Goal: Information Seeking & Learning: Find specific fact

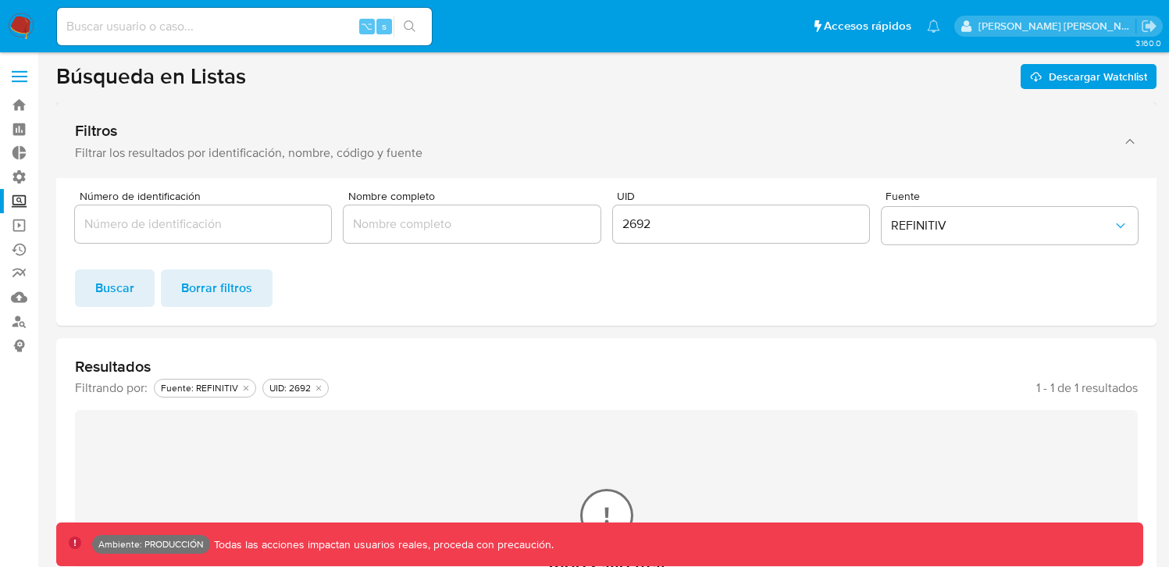
click at [640, 126] on div "Filtros" at bounding box center [590, 131] width 1031 height 20
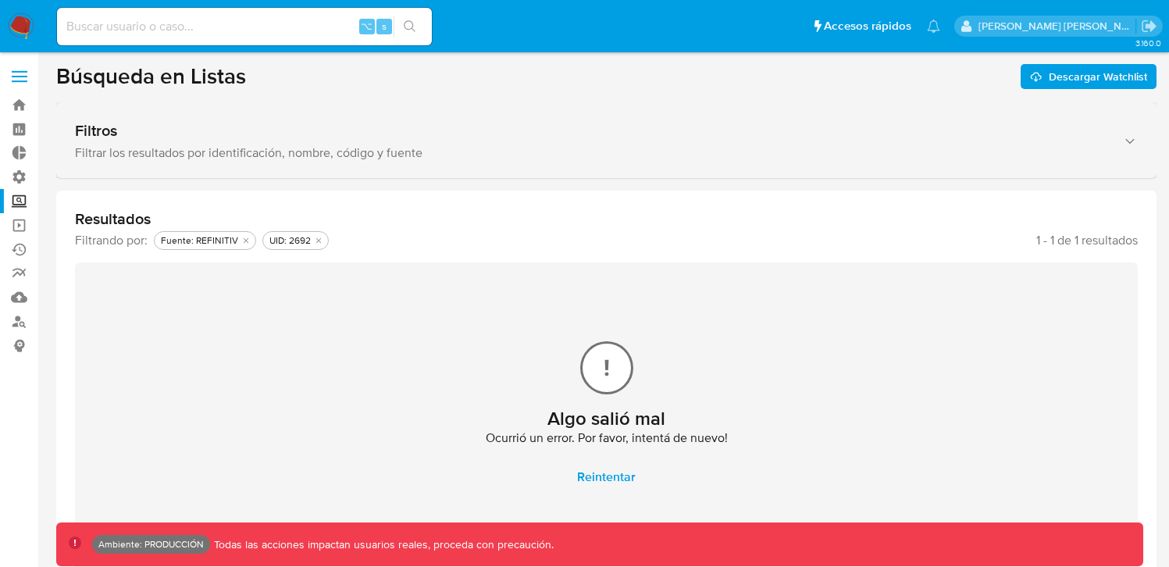
click at [641, 150] on div "Filtrar los resultados por identificación, nombre, código y fuente" at bounding box center [590, 153] width 1031 height 16
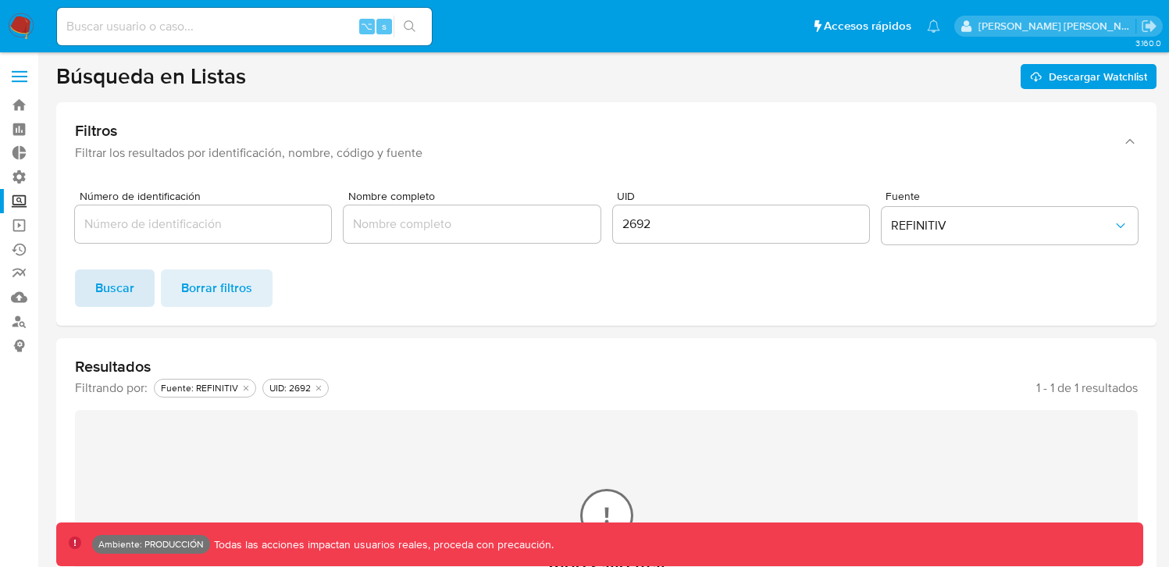
click at [134, 293] on button "Buscar" at bounding box center [115, 287] width 80 height 37
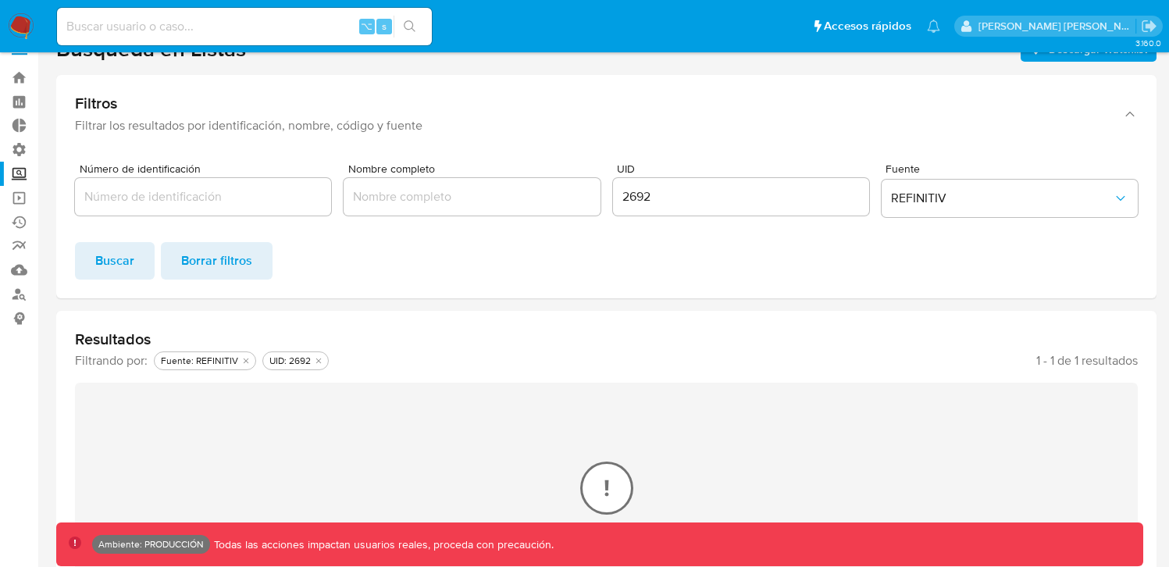
scroll to position [76, 0]
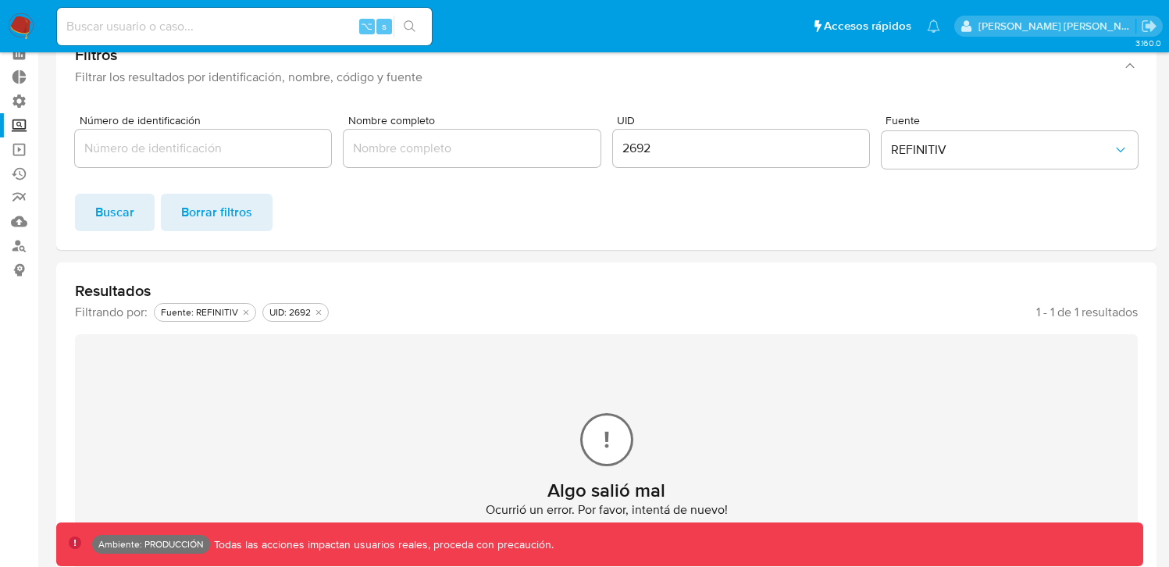
click at [109, 224] on span "Buscar" at bounding box center [114, 212] width 39 height 34
click at [443, 210] on div "Buscar Borrar filtros" at bounding box center [606, 212] width 1062 height 37
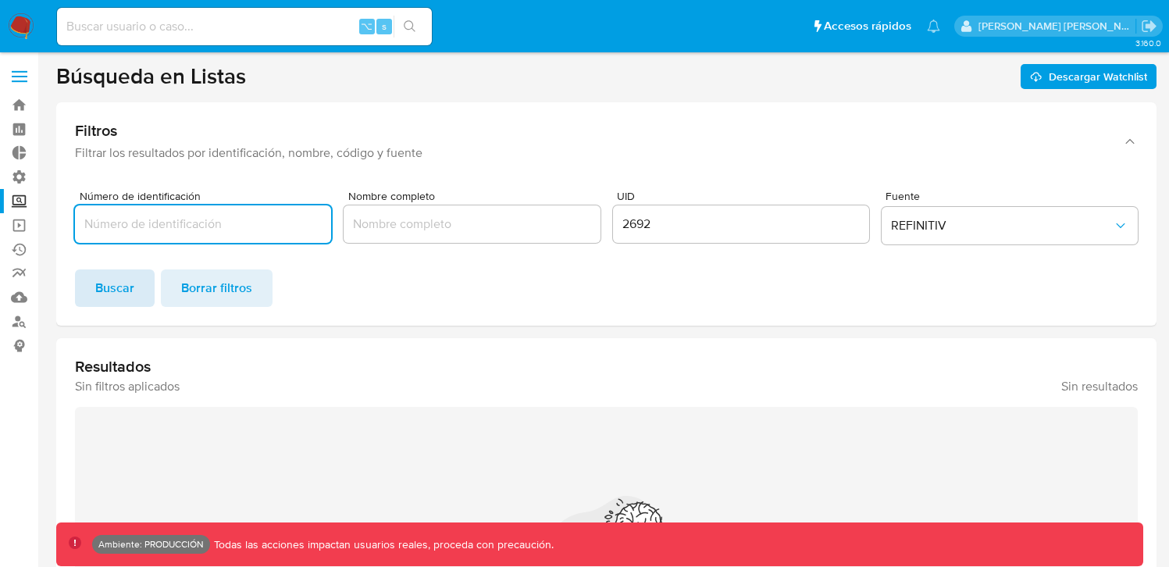
click at [109, 284] on span "Buscar" at bounding box center [114, 288] width 39 height 34
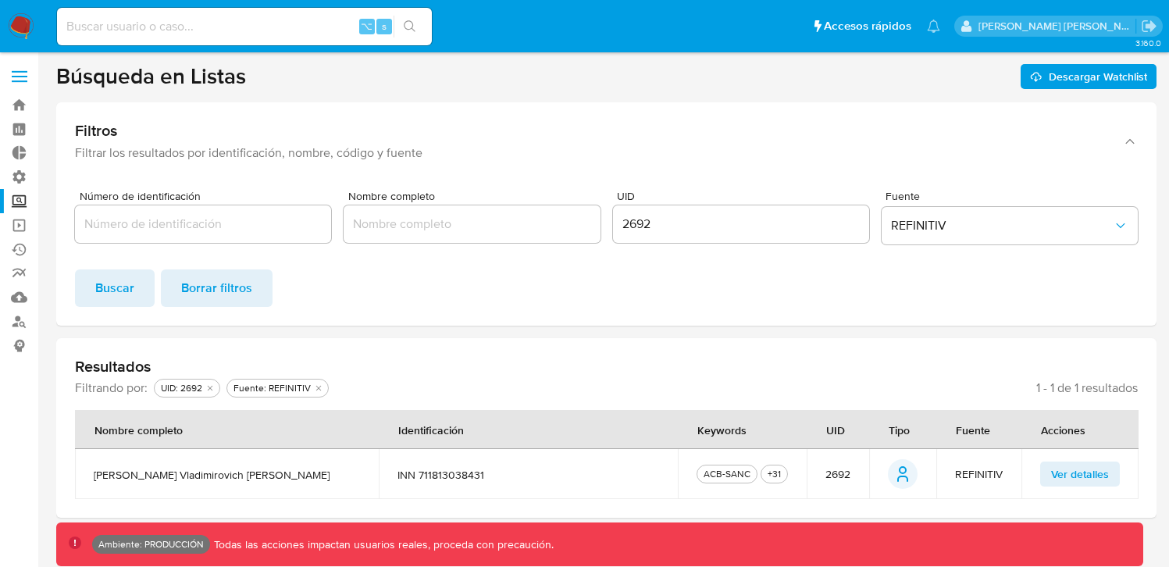
scroll to position [17, 0]
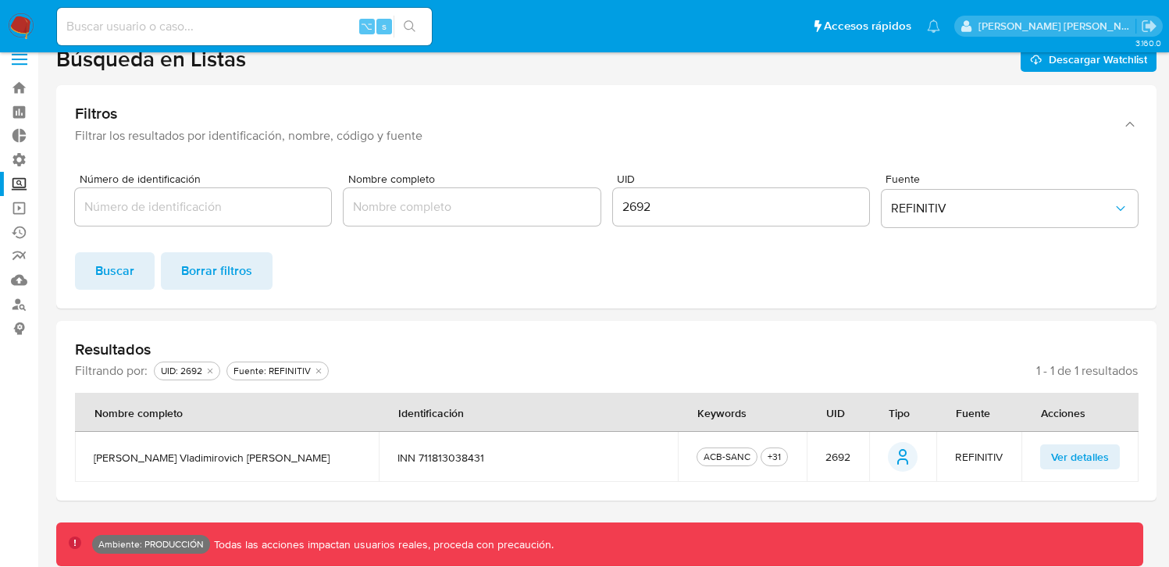
click at [1055, 457] on span "Ver detalles" at bounding box center [1080, 457] width 58 height 22
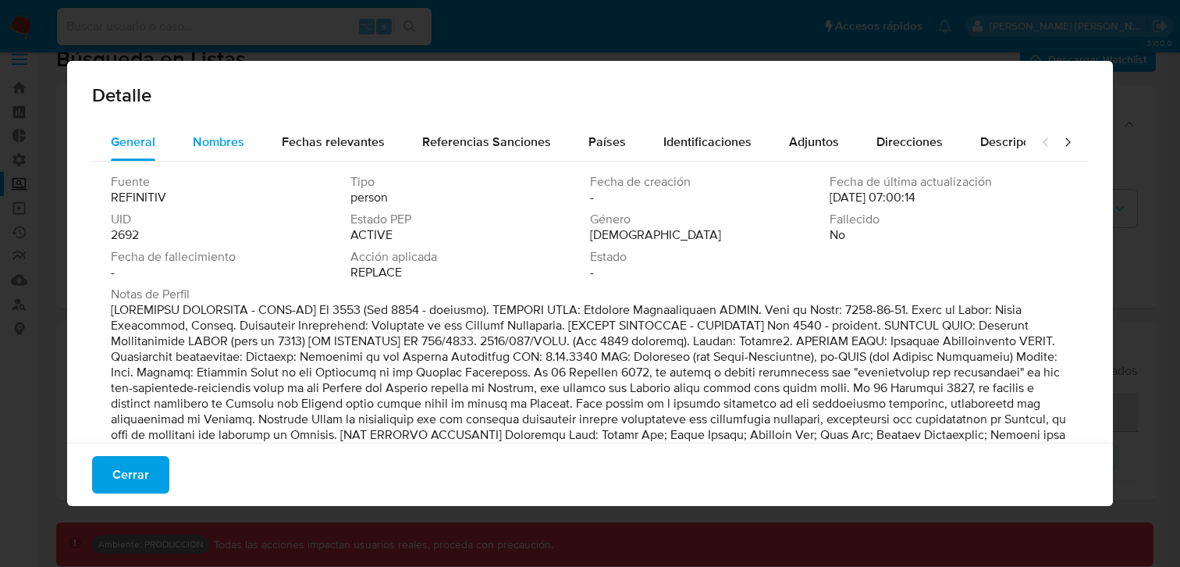
click at [205, 138] on span "Nombres" at bounding box center [219, 142] width 52 height 18
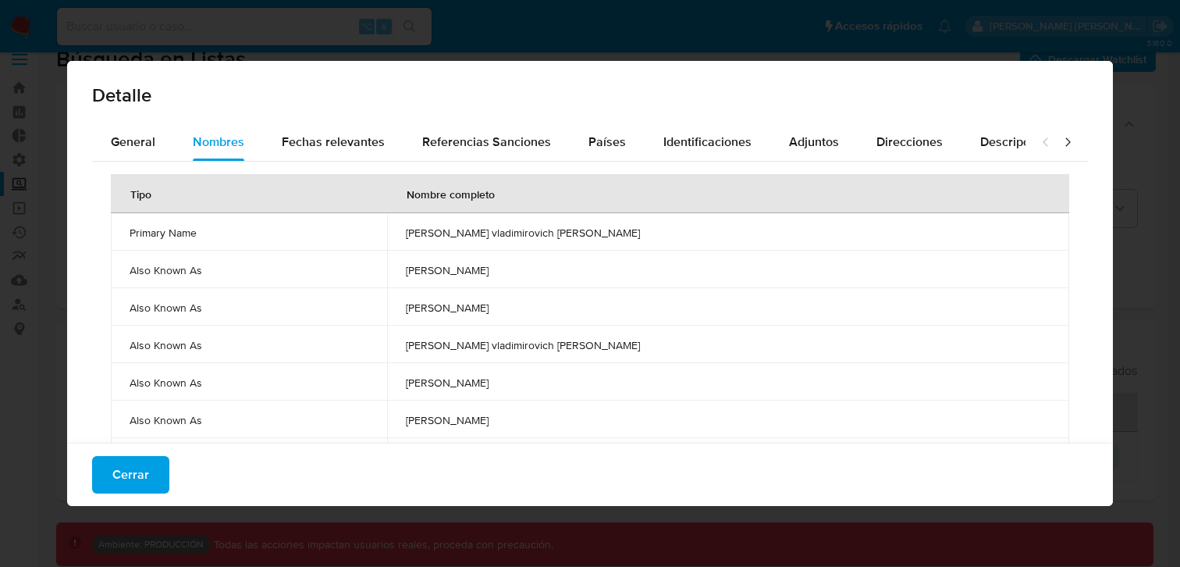
click at [1128, 389] on div "Detalle General Nombres Fechas relevantes Referencias Sanciones Países Identifi…" at bounding box center [590, 283] width 1180 height 567
click at [138, 470] on span "Cerrar" at bounding box center [130, 474] width 37 height 34
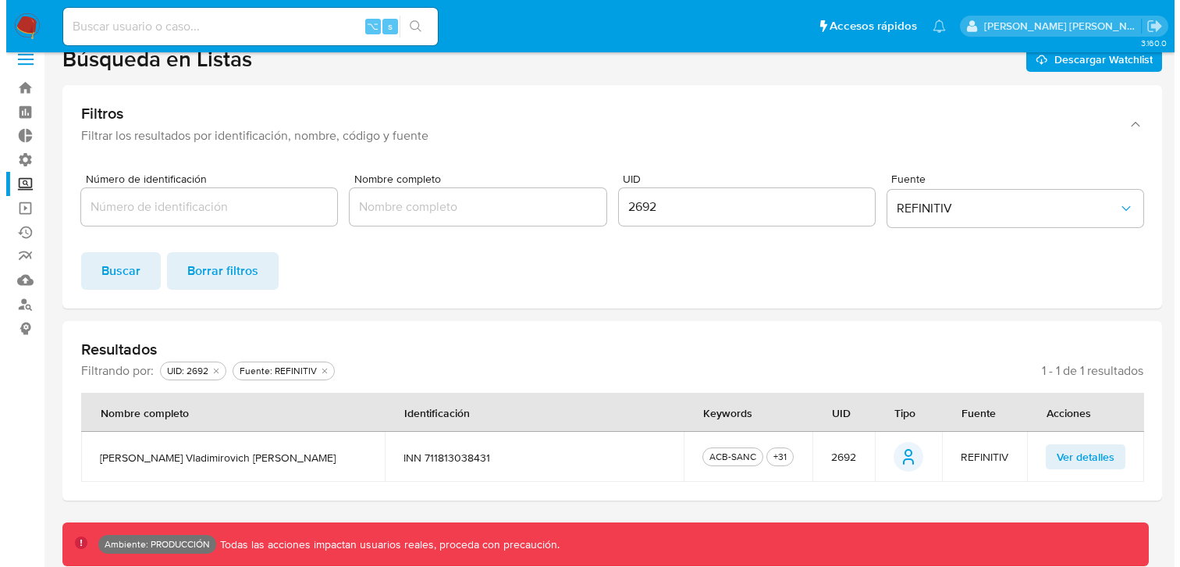
scroll to position [0, 0]
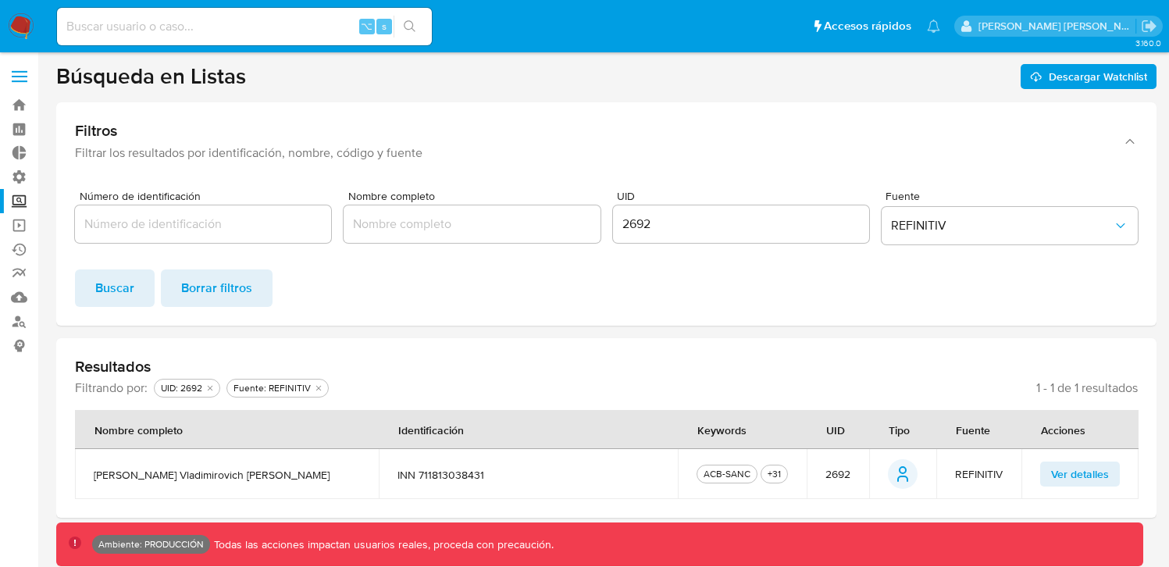
click at [724, 241] on div "2692" at bounding box center [741, 223] width 256 height 37
click at [670, 222] on input "2692" at bounding box center [741, 224] width 256 height 20
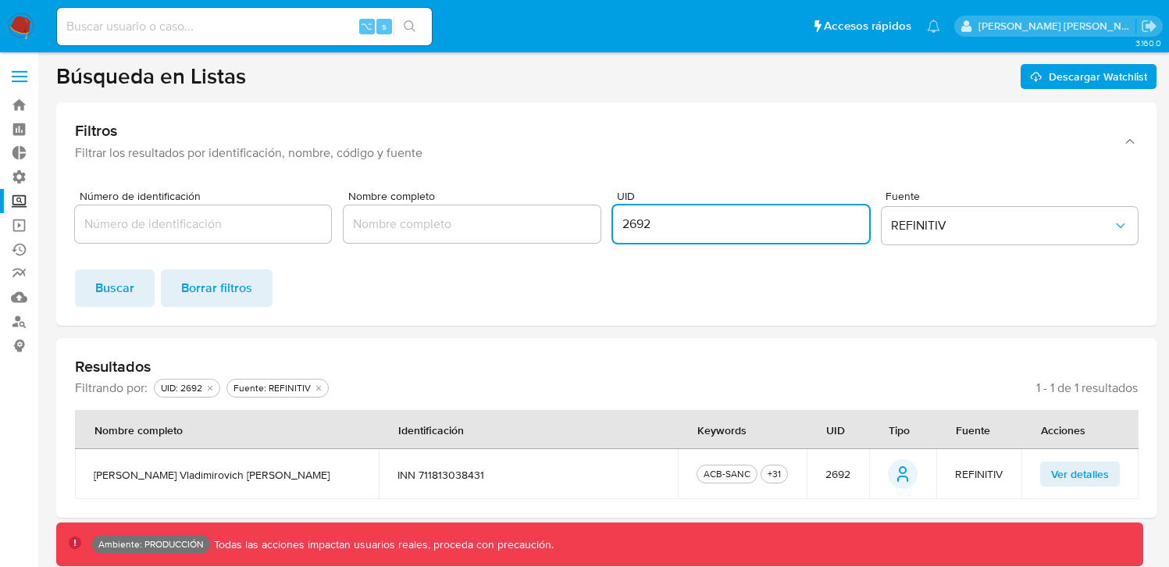
click at [670, 222] on input "2692" at bounding box center [741, 224] width 256 height 20
click at [1057, 472] on span "Ver detalles" at bounding box center [1080, 474] width 58 height 22
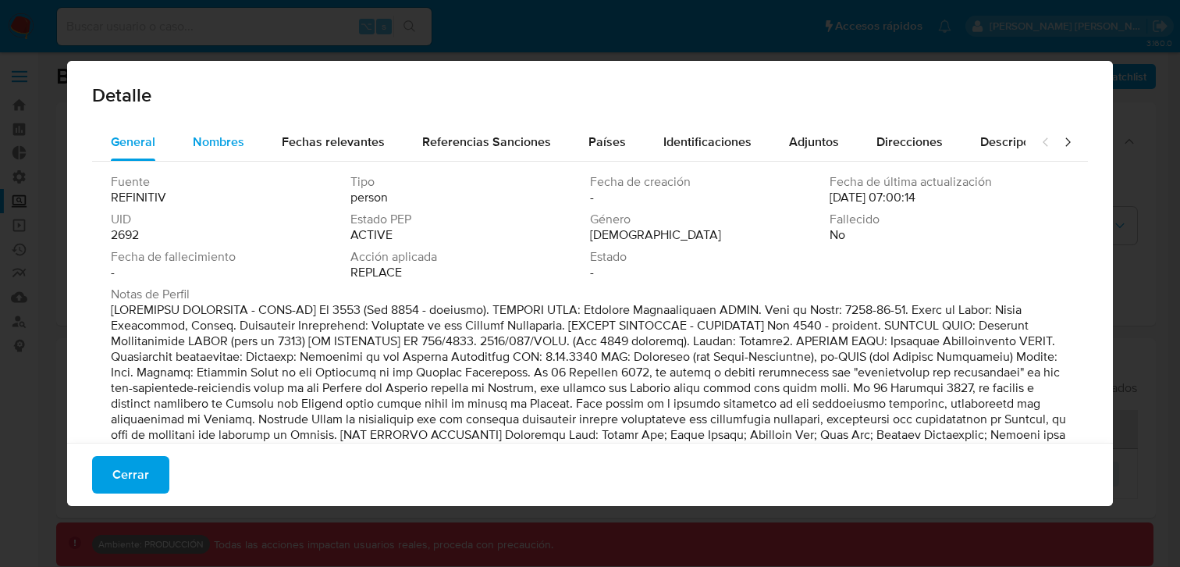
click at [222, 148] on span "Nombres" at bounding box center [219, 142] width 52 height 18
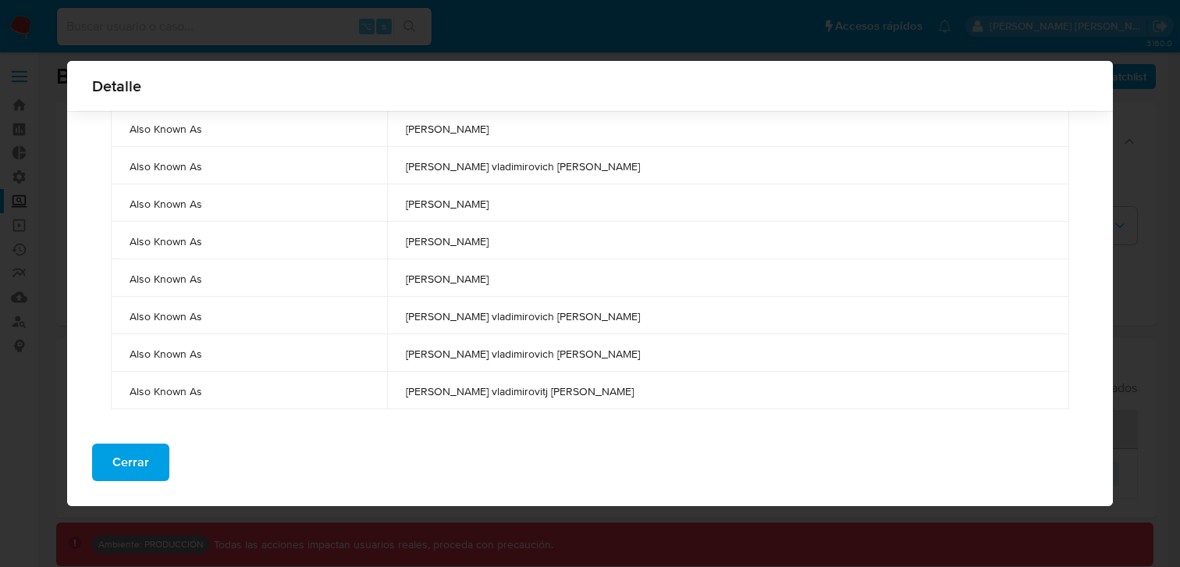
scroll to position [169, 0]
drag, startPoint x: 628, startPoint y: 318, endPoint x: 481, endPoint y: 301, distance: 148.4
click at [481, 301] on td "[PERSON_NAME] vladimirovich [PERSON_NAME]" at bounding box center [728, 312] width 682 height 37
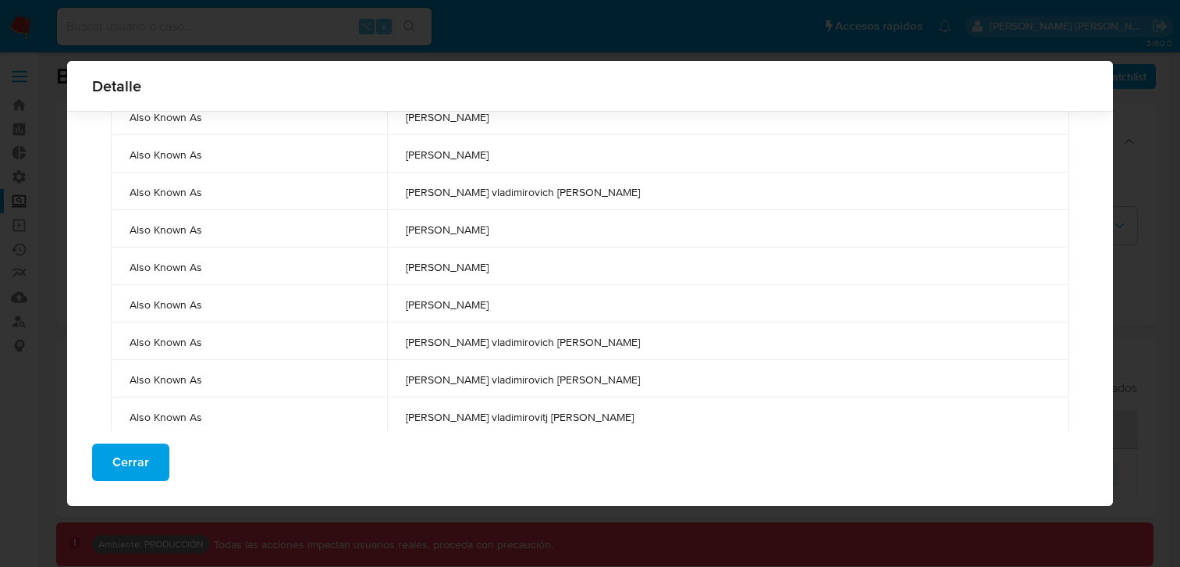
scroll to position [134, 0]
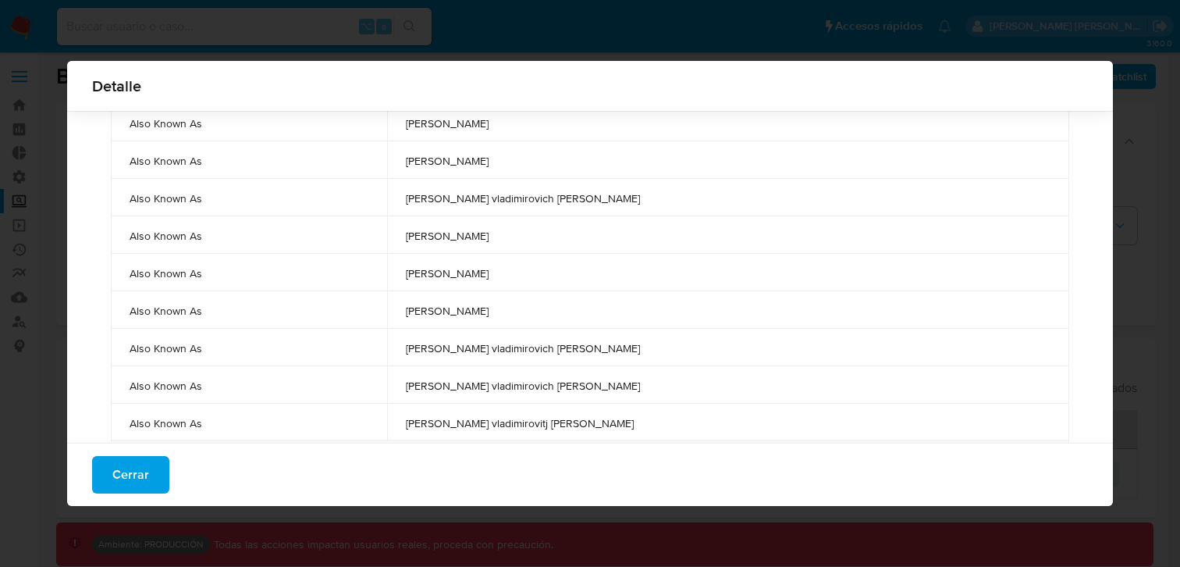
drag, startPoint x: 631, startPoint y: 386, endPoint x: 486, endPoint y: 350, distance: 148.6
click at [486, 350] on tbody "Primary Name vladimir vladimirovich putin Also Known As vladimir vladimirovich …" at bounding box center [590, 253] width 959 height 375
click at [531, 368] on td "vladimir vladimirovich putin" at bounding box center [728, 384] width 682 height 37
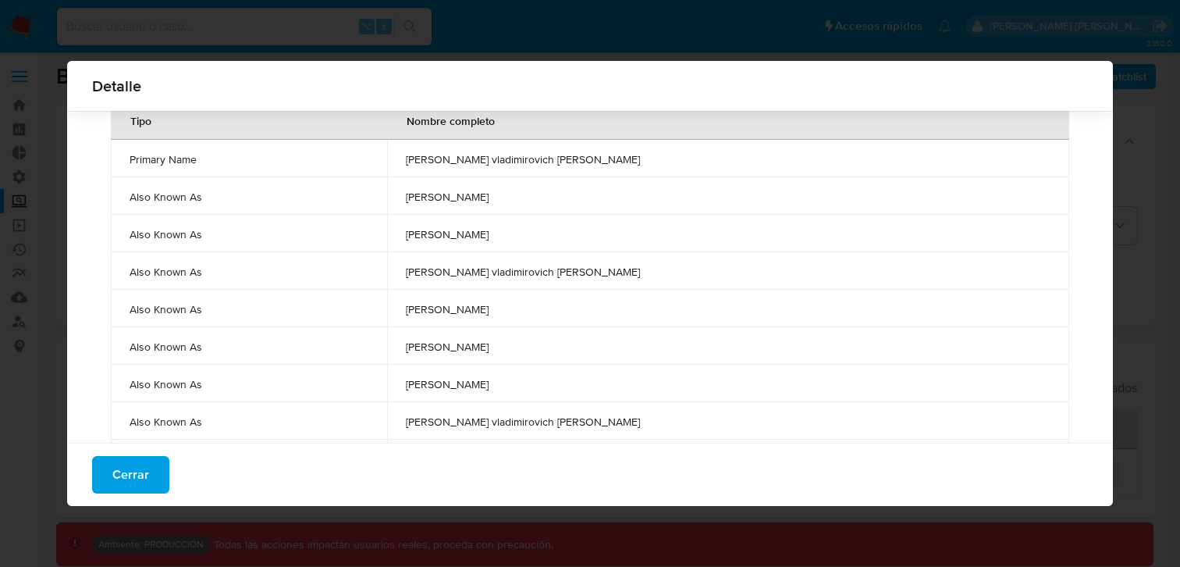
scroll to position [60, 0]
drag, startPoint x: 648, startPoint y: 279, endPoint x: 486, endPoint y: 271, distance: 161.8
click at [486, 271] on td "vladimir vladimirovich putin" at bounding box center [728, 271] width 682 height 37
click at [632, 279] on span "vladimir vladimirovich putin" at bounding box center [728, 272] width 645 height 14
click at [635, 266] on span "vladimir vladimirovich putin" at bounding box center [728, 272] width 645 height 14
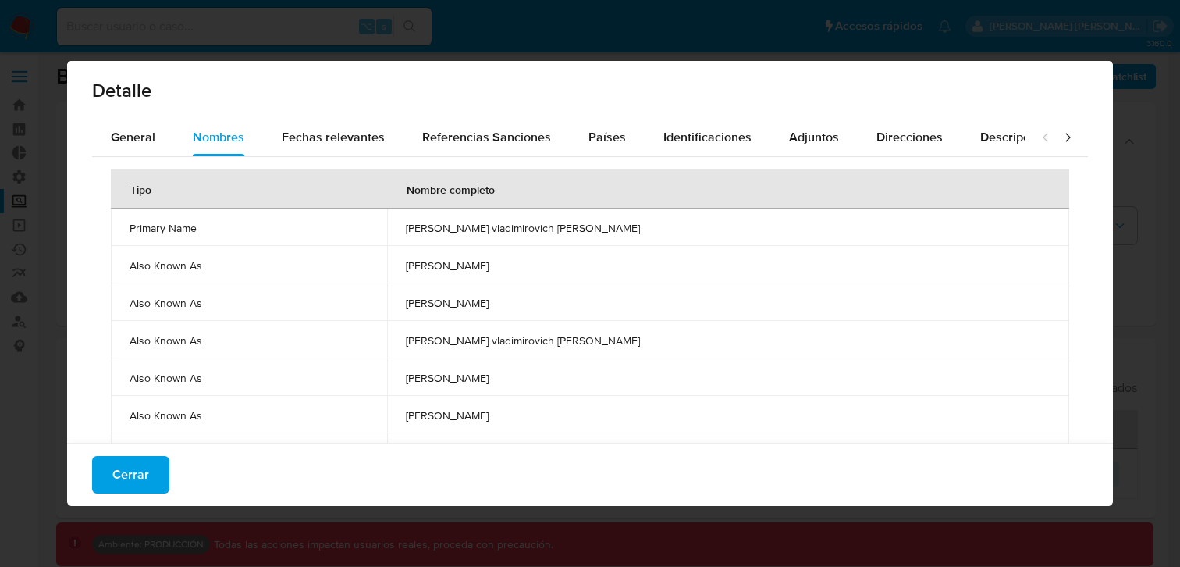
scroll to position [0, 0]
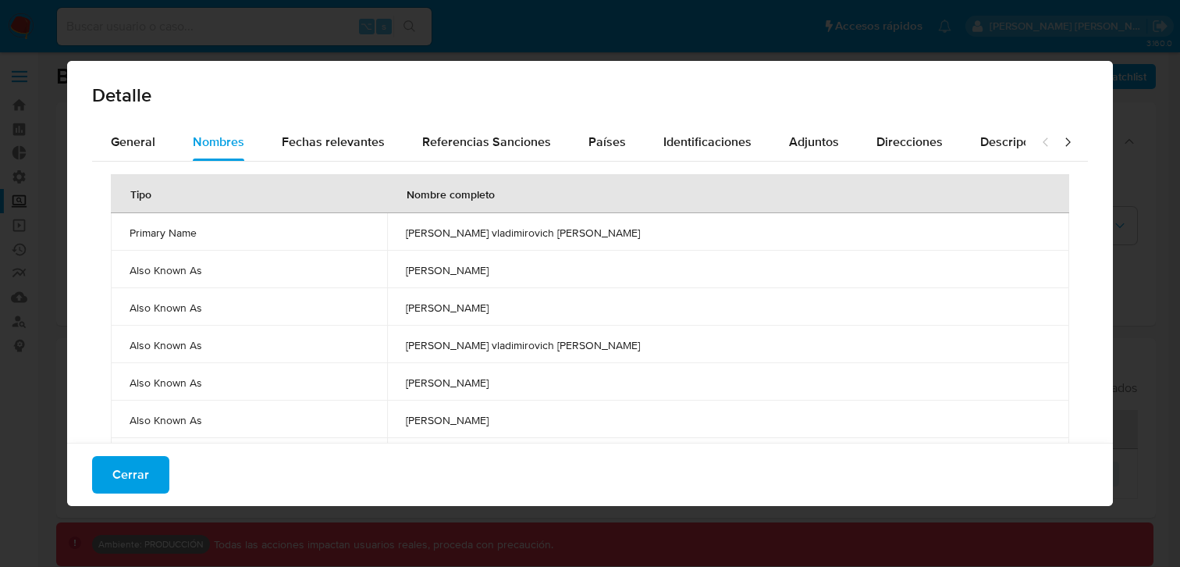
drag, startPoint x: 192, startPoint y: 234, endPoint x: 203, endPoint y: 237, distance: 11.2
click at [162, 238] on span "Primary Name" at bounding box center [249, 233] width 239 height 14
click at [224, 233] on span "Primary Name" at bounding box center [249, 233] width 239 height 14
drag, startPoint x: 212, startPoint y: 233, endPoint x: 130, endPoint y: 230, distance: 82.0
click at [130, 230] on span "Primary Name" at bounding box center [249, 233] width 239 height 14
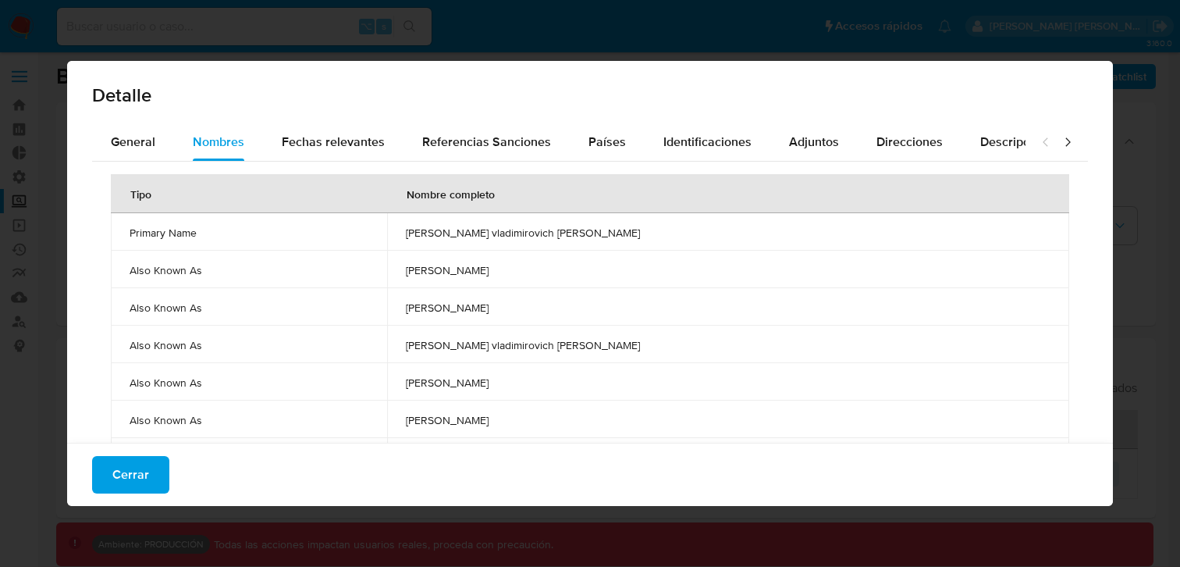
drag, startPoint x: 216, startPoint y: 310, endPoint x: 126, endPoint y: 304, distance: 90.8
click at [126, 304] on td "Also Known As" at bounding box center [249, 306] width 276 height 37
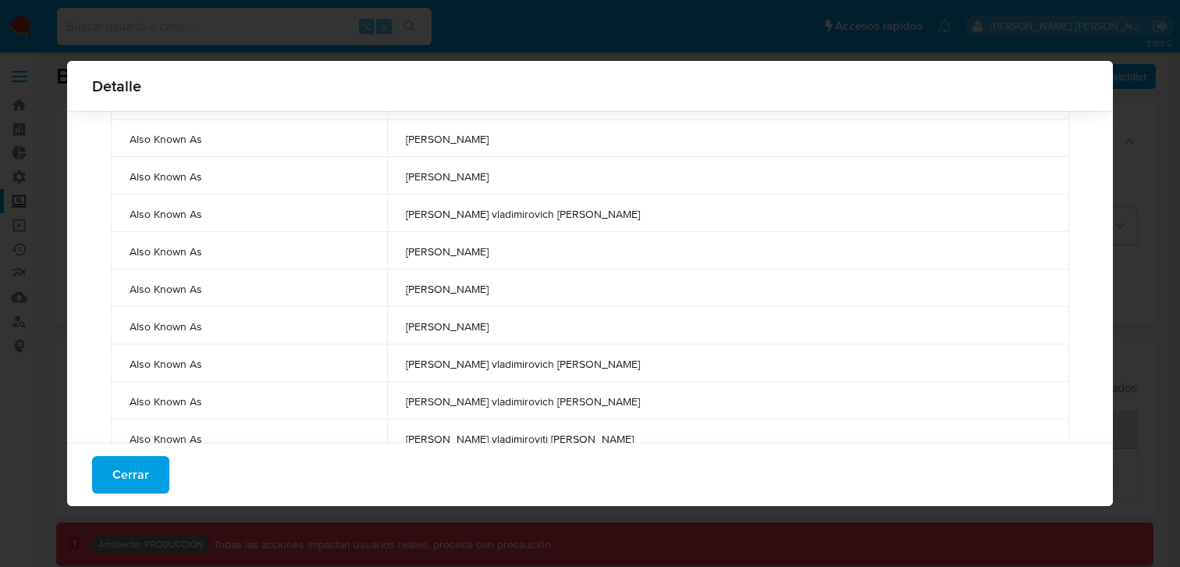
scroll to position [122, 0]
drag, startPoint x: 636, startPoint y: 365, endPoint x: 482, endPoint y: 361, distance: 154.6
click at [482, 361] on td "vladimir vladimirovich putin" at bounding box center [728, 359] width 682 height 37
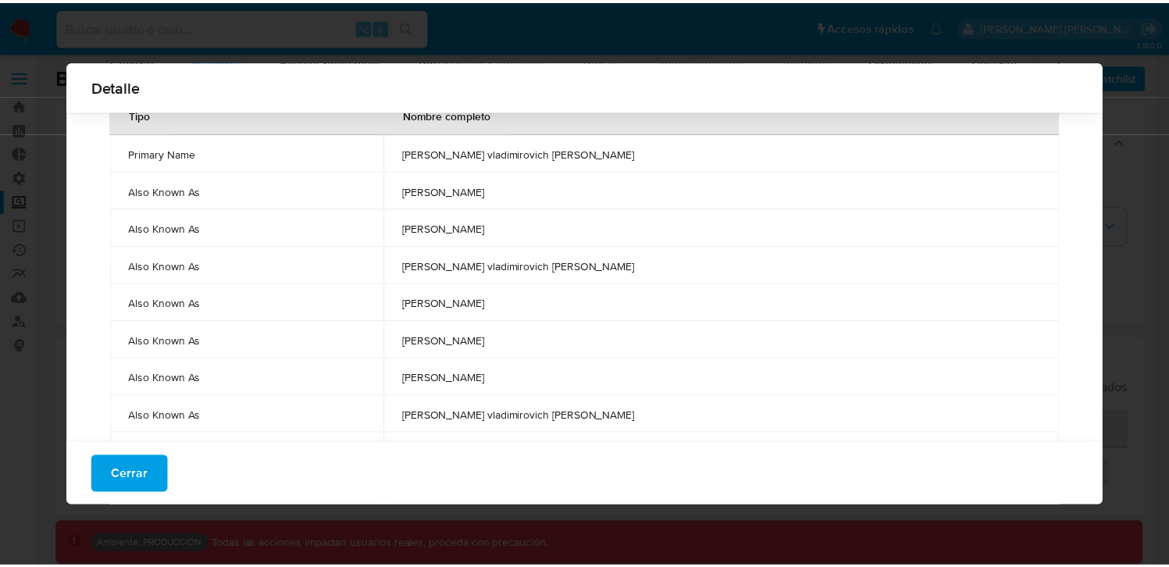
scroll to position [0, 0]
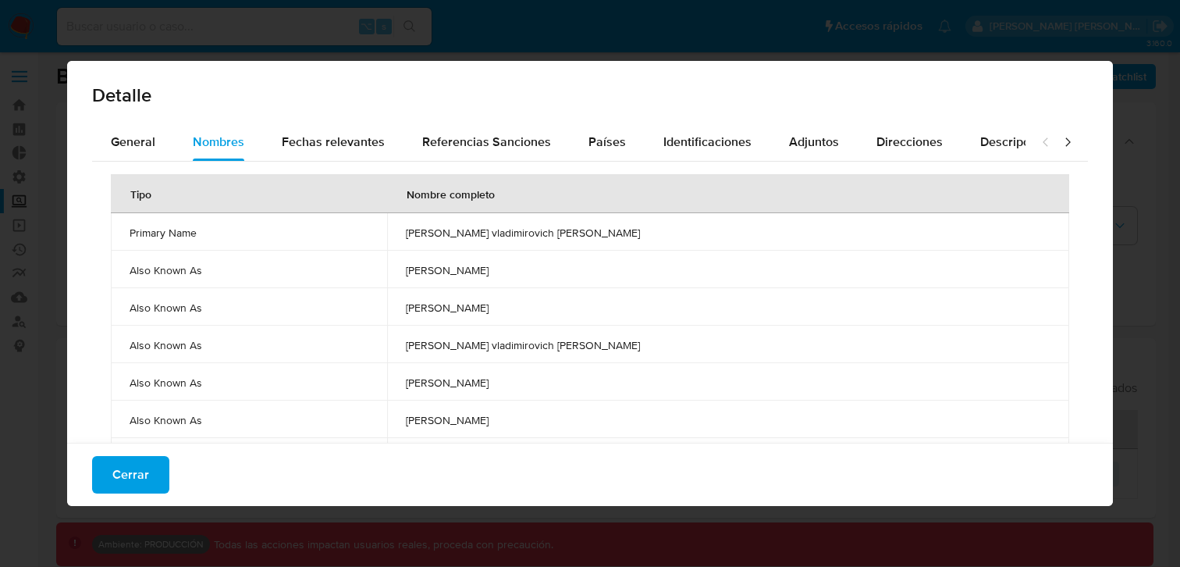
click at [65, 326] on div "Detalle General Nombres Fechas relevantes Referencias Sanciones Países Identifi…" at bounding box center [590, 283] width 1180 height 567
click at [127, 464] on span "Cerrar" at bounding box center [130, 474] width 37 height 34
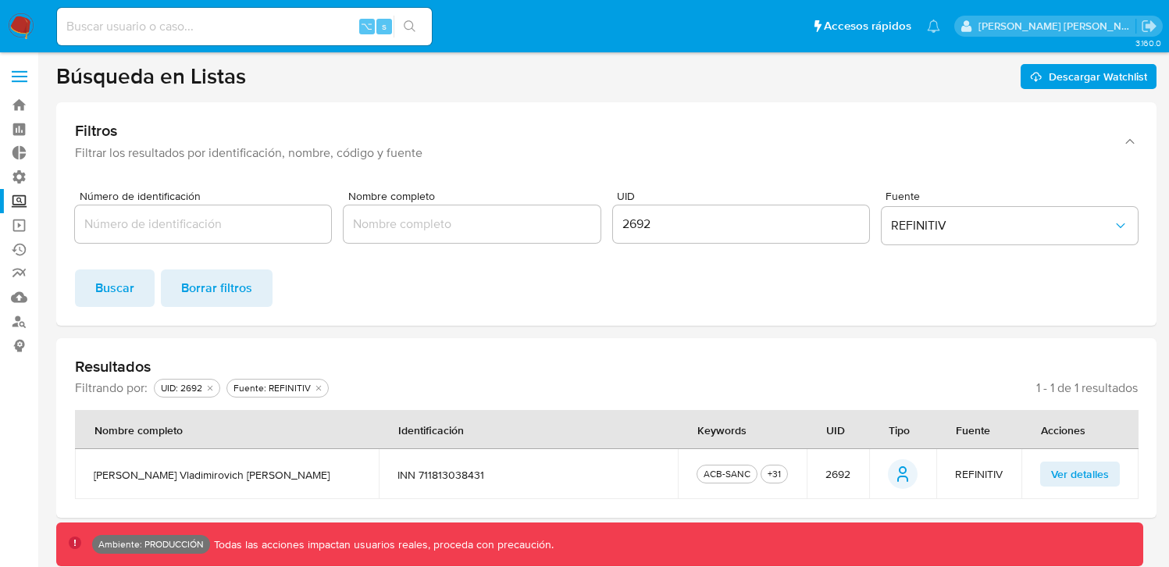
click at [739, 225] on input "2692" at bounding box center [741, 224] width 256 height 20
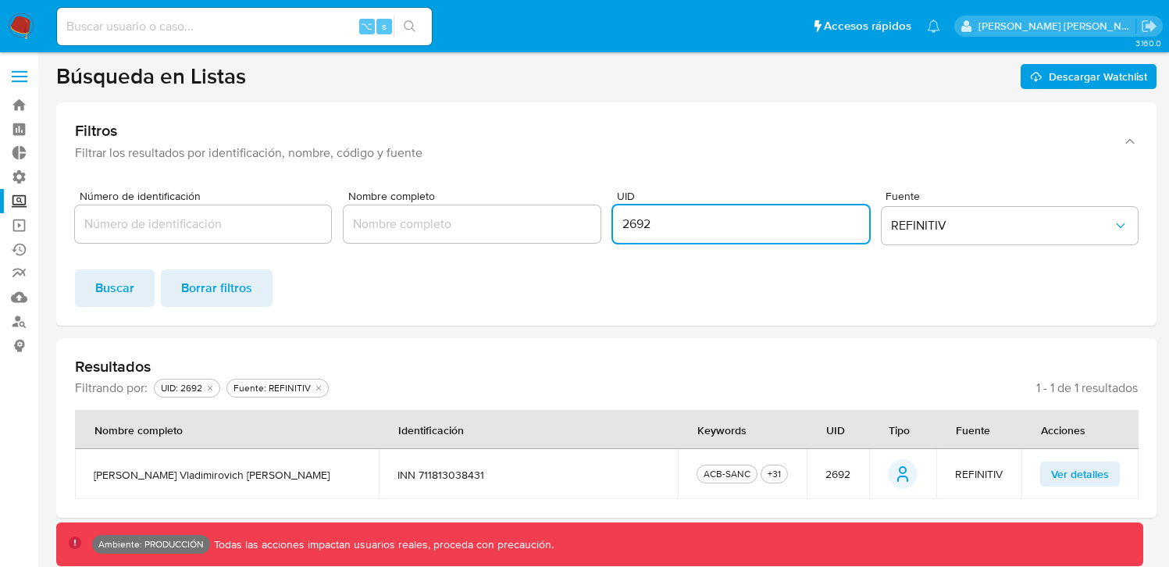
drag, startPoint x: 748, startPoint y: 219, endPoint x: 477, endPoint y: 211, distance: 271.0
click at [467, 211] on div "Número de identificación Nombre completo UID 2692 Fuente REFINITIV" at bounding box center [606, 220] width 1062 height 60
paste input "1"
click at [991, 256] on form "Número de identificación Nombre completo UID 1 Fuente REFINITIV Buscar Borrar f…" at bounding box center [606, 248] width 1062 height 116
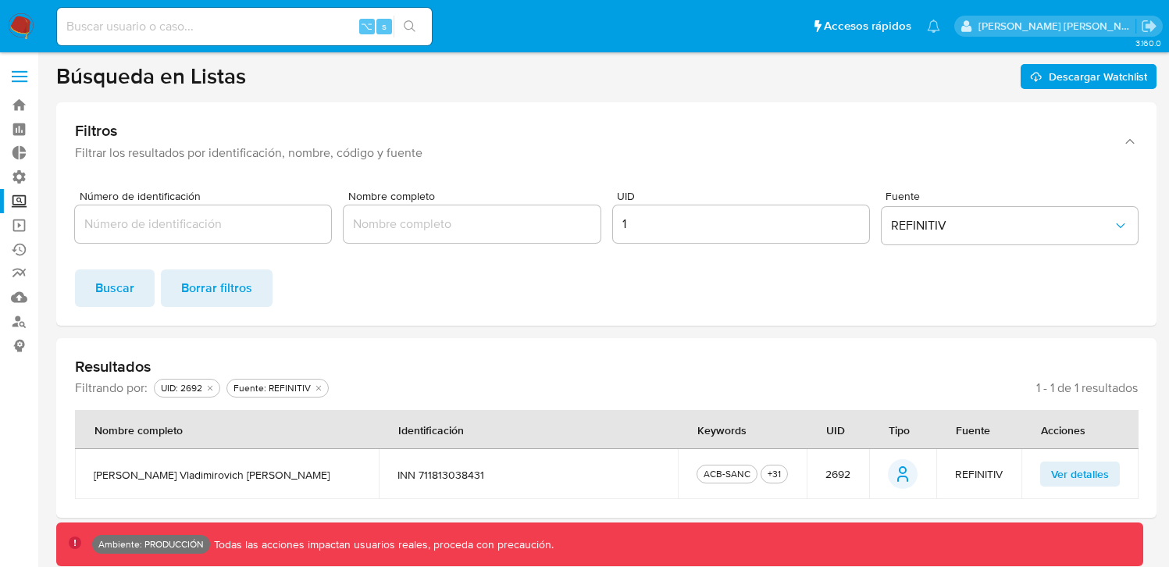
click at [104, 294] on span "Buscar" at bounding box center [114, 288] width 39 height 34
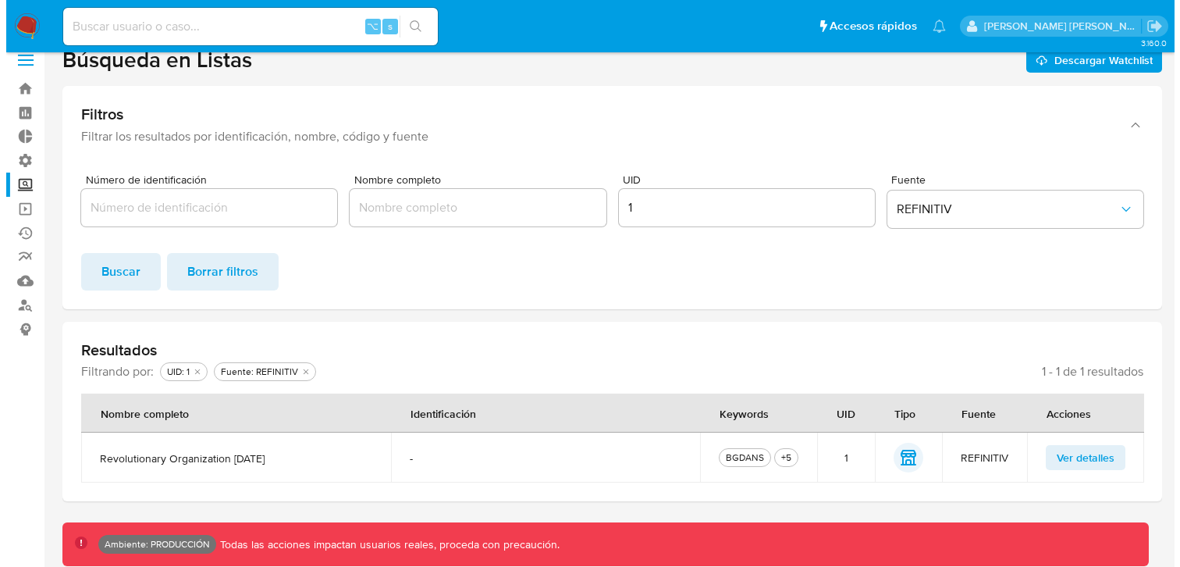
scroll to position [17, 0]
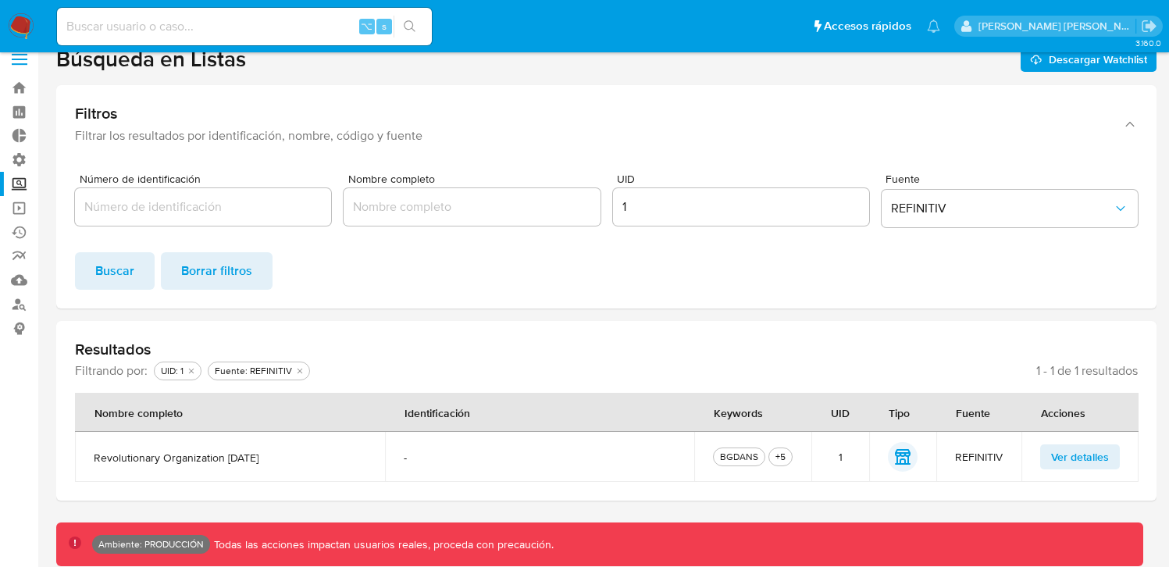
click at [1085, 463] on span "Ver detalles" at bounding box center [1080, 457] width 58 height 22
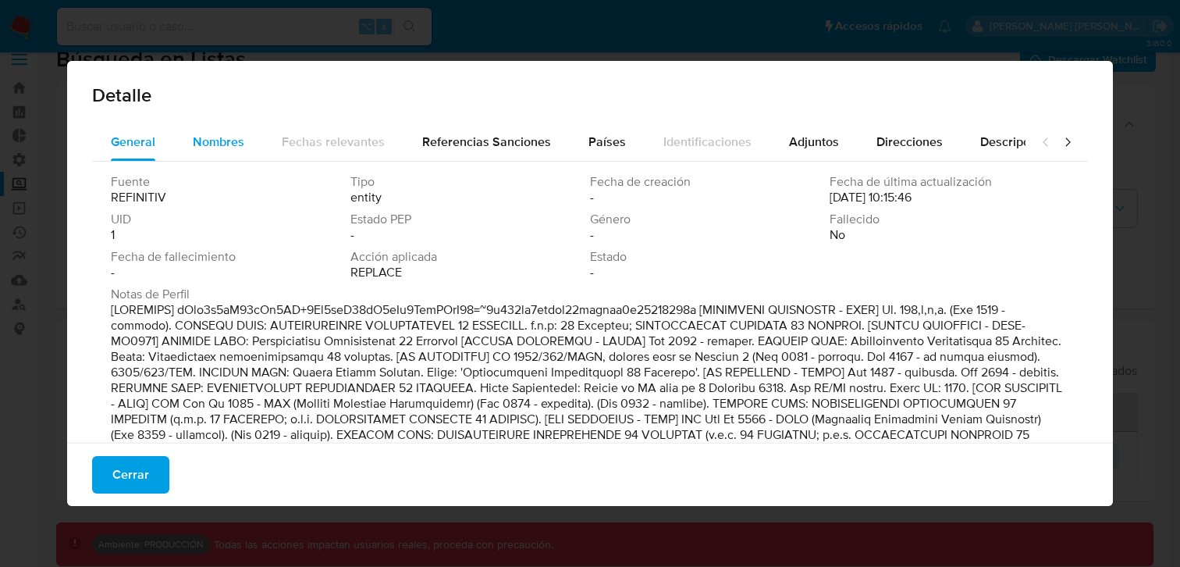
click at [227, 137] on span "Nombres" at bounding box center [219, 142] width 52 height 18
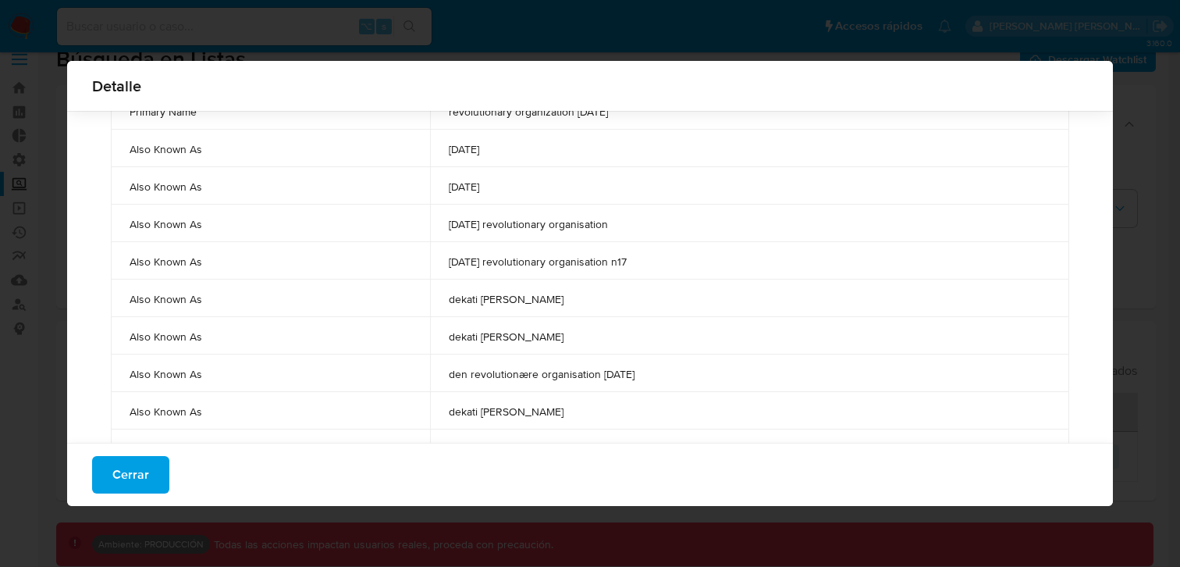
scroll to position [0, 0]
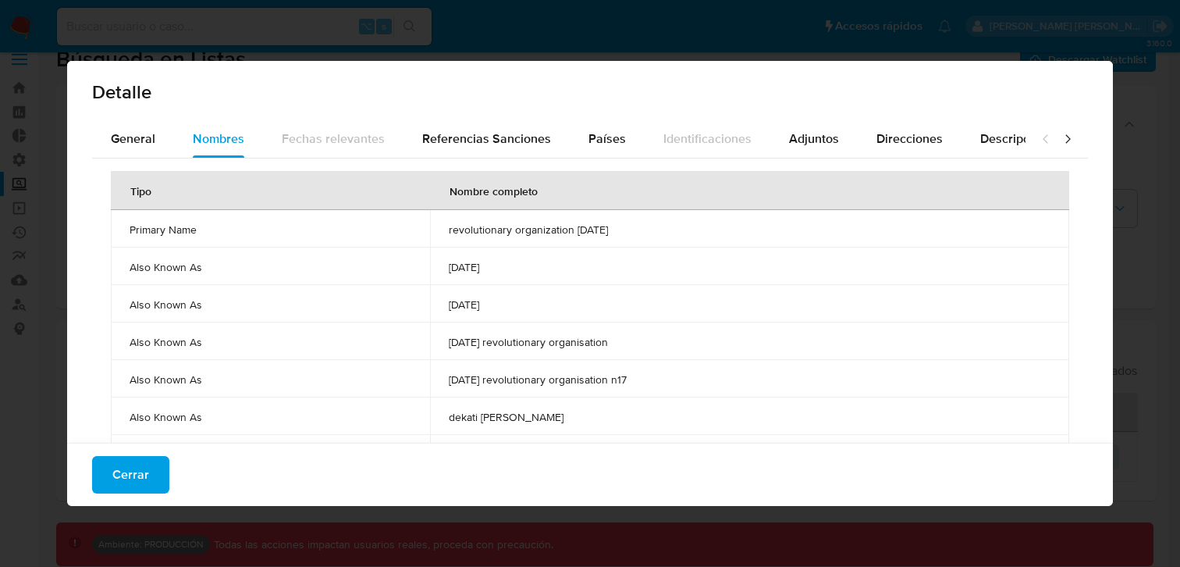
click at [547, 307] on span "17 november" at bounding box center [750, 304] width 602 height 14
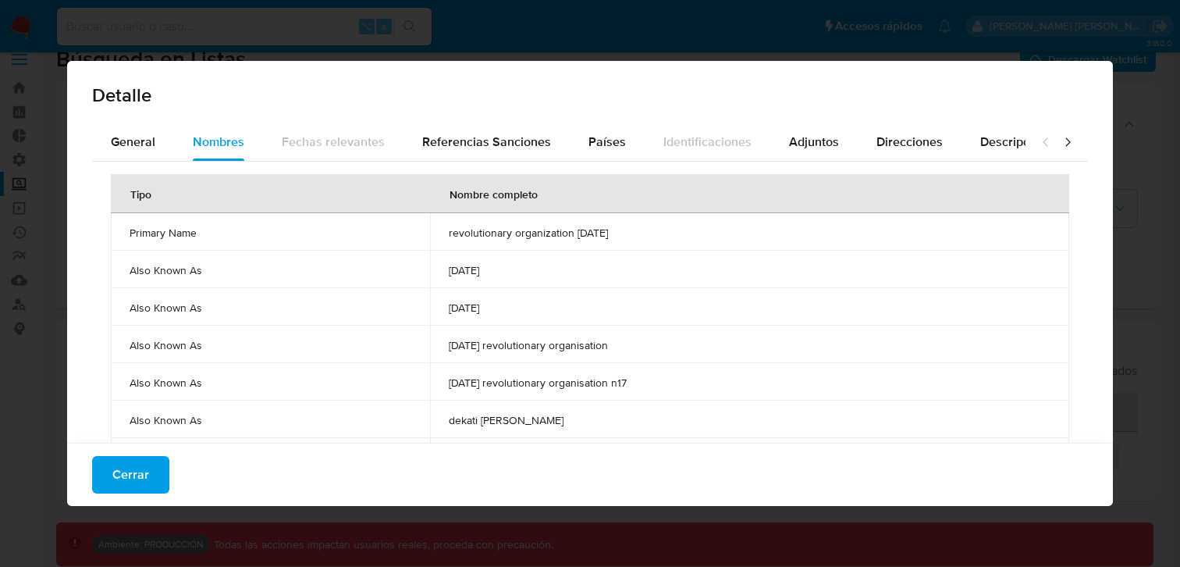
click at [564, 267] on span "17 november" at bounding box center [750, 270] width 602 height 14
drag, startPoint x: 550, startPoint y: 237, endPoint x: 489, endPoint y: 238, distance: 60.9
click at [469, 234] on span "revolutionary organization 17 november" at bounding box center [750, 233] width 602 height 14
click at [709, 240] on td "revolutionary organization 17 november" at bounding box center [749, 231] width 639 height 37
drag, startPoint x: 646, startPoint y: 219, endPoint x: 275, endPoint y: 220, distance: 370.8
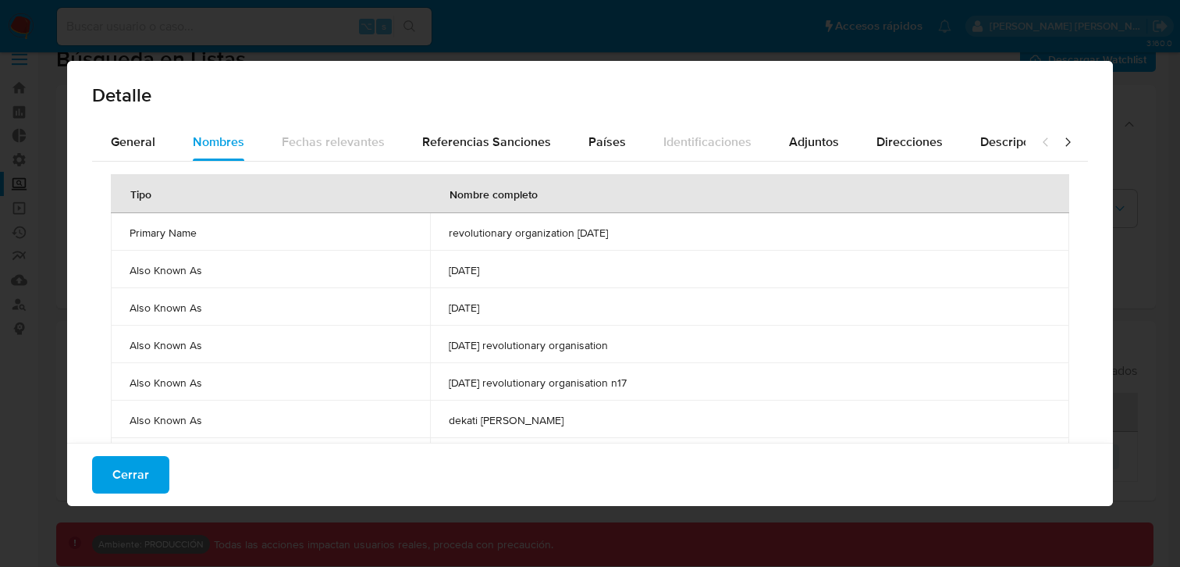
click at [299, 215] on tr "Primary Name revolutionary organization 17 november" at bounding box center [590, 231] width 959 height 37
click at [153, 235] on span "Primary Name" at bounding box center [271, 233] width 282 height 14
click at [120, 230] on td "Primary Name" at bounding box center [270, 231] width 319 height 37
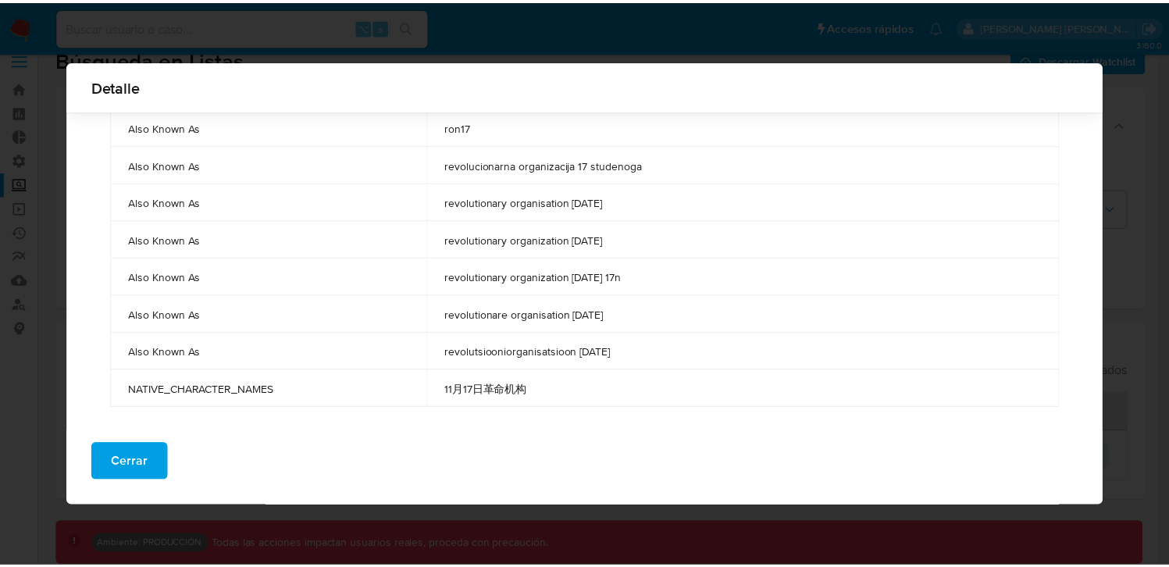
scroll to position [1106, 0]
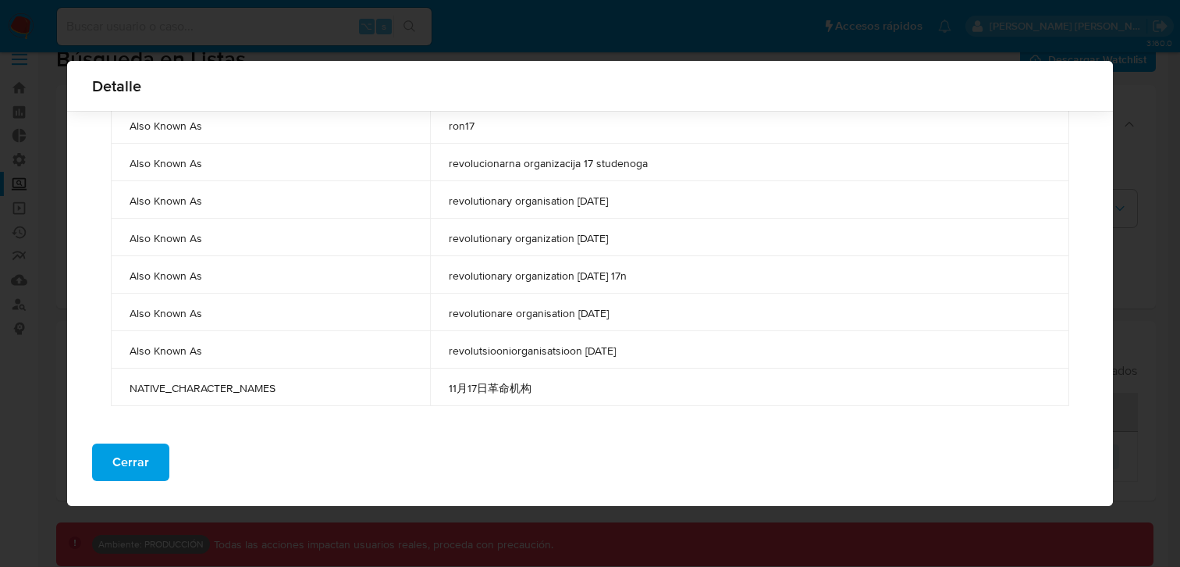
drag, startPoint x: 124, startPoint y: 230, endPoint x: 660, endPoint y: 383, distance: 557.7
click at [103, 453] on button "Cerrar" at bounding box center [130, 461] width 77 height 37
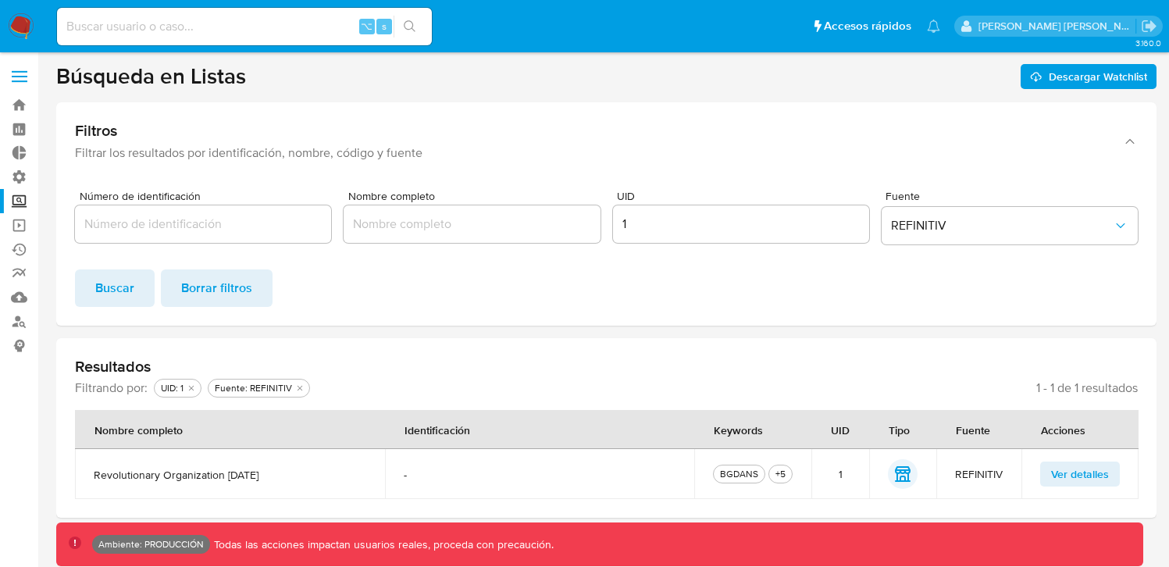
scroll to position [0, 0]
click at [233, 241] on div at bounding box center [203, 223] width 256 height 37
click at [494, 229] on input "Nombre completo" at bounding box center [471, 224] width 256 height 20
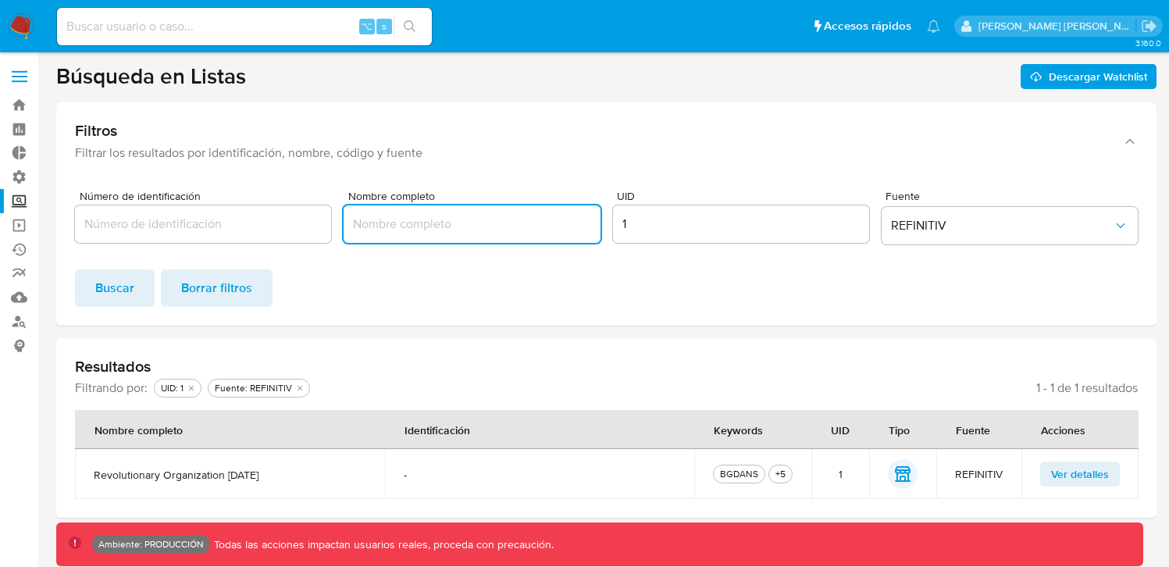
click at [739, 226] on input "1" at bounding box center [741, 224] width 256 height 20
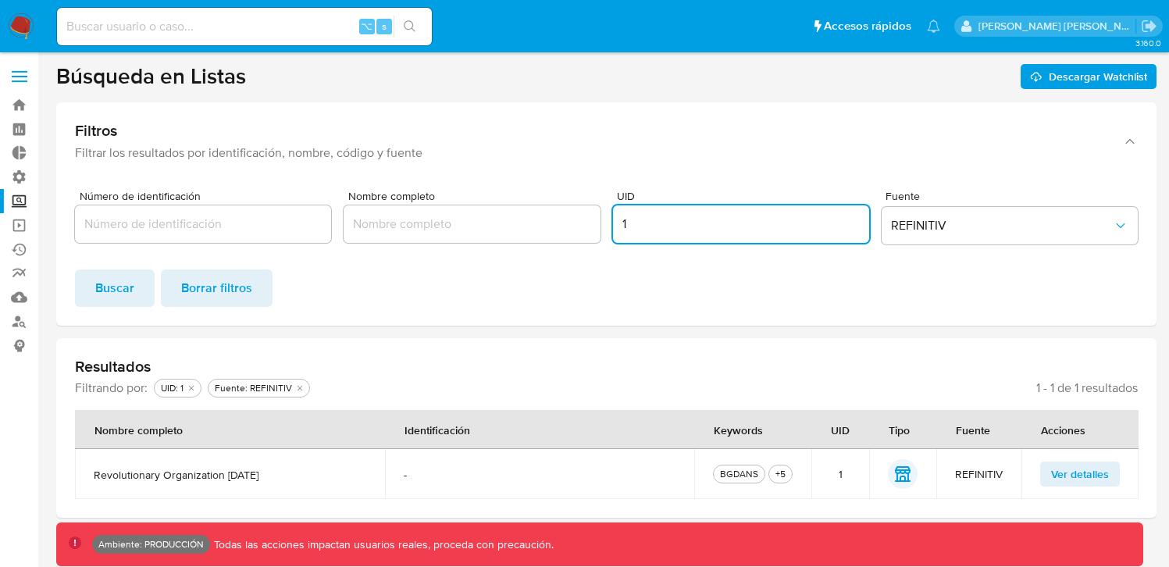
drag, startPoint x: 715, startPoint y: 226, endPoint x: 486, endPoint y: 222, distance: 229.5
click at [495, 223] on div "Número de identificación Nombre completo UID 1 Fuente REFINITIV" at bounding box center [606, 220] width 1062 height 60
drag, startPoint x: 650, startPoint y: 279, endPoint x: 265, endPoint y: 286, distance: 384.9
click at [649, 279] on div "Buscar Borrar filtros" at bounding box center [606, 287] width 1062 height 37
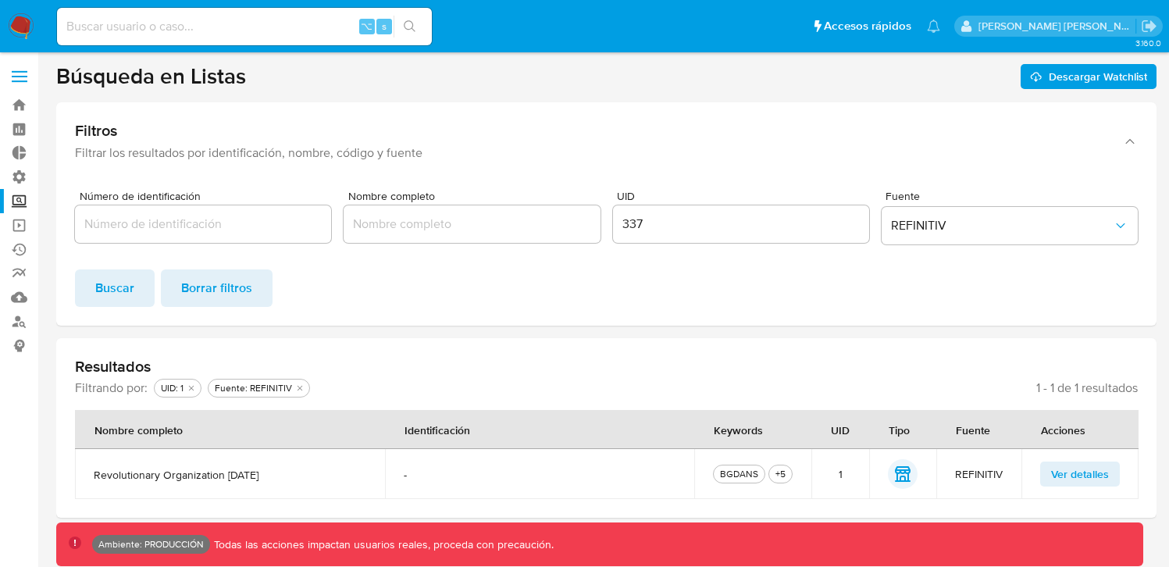
click at [111, 288] on span "Buscar" at bounding box center [114, 288] width 39 height 34
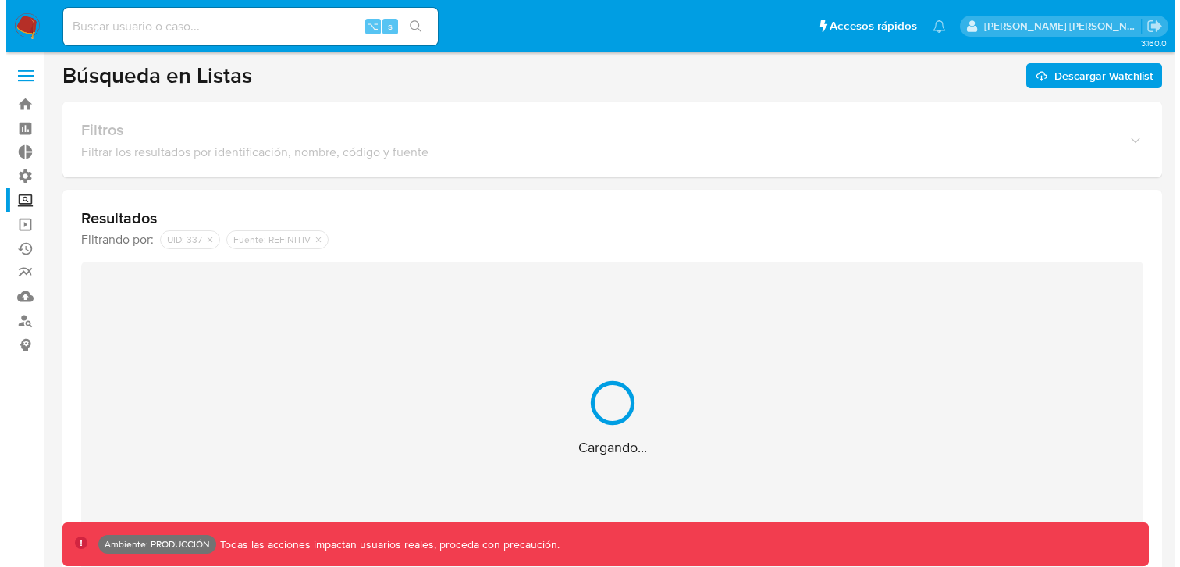
scroll to position [17, 0]
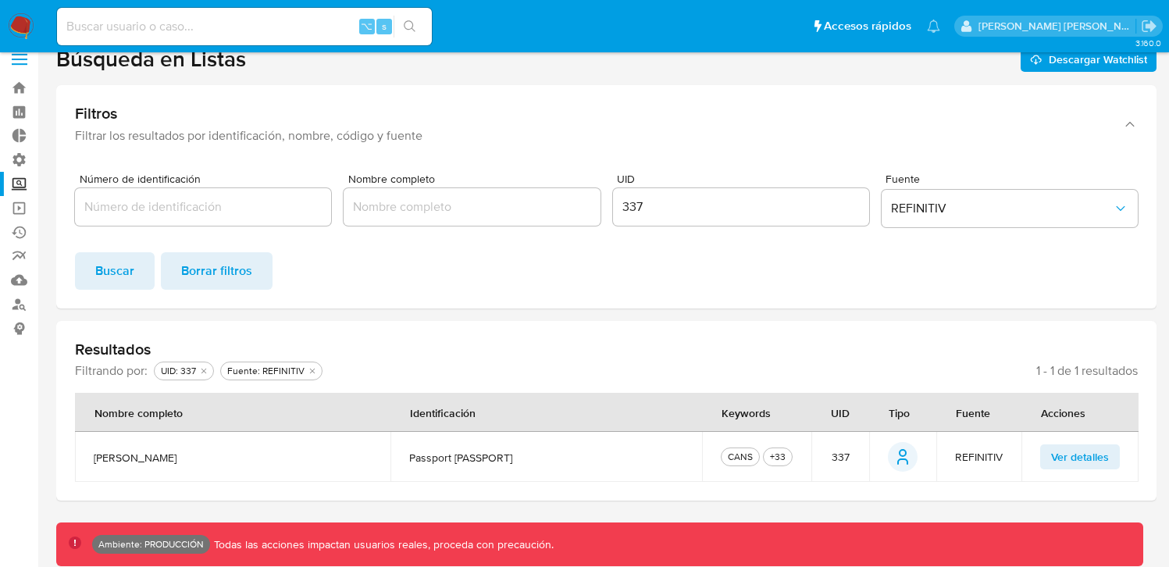
click at [1055, 443] on td "Ver detalles" at bounding box center [1079, 457] width 117 height 50
click at [1071, 452] on span "Ver detalles" at bounding box center [1080, 457] width 58 height 22
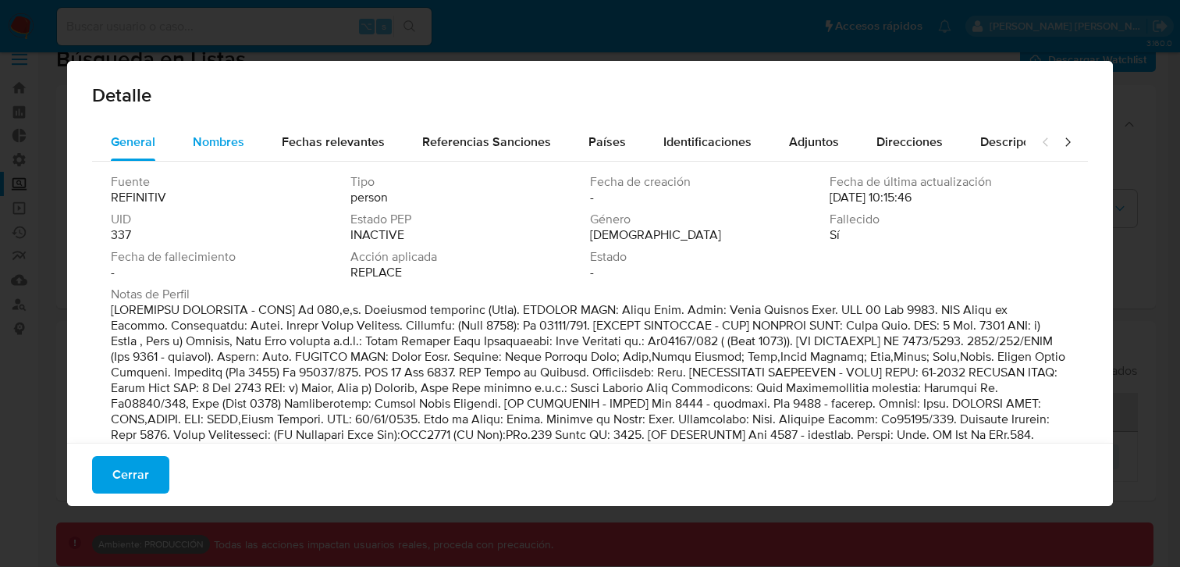
click at [203, 145] on span "Nombres" at bounding box center [219, 142] width 52 height 18
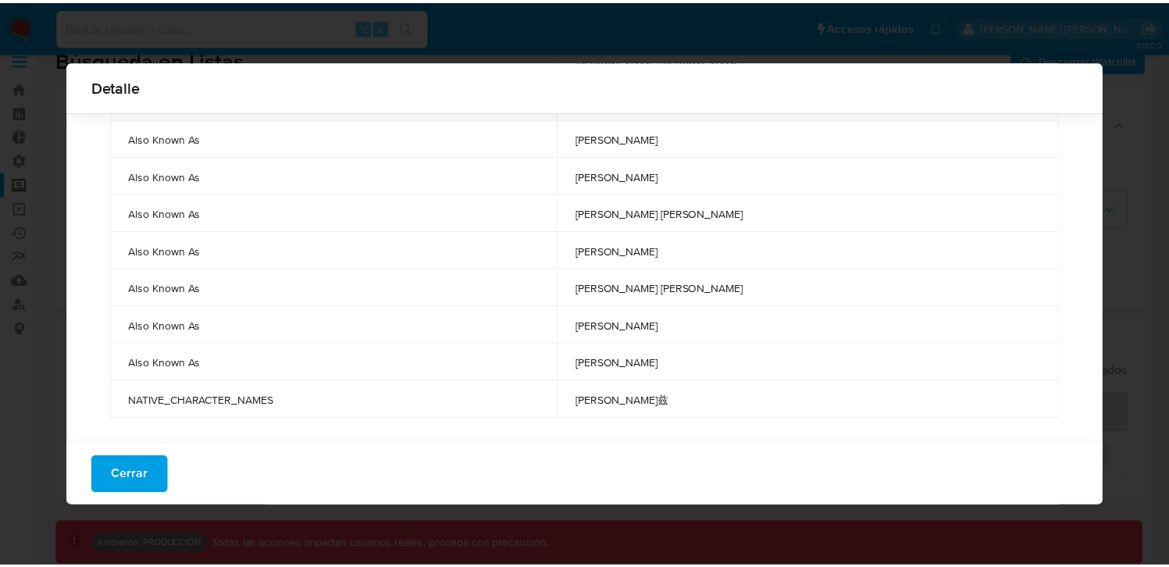
scroll to position [494, 0]
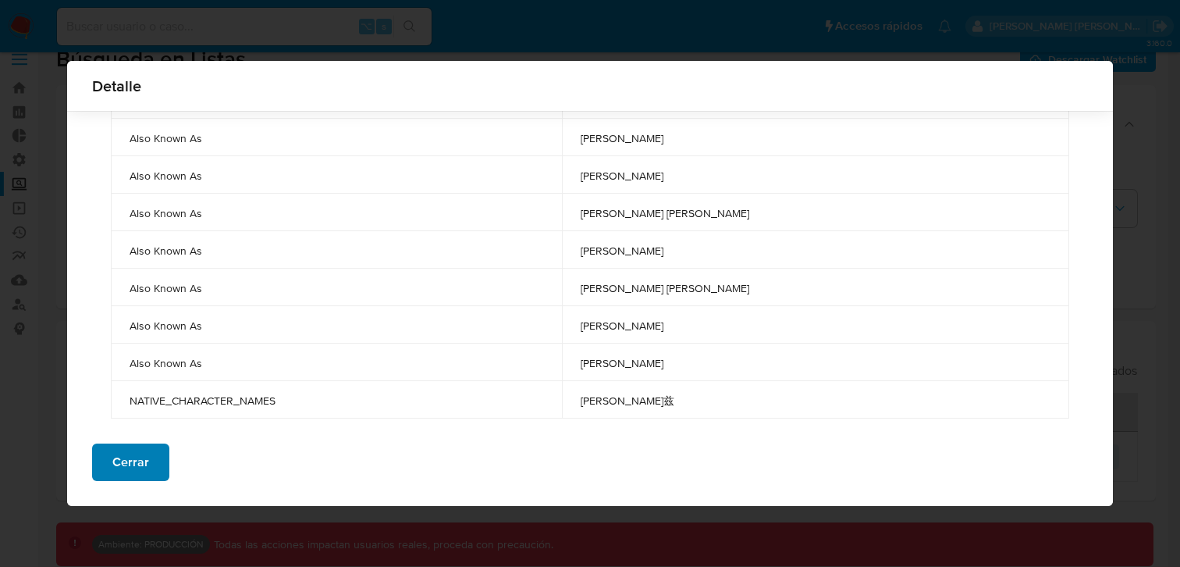
click at [159, 461] on button "Cerrar" at bounding box center [130, 461] width 77 height 37
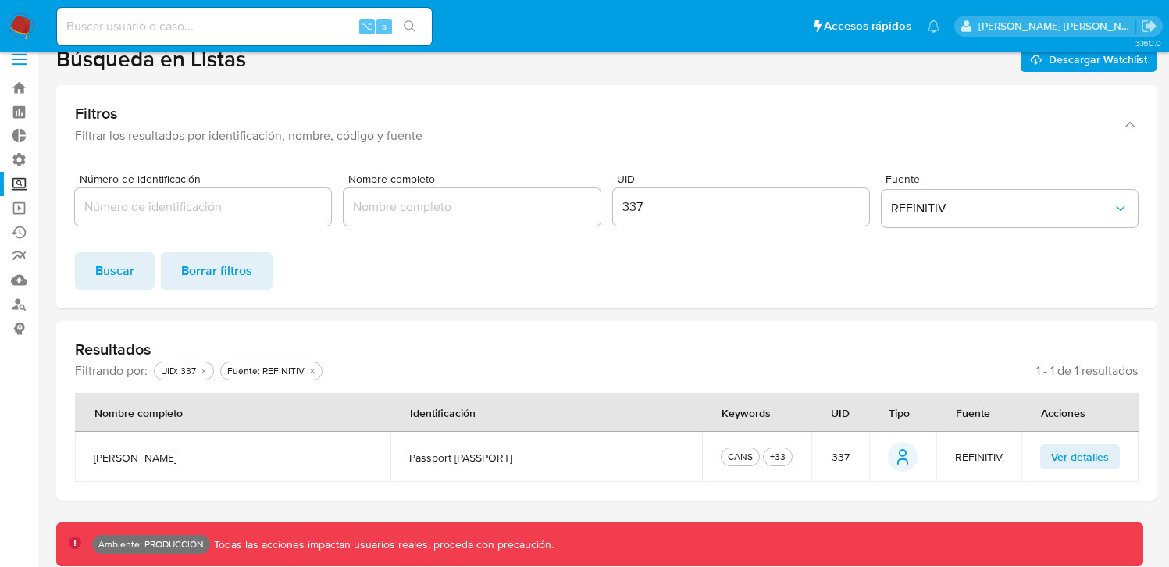
click at [717, 188] on div "337" at bounding box center [741, 206] width 256 height 37
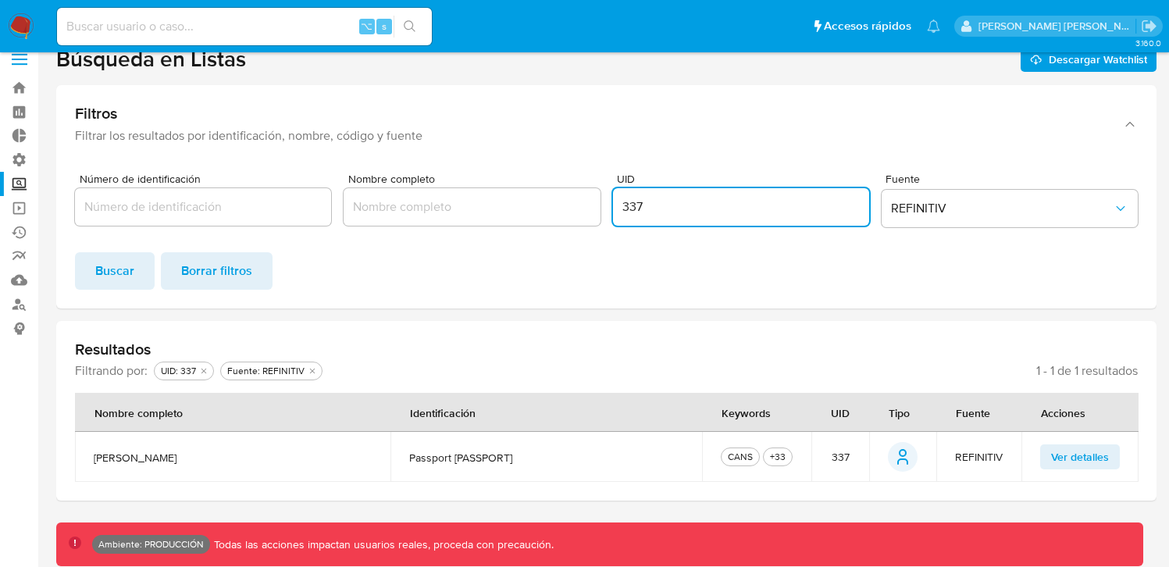
scroll to position [0, 0]
drag, startPoint x: 667, startPoint y: 205, endPoint x: 613, endPoint y: 206, distance: 54.7
click at [582, 209] on div "Número de identificación Nombre completo UID 337 Fuente REFINITIV" at bounding box center [606, 203] width 1062 height 60
paste input "1384"
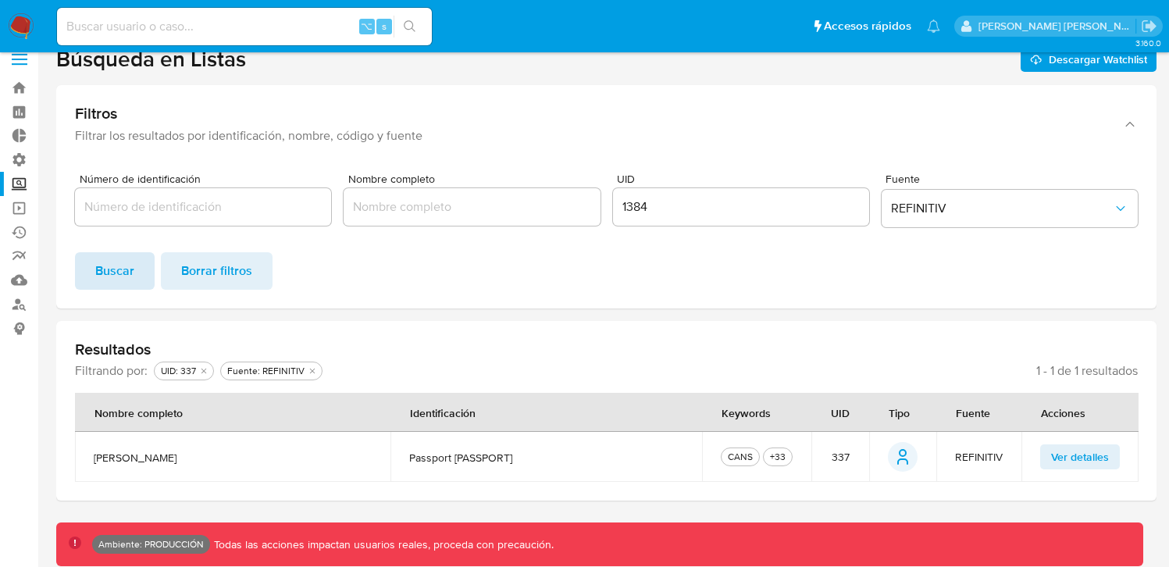
click at [94, 275] on button "Buscar" at bounding box center [115, 270] width 80 height 37
drag, startPoint x: 116, startPoint y: 279, endPoint x: 603, endPoint y: 324, distance: 488.4
click at [603, 324] on section "Búsqueda en Listas Descargar Watchlist Filtros Filtrar los resultados por ident…" at bounding box center [606, 272] width 1100 height 455
click at [1068, 453] on span "Ver detalles" at bounding box center [1080, 457] width 58 height 22
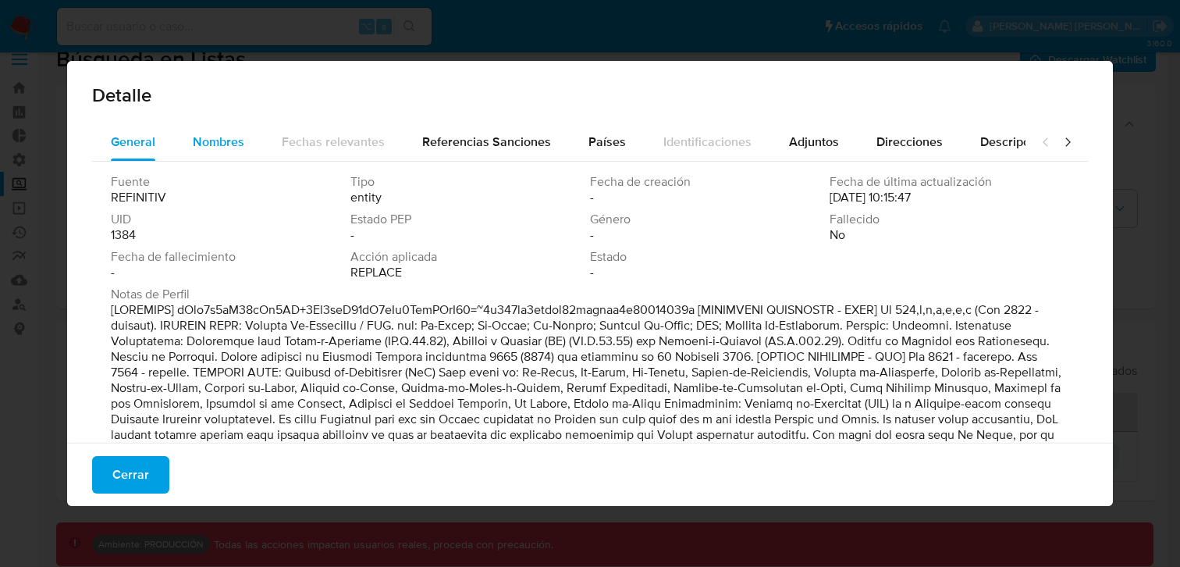
click at [232, 147] on span "Nombres" at bounding box center [219, 142] width 52 height 18
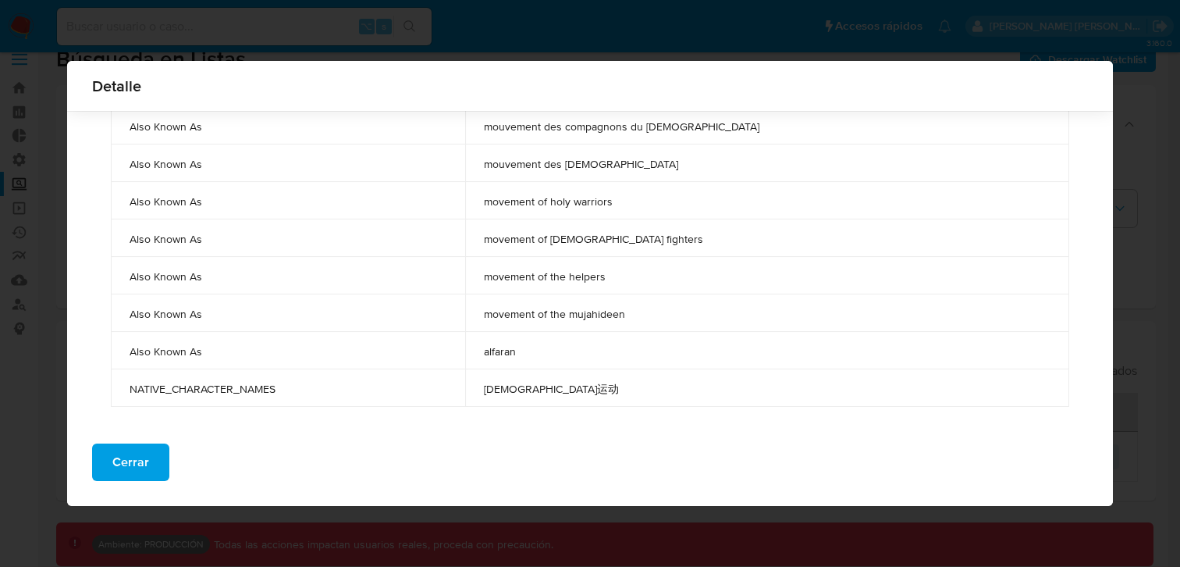
scroll to position [3804, 0]
click at [133, 464] on span "Cerrar" at bounding box center [130, 462] width 37 height 34
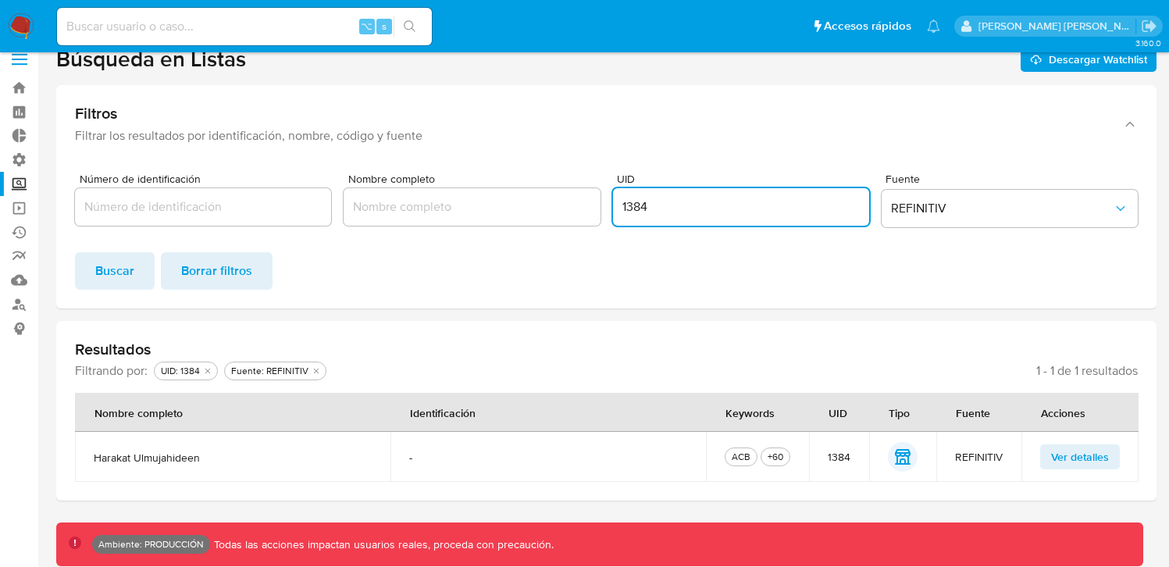
drag, startPoint x: 685, startPoint y: 208, endPoint x: 573, endPoint y: 202, distance: 111.8
click at [572, 202] on div "Número de identificación Nombre completo UID 1384 Fuente REFINITIV" at bounding box center [606, 203] width 1062 height 60
paste input "69"
click at [107, 264] on span "Buscar" at bounding box center [114, 271] width 39 height 34
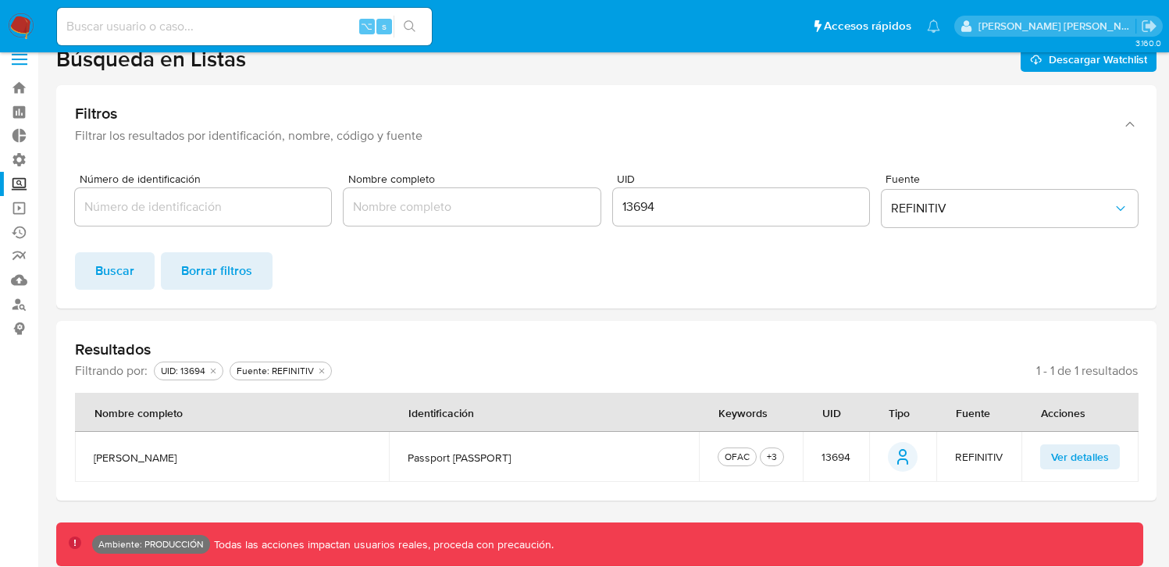
click at [1101, 446] on span "Ver detalles" at bounding box center [1080, 457] width 58 height 22
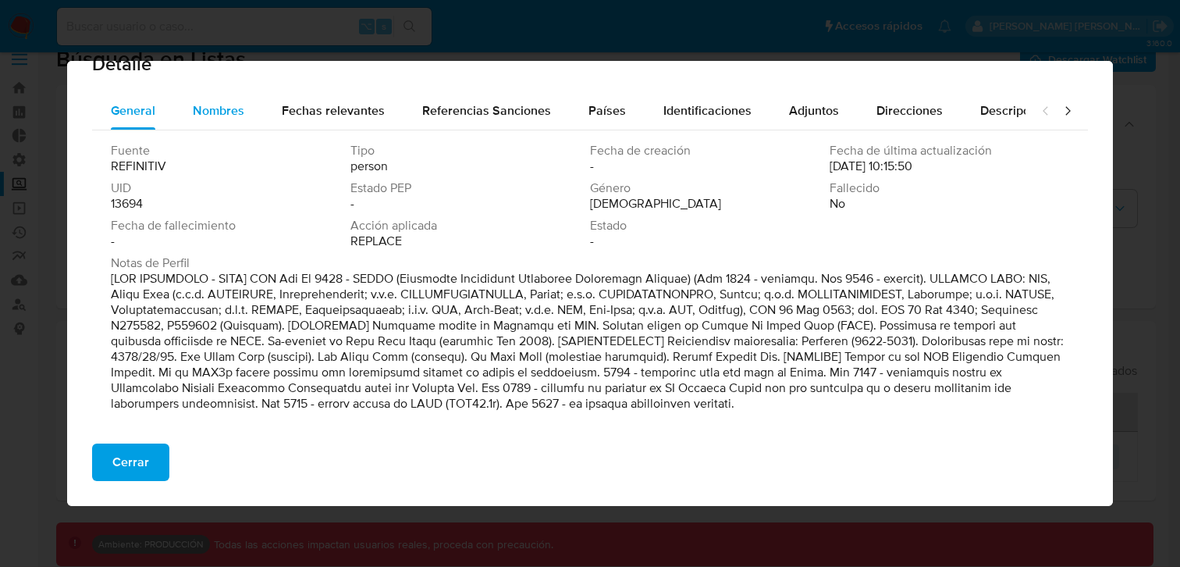
click at [193, 111] on span "Nombres" at bounding box center [219, 110] width 52 height 18
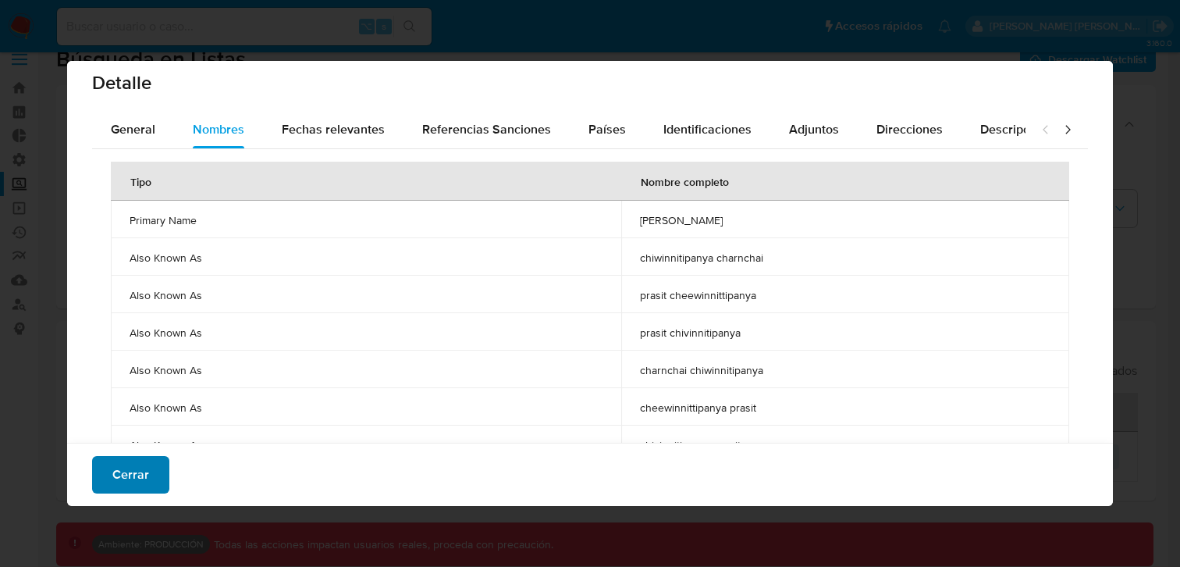
scroll to position [9, 0]
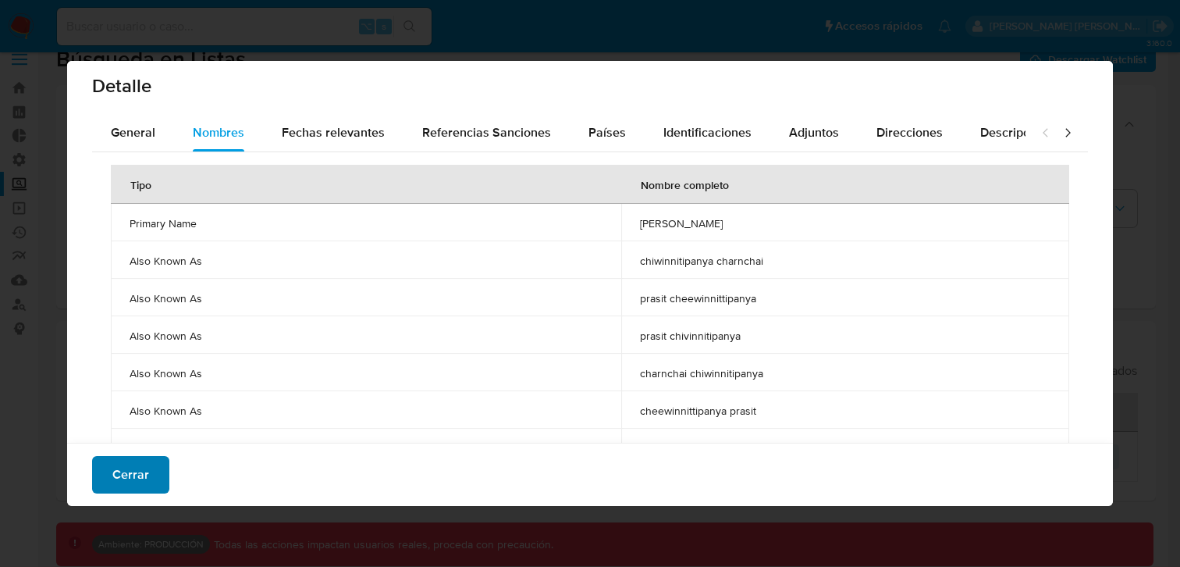
click at [155, 469] on button "Cerrar" at bounding box center [130, 474] width 77 height 37
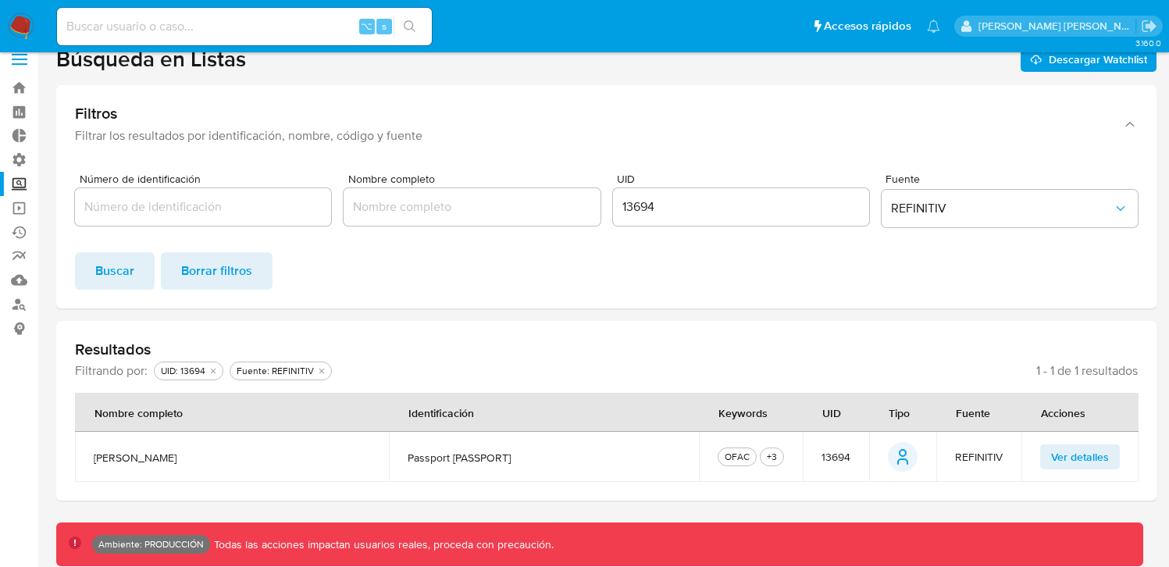
click at [640, 215] on input "13694" at bounding box center [741, 207] width 256 height 20
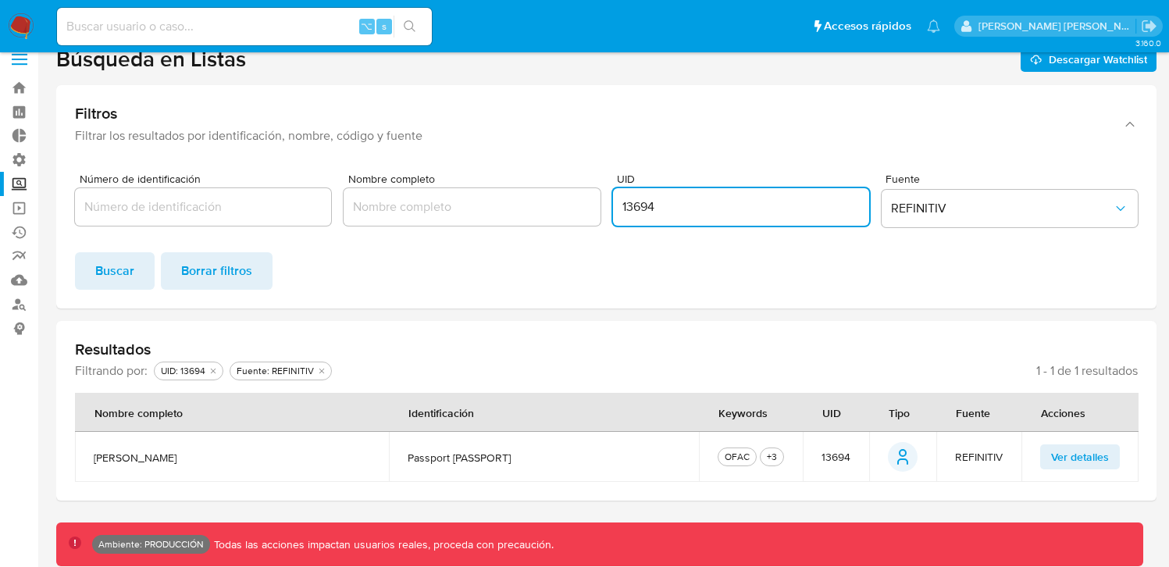
click at [640, 215] on input "13694" at bounding box center [741, 207] width 256 height 20
paste input "38411"
click at [111, 266] on span "Buscar" at bounding box center [114, 271] width 39 height 34
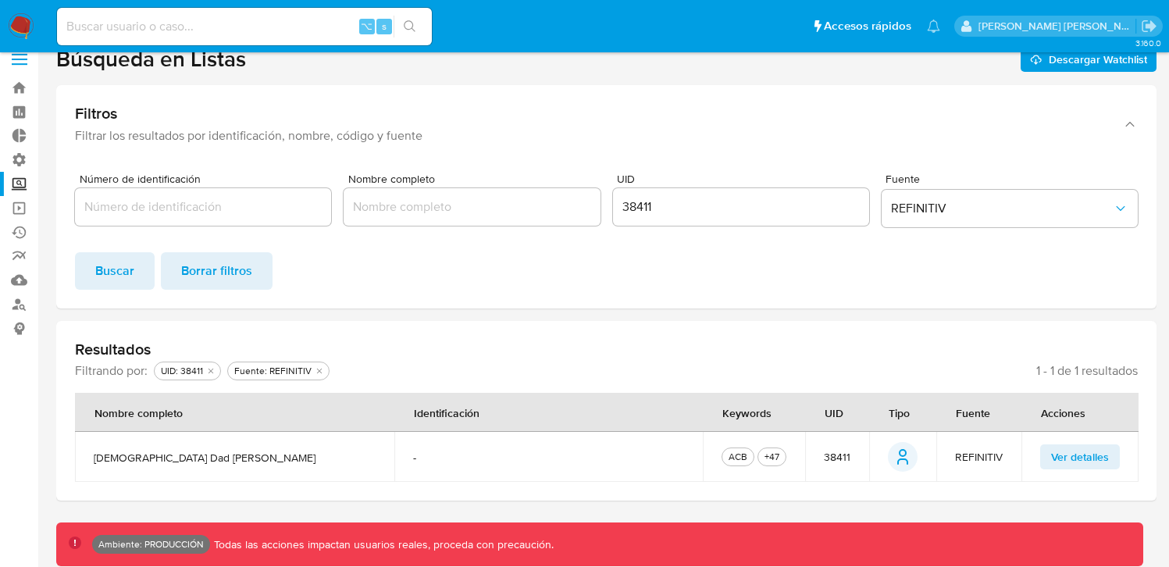
click at [1048, 455] on button "Ver detalles" at bounding box center [1080, 456] width 80 height 25
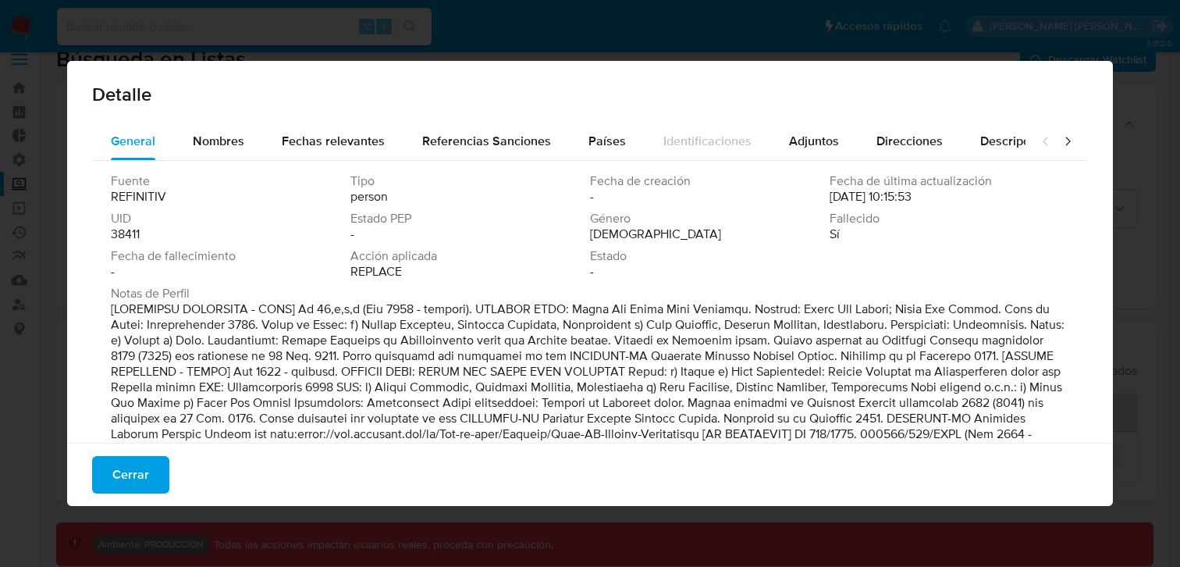
scroll to position [0, 0]
click at [206, 135] on span "Nombres" at bounding box center [219, 142] width 52 height 18
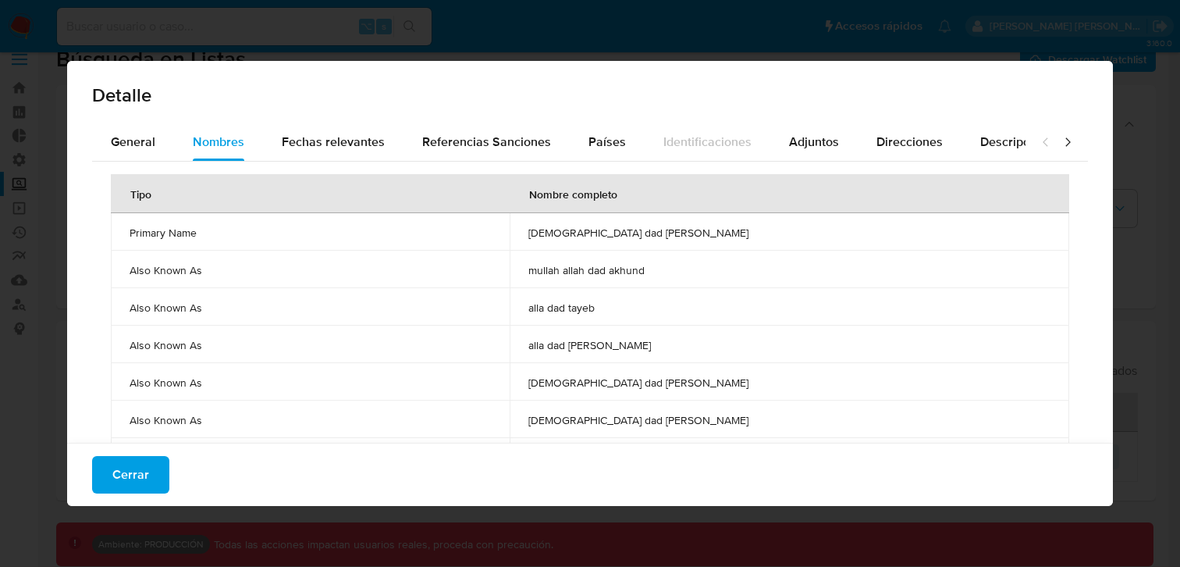
click at [1131, 254] on div "Detalle General Nombres Fechas relevantes Referencias Sanciones Países Identifi…" at bounding box center [590, 283] width 1180 height 567
click at [103, 484] on button "Cerrar" at bounding box center [130, 474] width 77 height 37
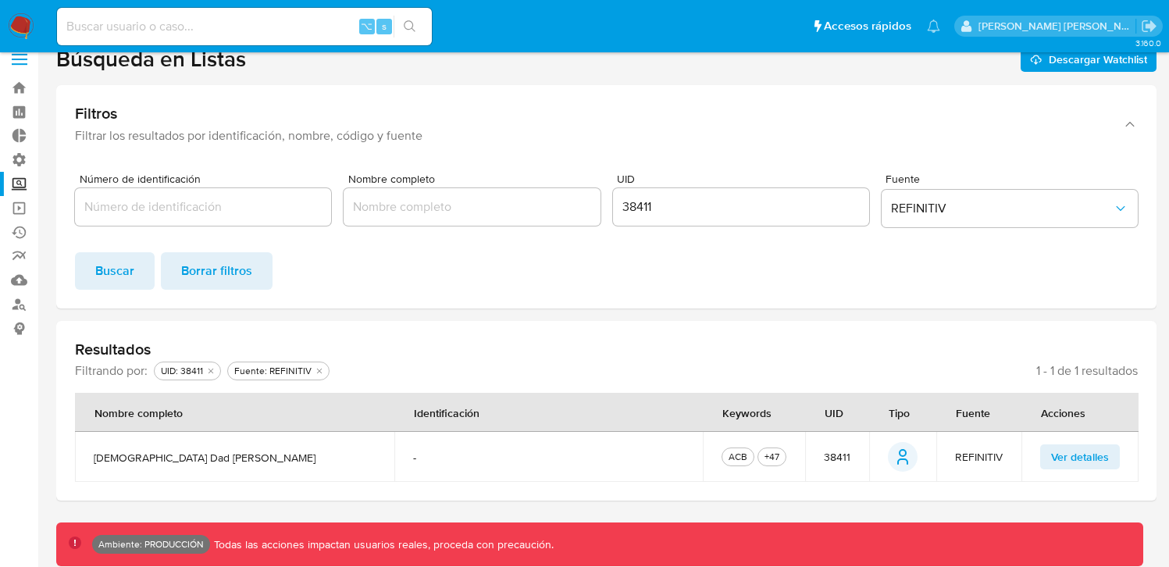
click at [635, 209] on input "38411" at bounding box center [741, 207] width 256 height 20
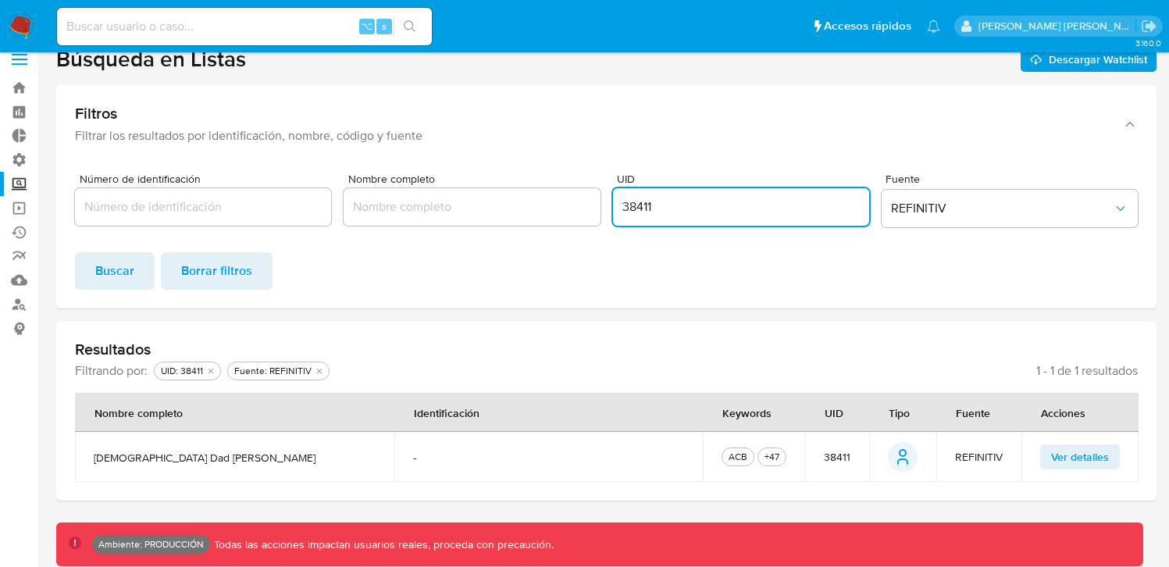
click at [635, 209] on input "38411" at bounding box center [741, 207] width 256 height 20
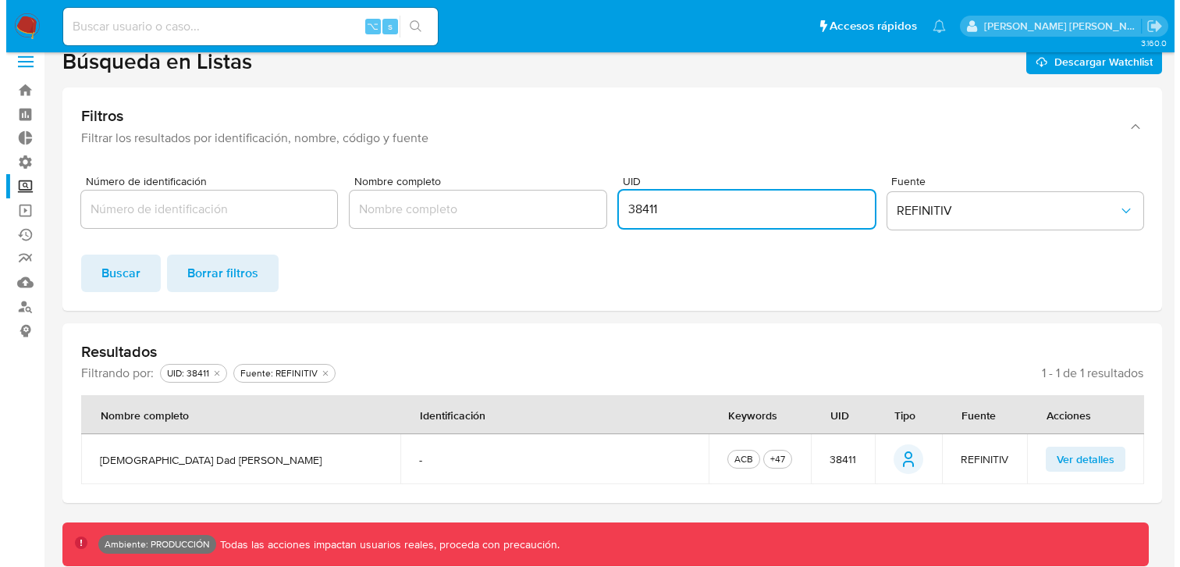
scroll to position [14, 0]
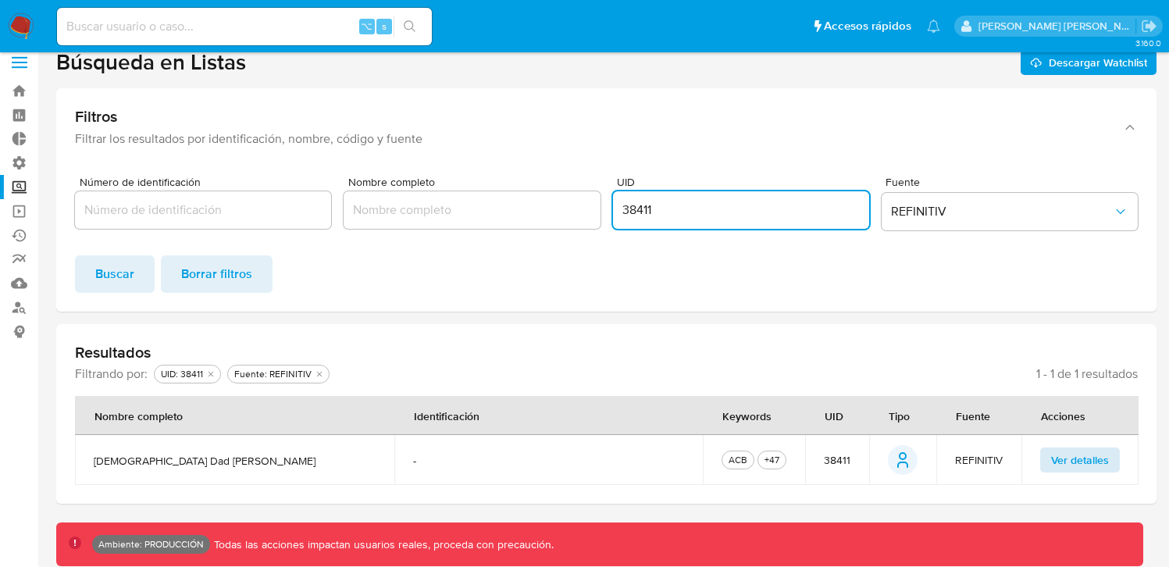
click at [1083, 460] on span "Ver detalles" at bounding box center [1080, 460] width 58 height 22
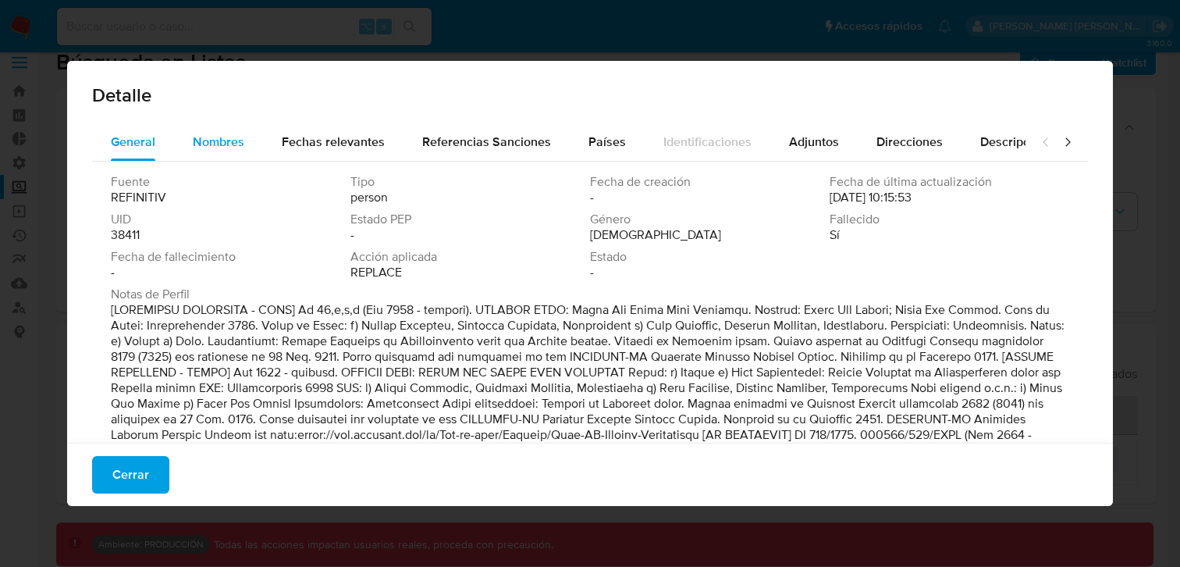
click at [194, 142] on span "Nombres" at bounding box center [219, 142] width 52 height 18
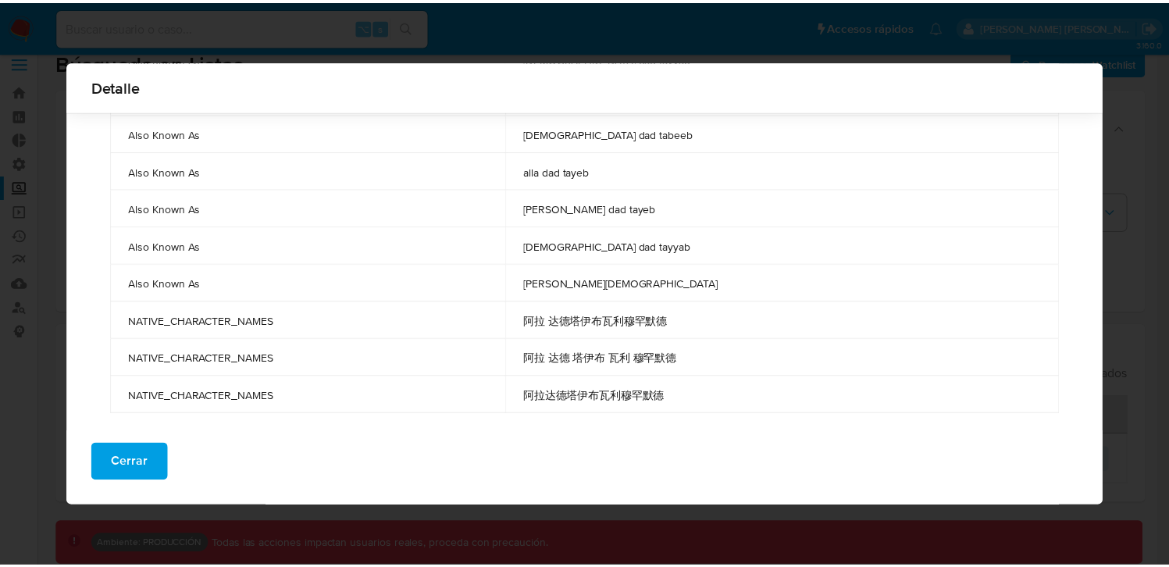
scroll to position [994, 0]
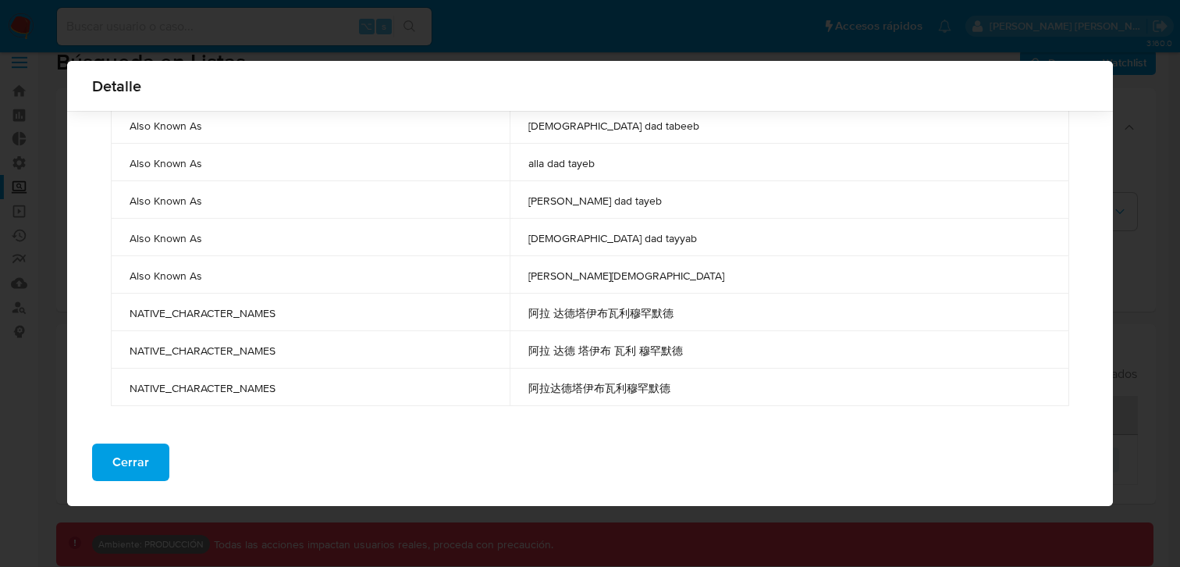
drag, startPoint x: 129, startPoint y: 226, endPoint x: 798, endPoint y: 388, distance: 688.2
click at [1126, 146] on div "Detalle General Nombres Fechas relevantes Referencias Sanciones Países Identifi…" at bounding box center [590, 283] width 1180 height 567
click at [116, 447] on span "Cerrar" at bounding box center [130, 462] width 37 height 34
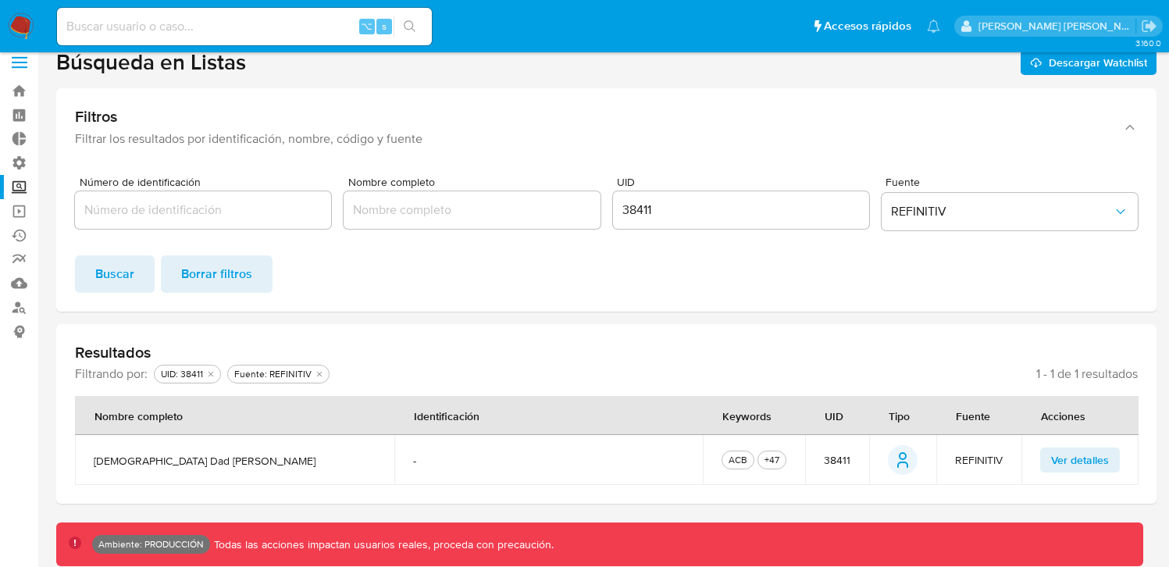
click at [468, 211] on input "Nombre completo" at bounding box center [471, 210] width 256 height 20
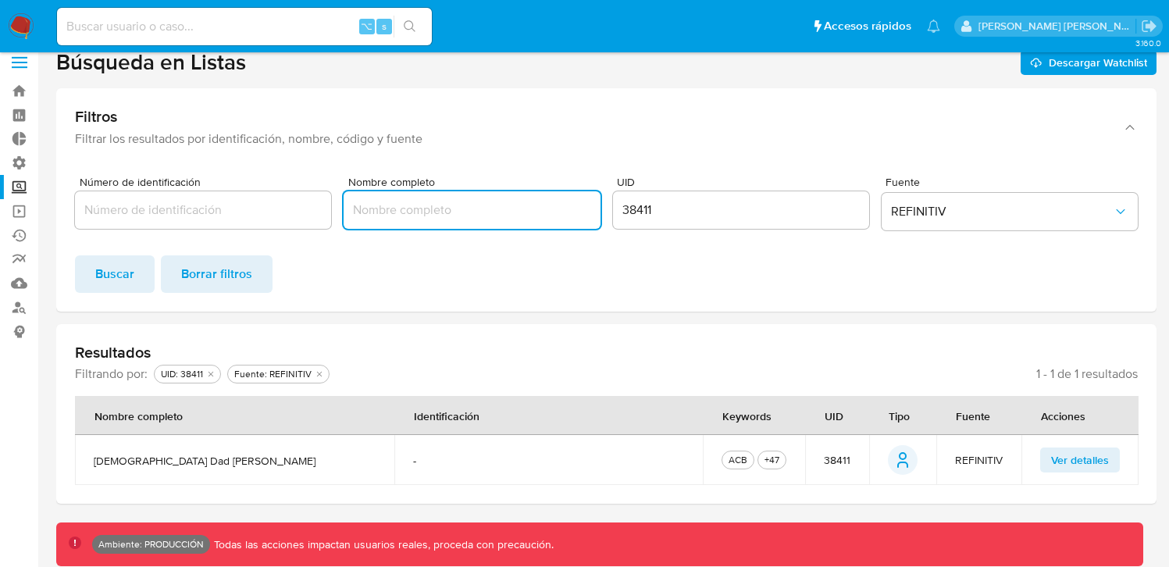
click at [714, 217] on input "38411" at bounding box center [741, 210] width 256 height 20
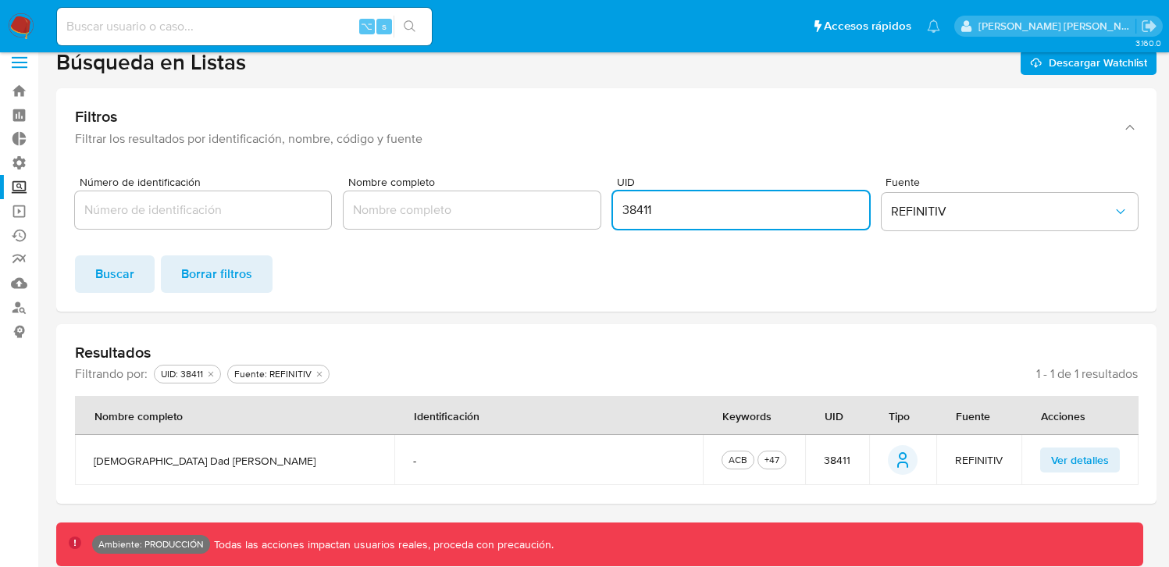
drag, startPoint x: 715, startPoint y: 217, endPoint x: 537, endPoint y: 209, distance: 178.2
click at [544, 211] on div "Número de identificación Nombre completo UID 38411 Fuente REFINITIV" at bounding box center [606, 206] width 1062 height 60
click at [143, 279] on button "Buscar" at bounding box center [115, 273] width 80 height 37
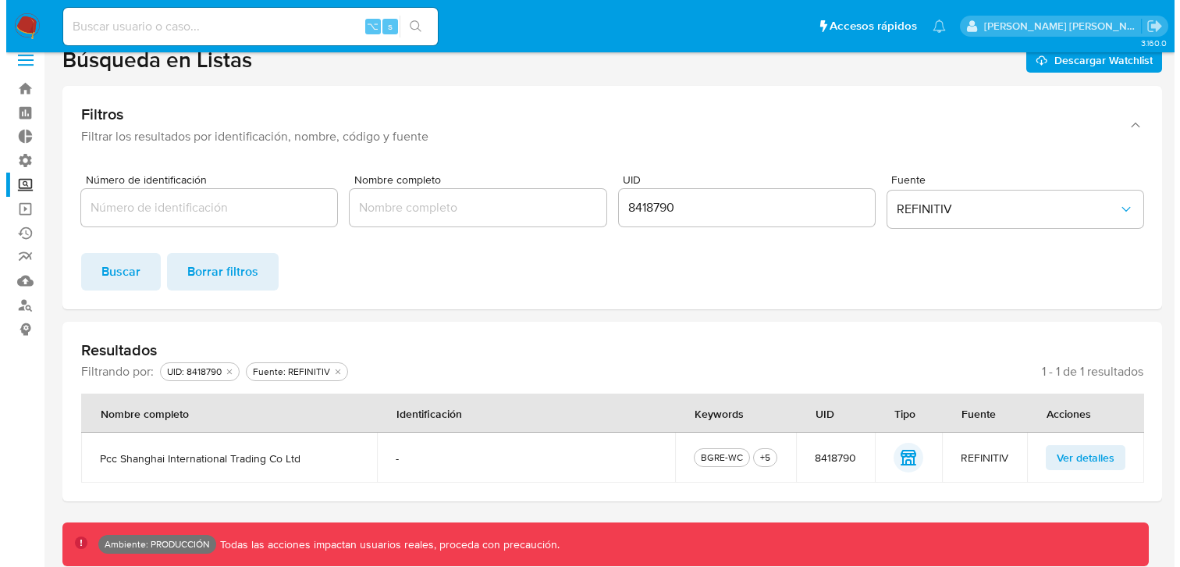
scroll to position [17, 0]
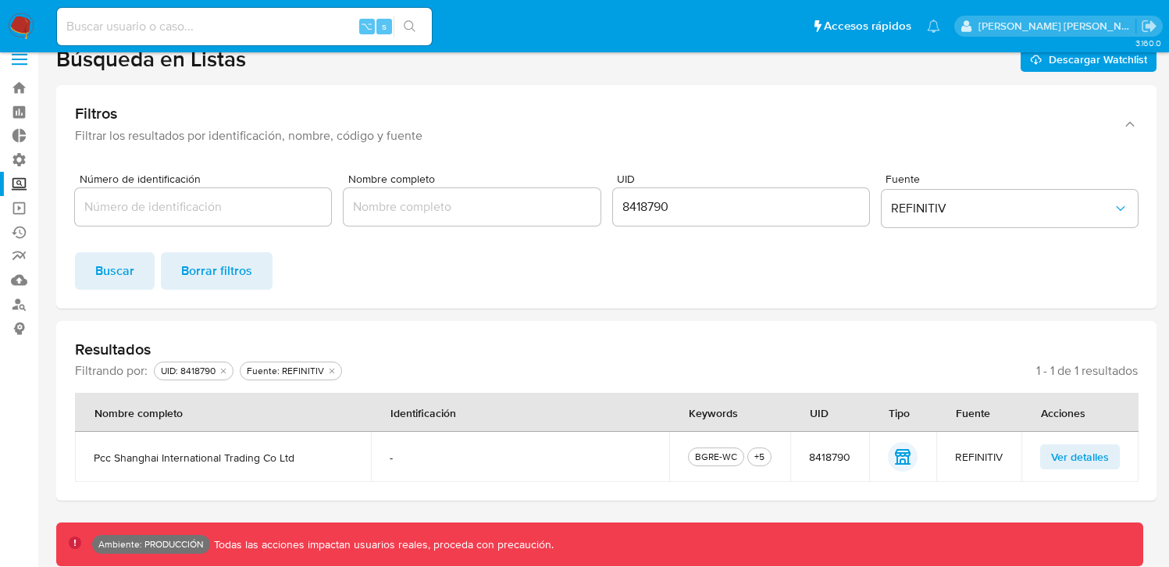
click at [1091, 458] on span "Ver detalles" at bounding box center [1080, 457] width 58 height 22
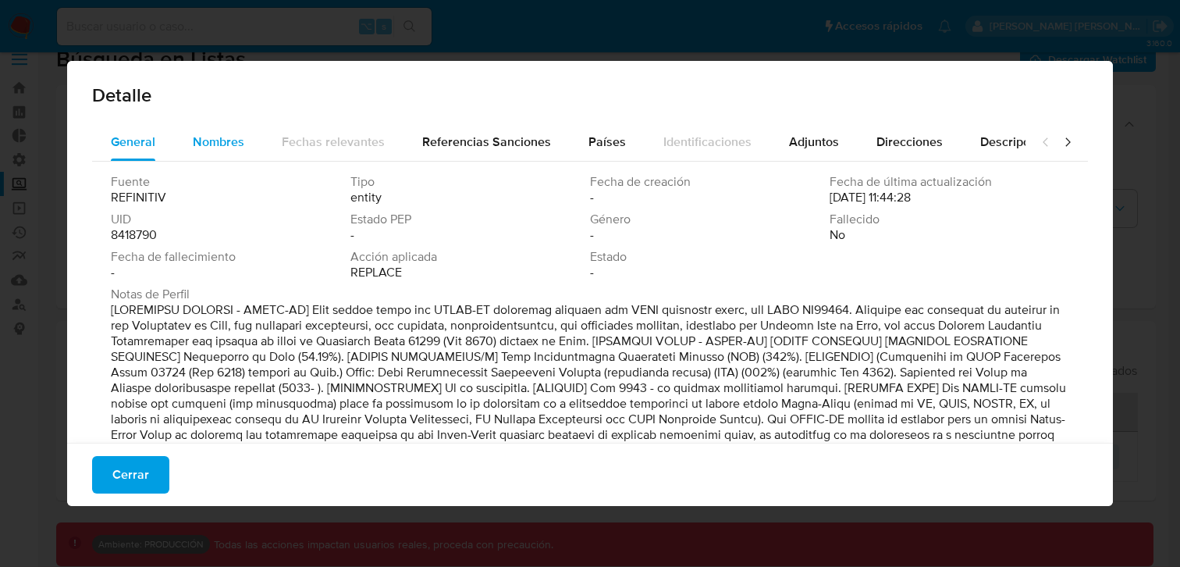
click at [183, 137] on button "Nombres" at bounding box center [218, 141] width 89 height 37
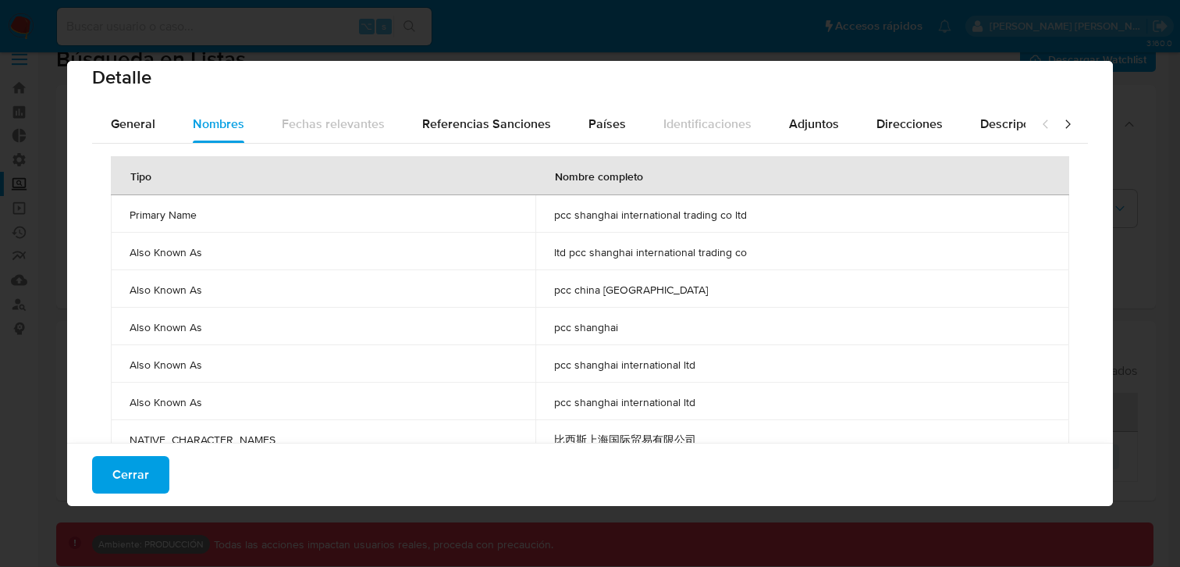
scroll to position [58, 0]
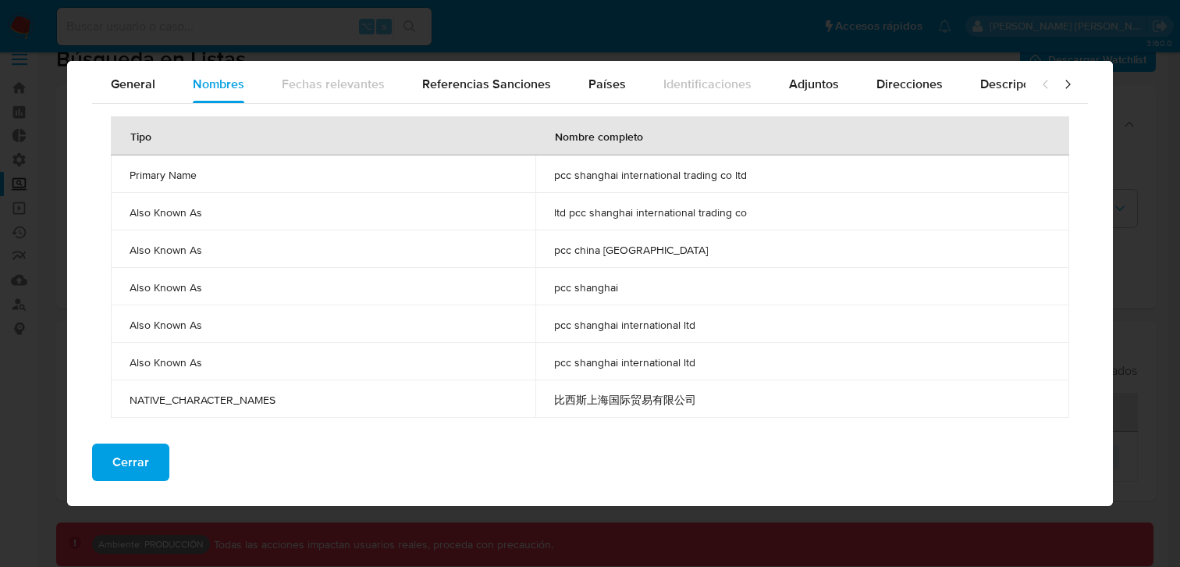
click at [714, 402] on span "比西斯上海国际贸易有限公司" at bounding box center [802, 400] width 496 height 14
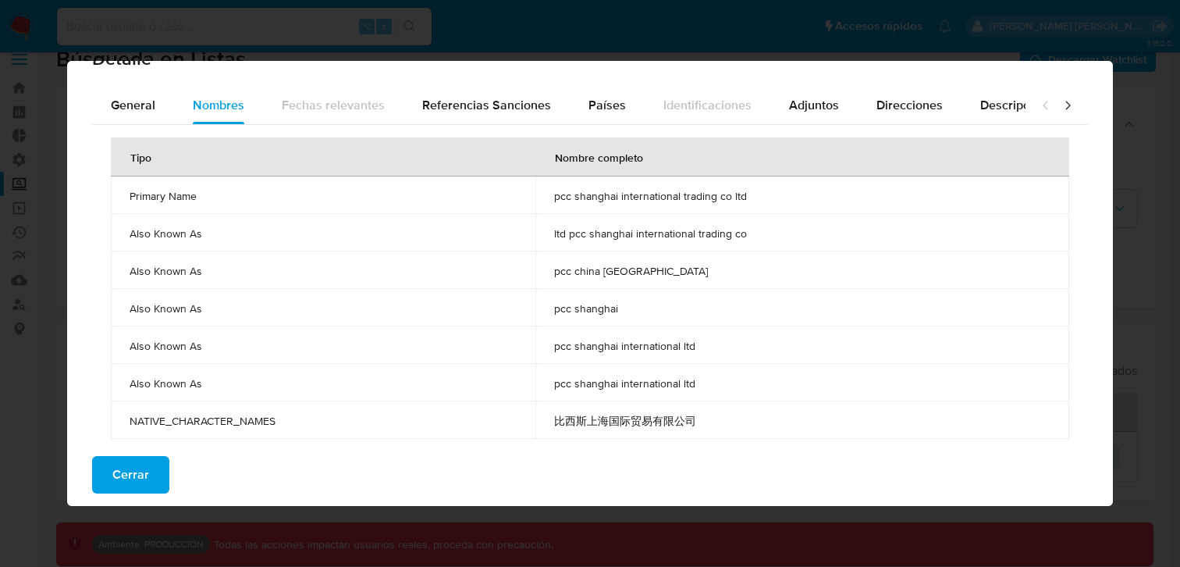
scroll to position [33, 0]
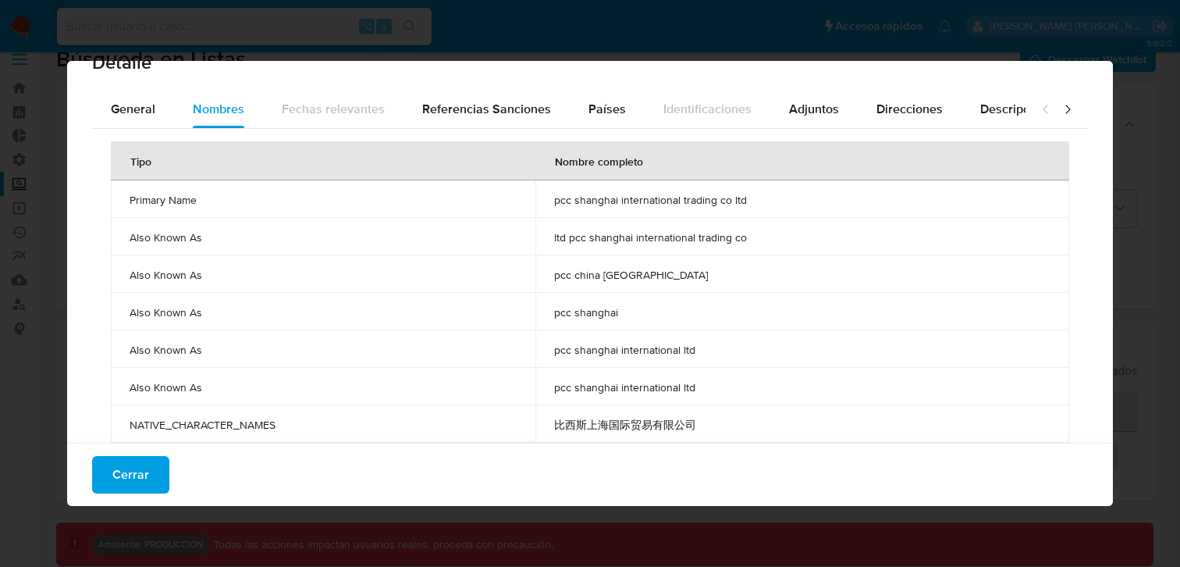
drag, startPoint x: 735, startPoint y: 429, endPoint x: 73, endPoint y: 198, distance: 700.9
click at [73, 198] on div "General Nombres Fechas relevantes Referencias Sanciones Países Identificaciones…" at bounding box center [590, 279] width 1046 height 377
click at [715, 398] on td "pcc shanghai international ltd" at bounding box center [803, 386] width 534 height 37
drag, startPoint x: 719, startPoint y: 421, endPoint x: 129, endPoint y: 202, distance: 629.3
click at [129, 202] on tbody "Primary Name pcc shanghai international trading co ltd Also Known As ltd pcc sh…" at bounding box center [590, 311] width 959 height 262
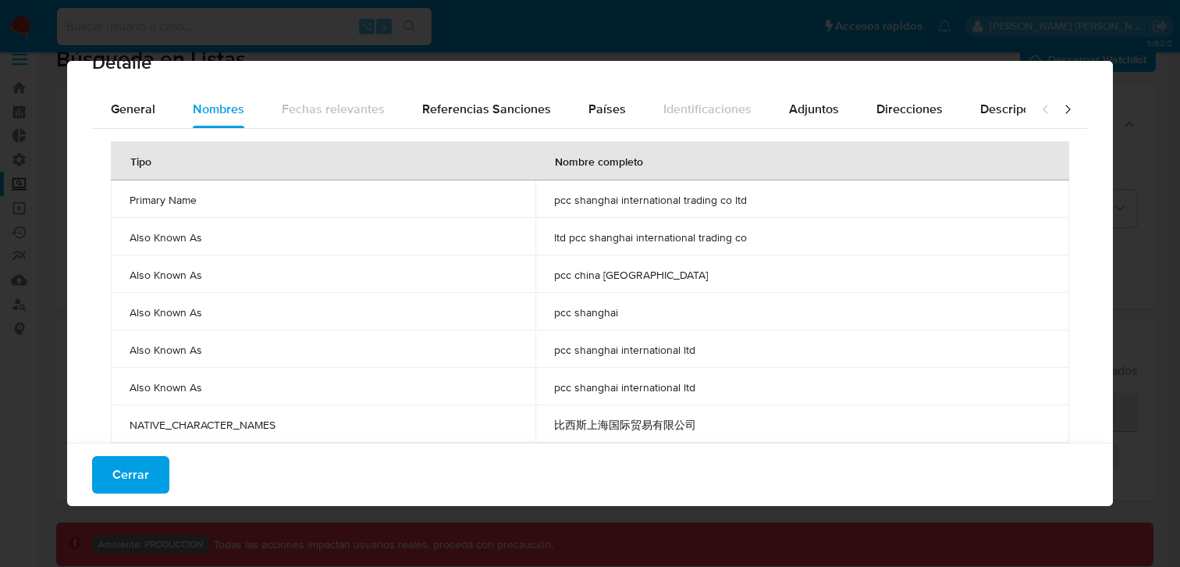
click at [1155, 192] on div "Detalle General Nombres Fechas relevantes Referencias Sanciones Países Identifi…" at bounding box center [590, 283] width 1180 height 567
click at [148, 103] on span "General" at bounding box center [133, 109] width 44 height 18
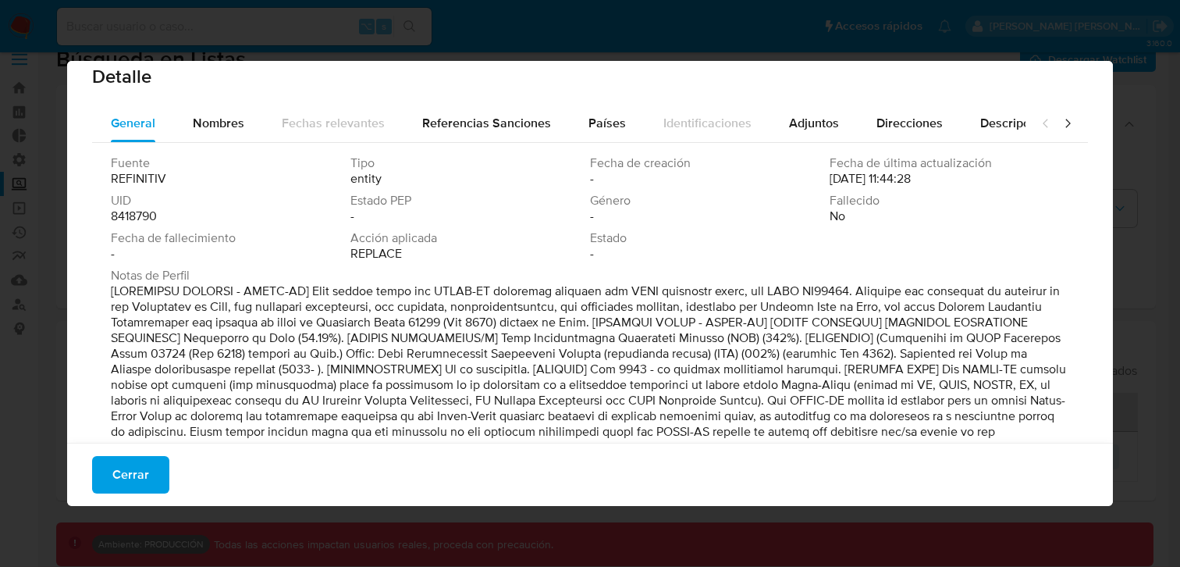
scroll to position [0, 0]
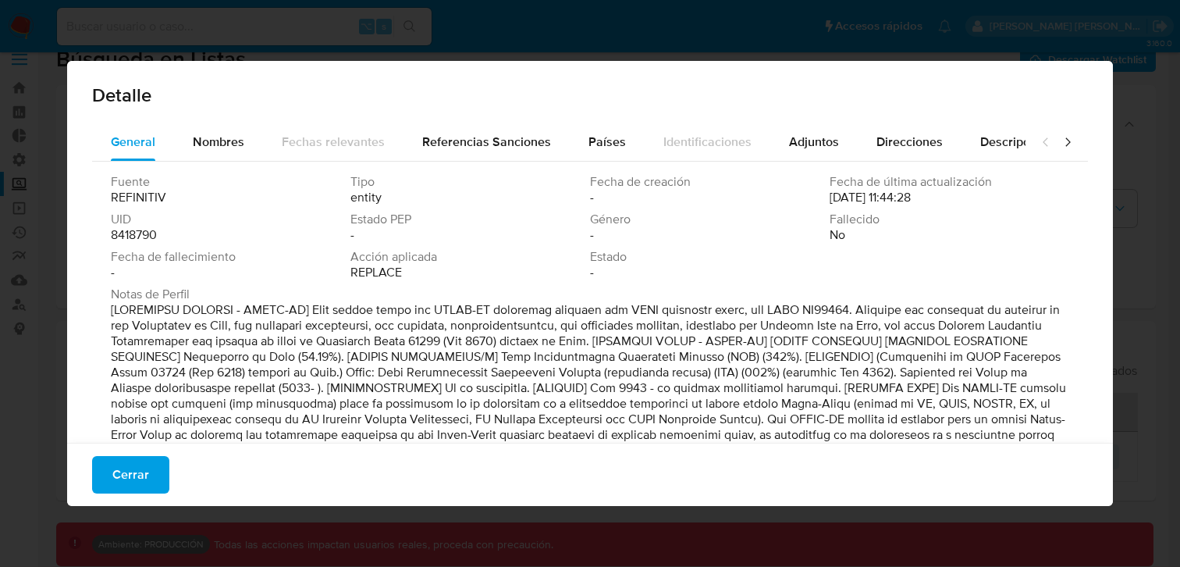
click at [157, 240] on span "8418790" at bounding box center [134, 235] width 46 height 16
click at [154, 240] on span "8418790" at bounding box center [134, 235] width 46 height 16
click at [1132, 66] on div "Detalle General Nombres Fechas relevantes Referencias Sanciones Países Identifi…" at bounding box center [590, 283] width 1180 height 567
click at [131, 476] on span "Cerrar" at bounding box center [130, 474] width 37 height 34
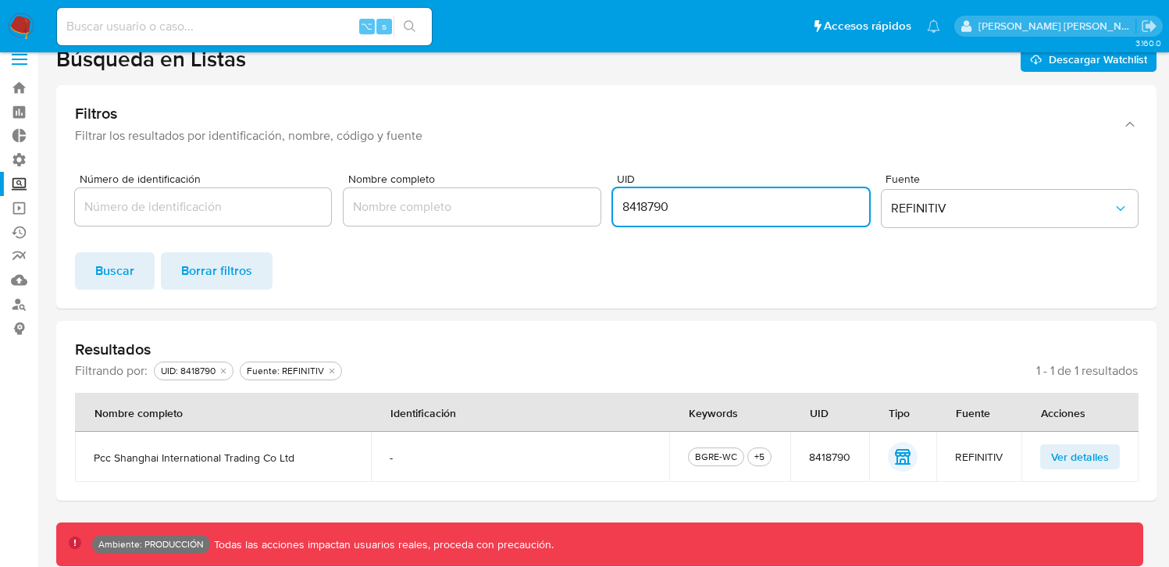
click at [627, 201] on input "8418790" at bounding box center [741, 207] width 256 height 20
paste input "13694"
click at [101, 280] on span "Buscar" at bounding box center [114, 271] width 39 height 34
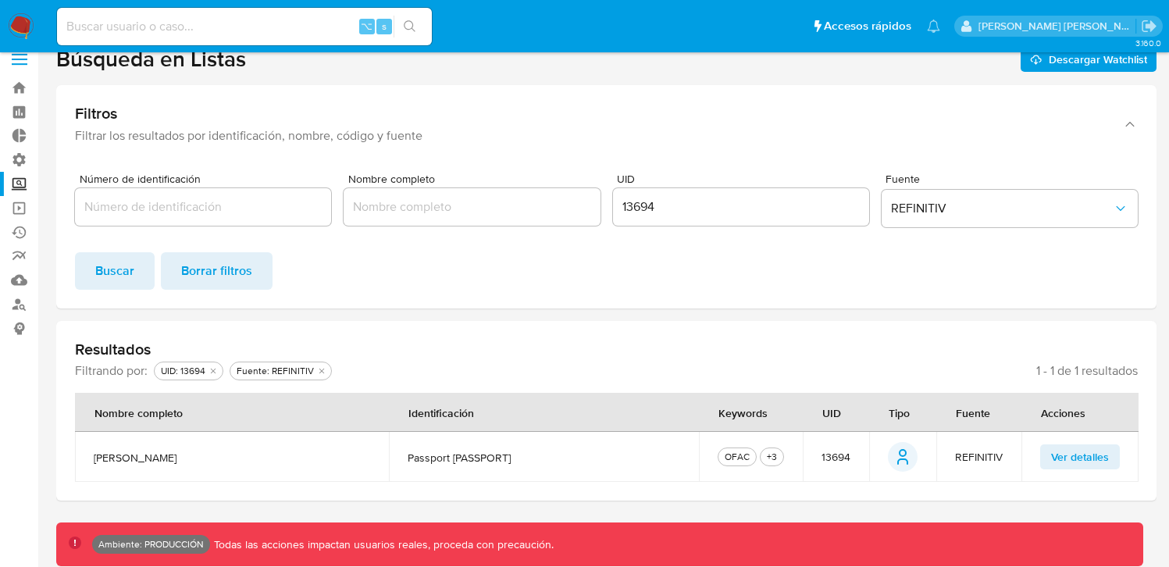
click at [1090, 450] on span "Ver detalles" at bounding box center [1080, 457] width 58 height 22
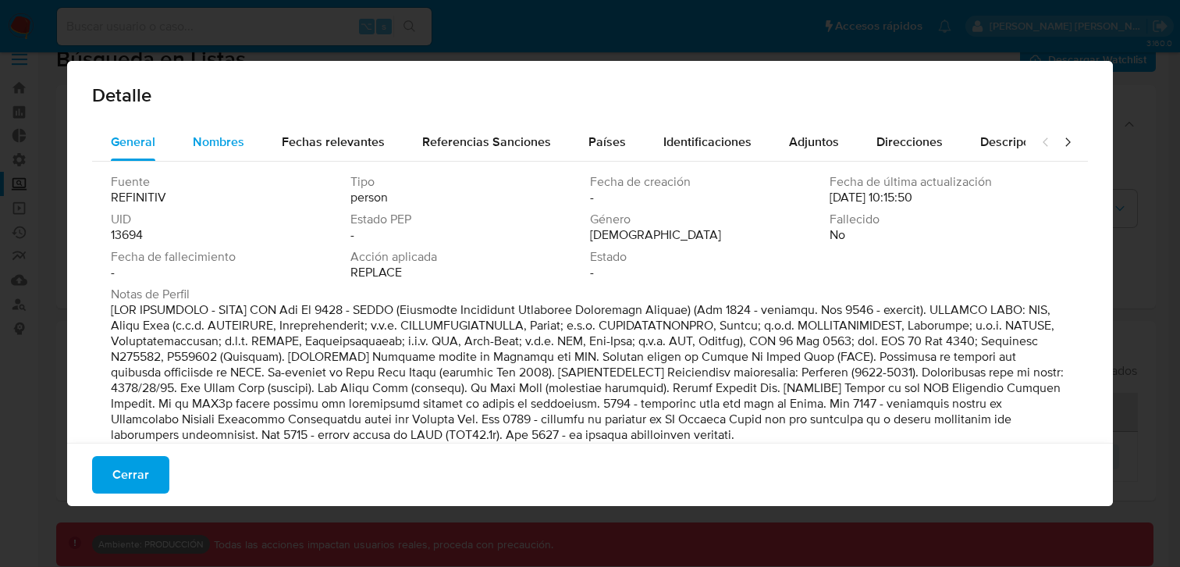
click at [228, 138] on span "Nombres" at bounding box center [219, 142] width 52 height 18
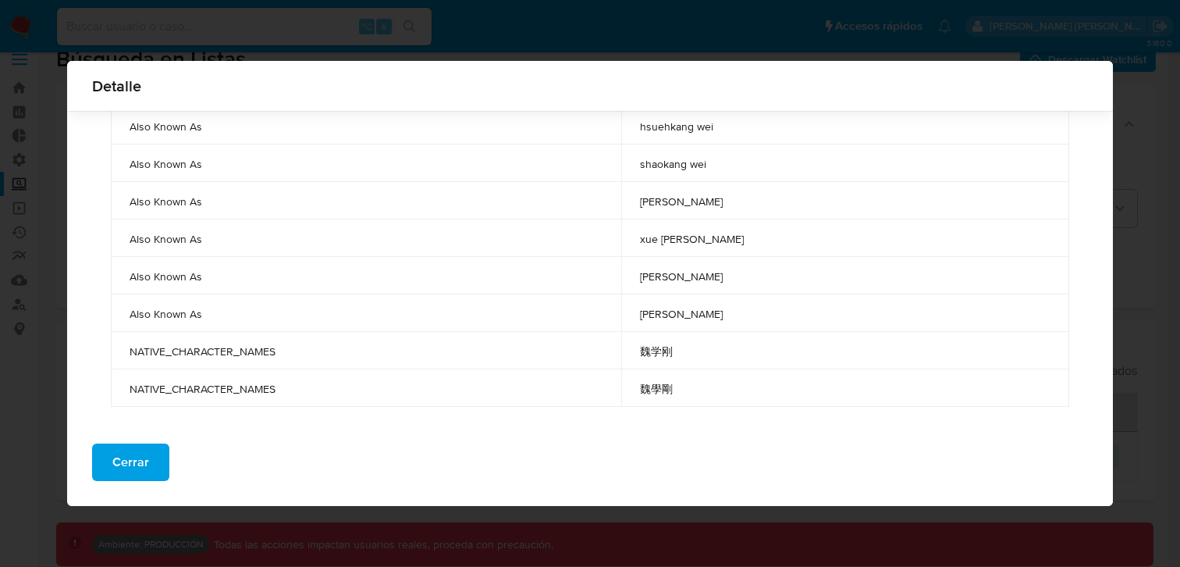
scroll to position [469, 0]
drag, startPoint x: 699, startPoint y: 390, endPoint x: 438, endPoint y: 325, distance: 268.7
click at [439, 325] on tbody "Primary Name hsueh kang wei Also Known As chiwinnitipanya charnchai Also Known …" at bounding box center [590, 68] width 959 height 674
click at [352, 408] on div "Tipo Nombre completo Primary Name hsueh kang wei Also Known As chiwinnitipanya …" at bounding box center [590, 49] width 996 height 738
click at [127, 474] on span "Cerrar" at bounding box center [130, 462] width 37 height 34
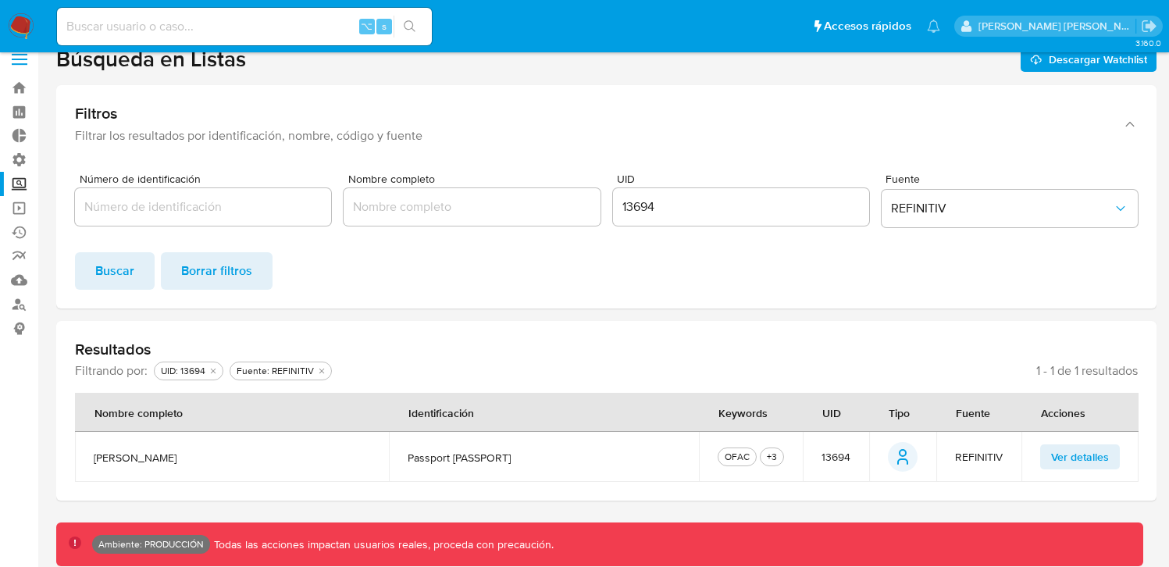
click at [629, 202] on input "13694" at bounding box center [741, 207] width 256 height 20
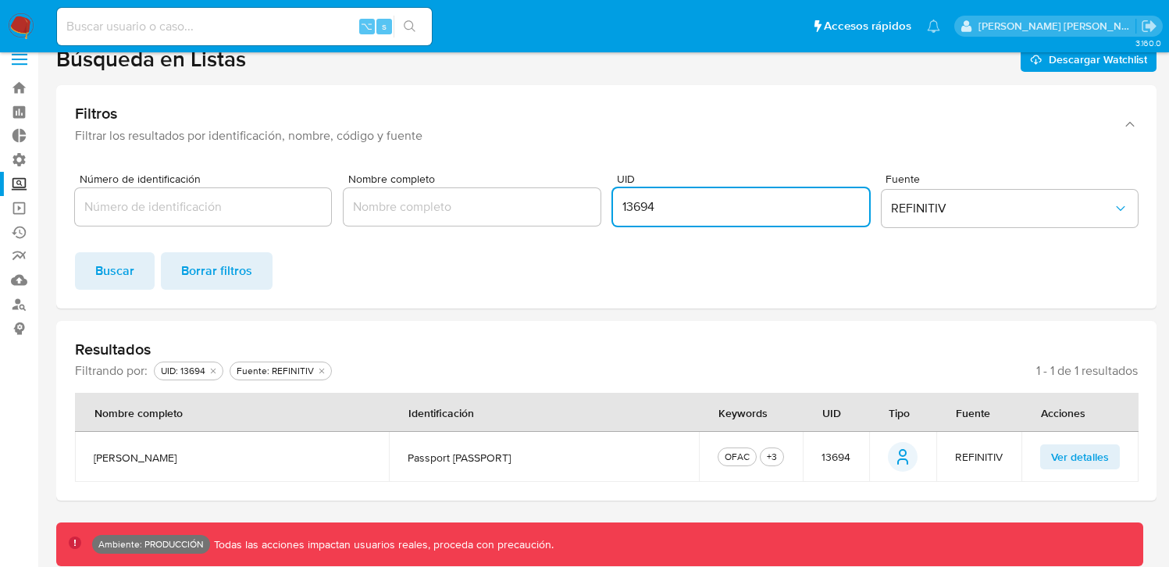
click at [629, 202] on input "13694" at bounding box center [741, 207] width 256 height 20
paste input "8794399"
click at [604, 251] on form "Número de identificación Nombre completo UID 8794399 Fuente REFINITIV Buscar Bo…" at bounding box center [606, 231] width 1062 height 116
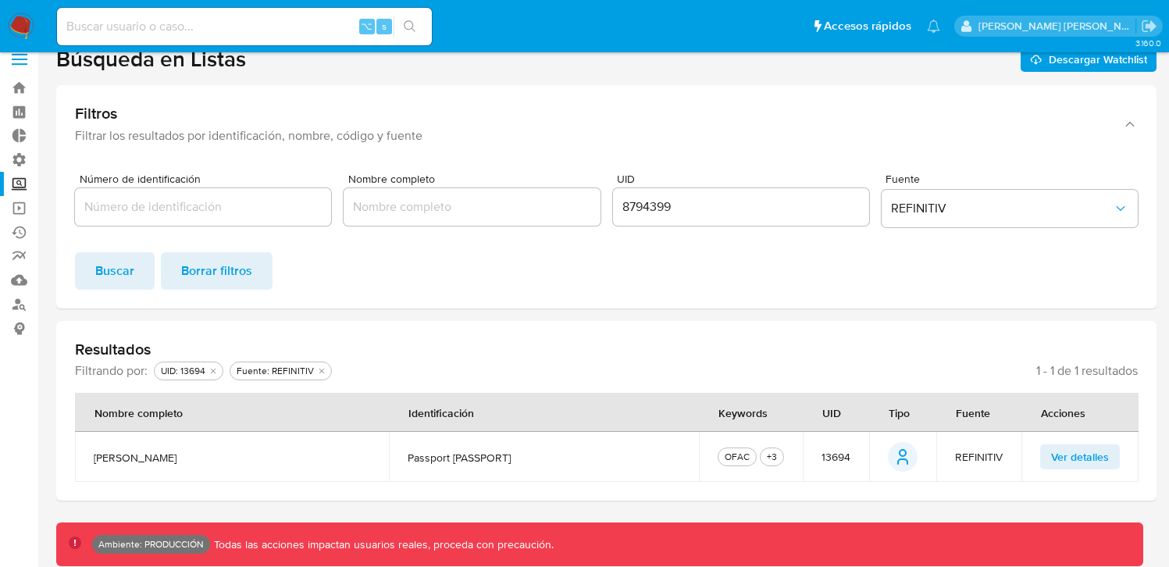
click at [98, 271] on span "Buscar" at bounding box center [114, 271] width 39 height 34
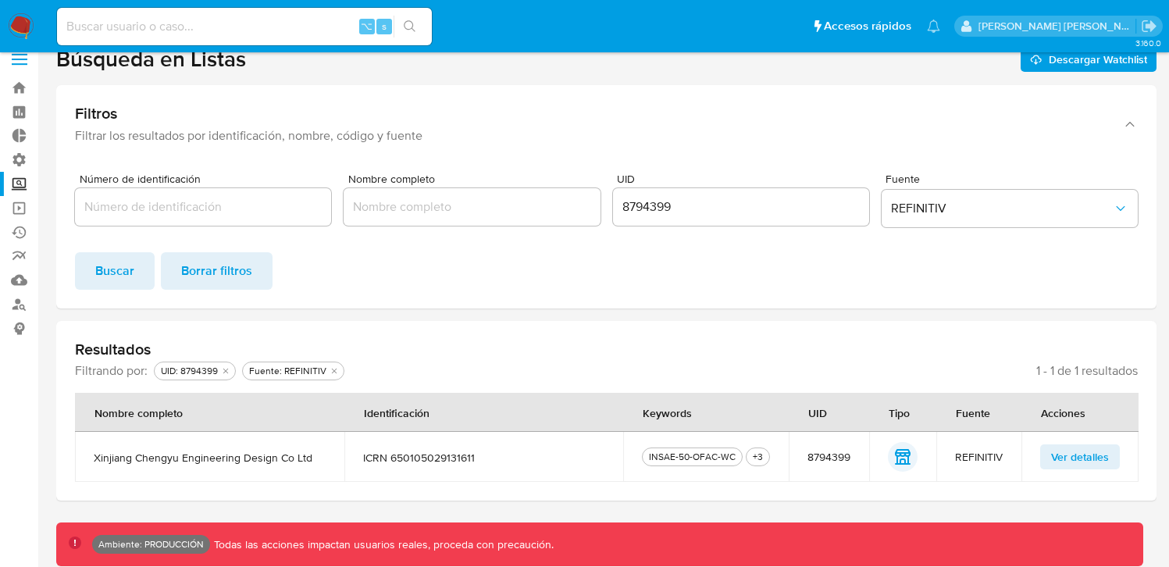
click at [1064, 446] on span "Ver detalles" at bounding box center [1080, 457] width 58 height 22
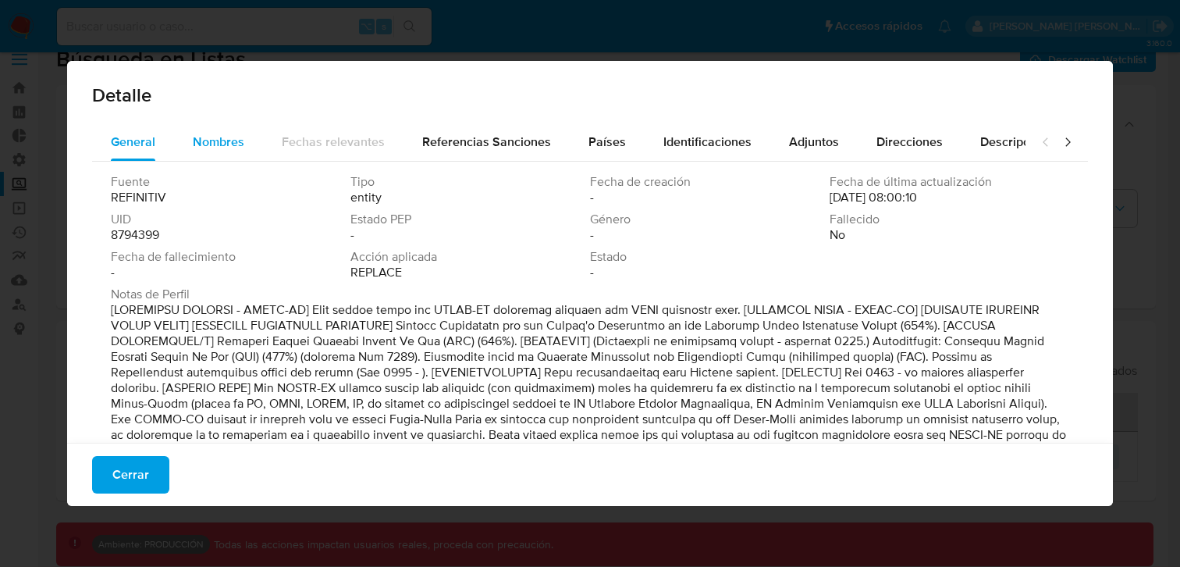
click at [235, 137] on span "Nombres" at bounding box center [219, 142] width 52 height 18
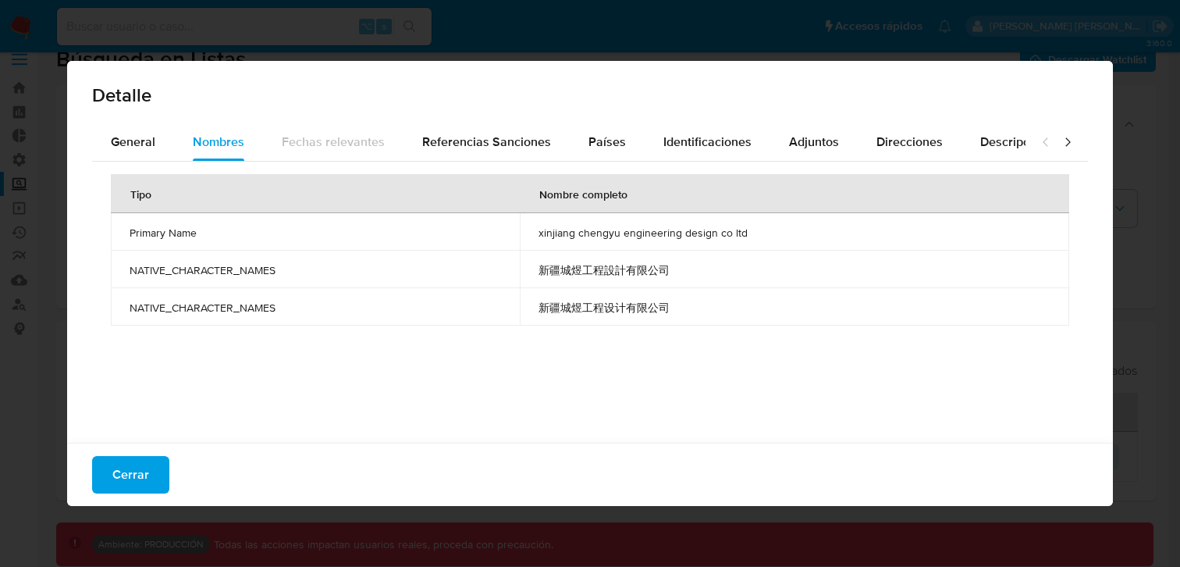
drag, startPoint x: 519, startPoint y: 307, endPoint x: 124, endPoint y: 229, distance: 402.6
click at [124, 229] on tbody "Primary Name xinjiang chengyu engineering design co ltd NATIVE_CHARACTER_NAMES …" at bounding box center [590, 269] width 959 height 112
click at [713, 308] on span "新疆城煜工程设计有限公司" at bounding box center [795, 308] width 512 height 14
click at [1145, 161] on div "Detalle General Nombres Fechas relevantes Referencias Sanciones Países Identifi…" at bounding box center [590, 283] width 1180 height 567
click at [134, 489] on span "Cerrar" at bounding box center [130, 474] width 37 height 34
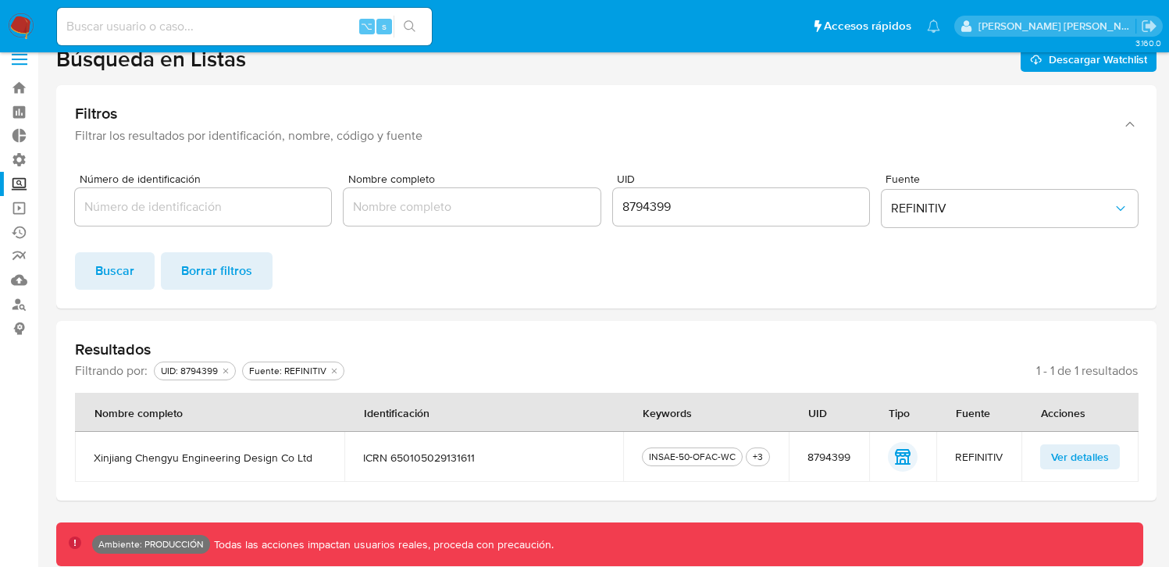
click at [662, 209] on input "8794399" at bounding box center [741, 207] width 256 height 20
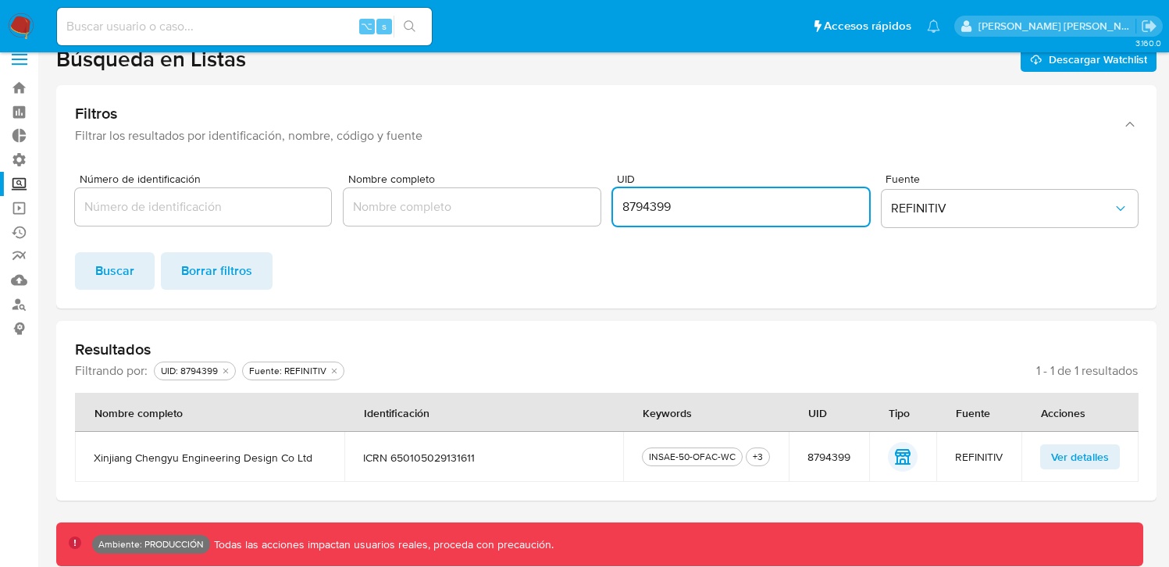
click at [662, 209] on input "8794399" at bounding box center [741, 207] width 256 height 20
type input "1"
click at [119, 269] on span "Buscar" at bounding box center [114, 271] width 39 height 34
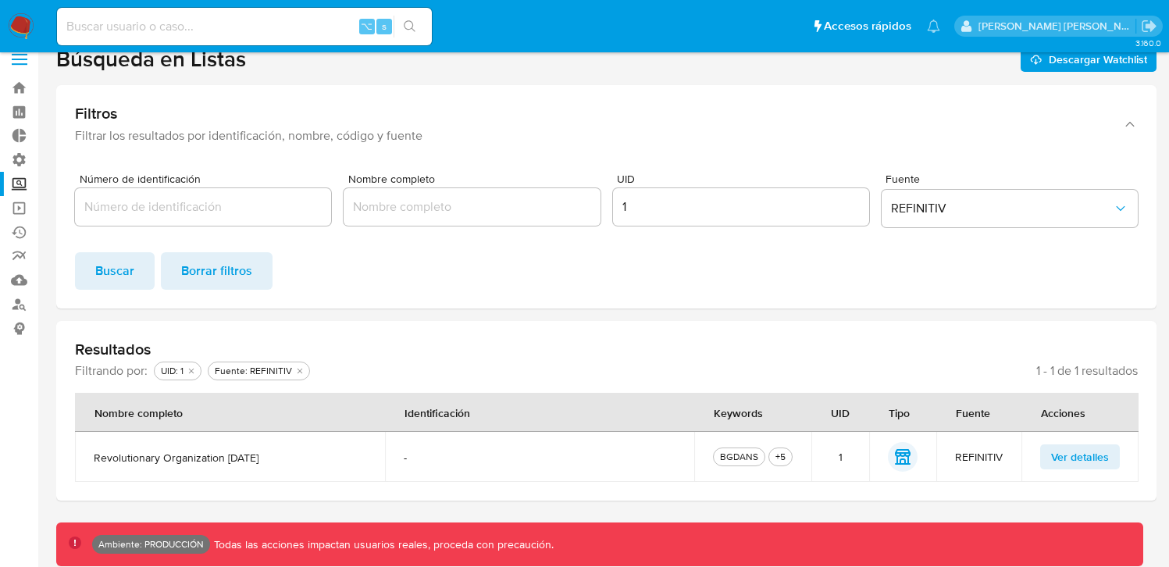
click at [1104, 471] on td "Ver detalles" at bounding box center [1079, 457] width 117 height 50
click at [1091, 458] on span "Ver detalles" at bounding box center [1080, 457] width 58 height 22
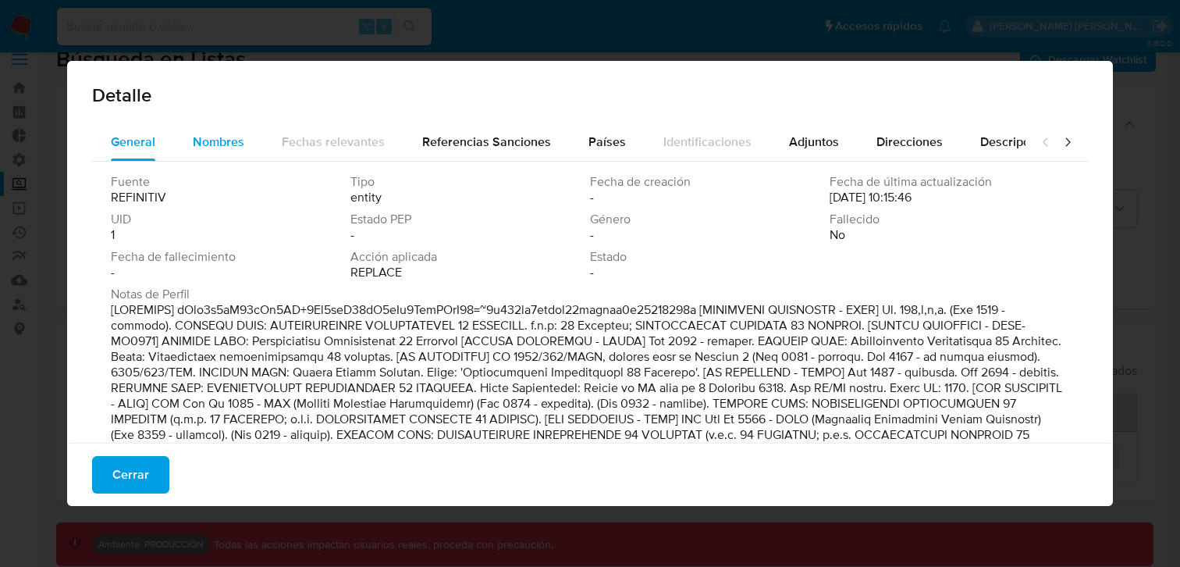
click at [219, 145] on span "Nombres" at bounding box center [219, 142] width 52 height 18
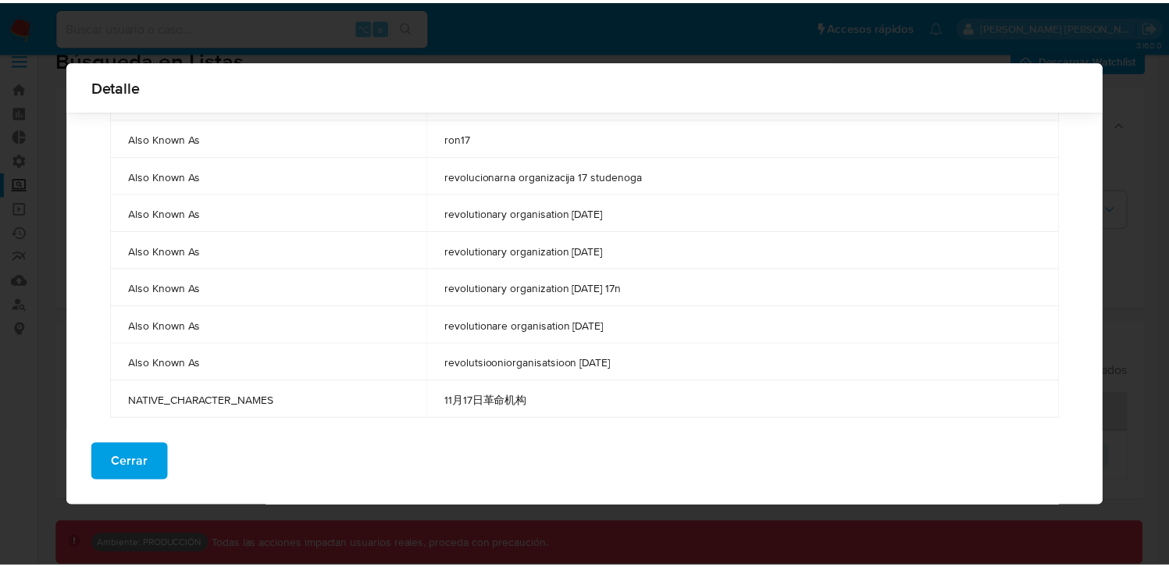
scroll to position [1106, 0]
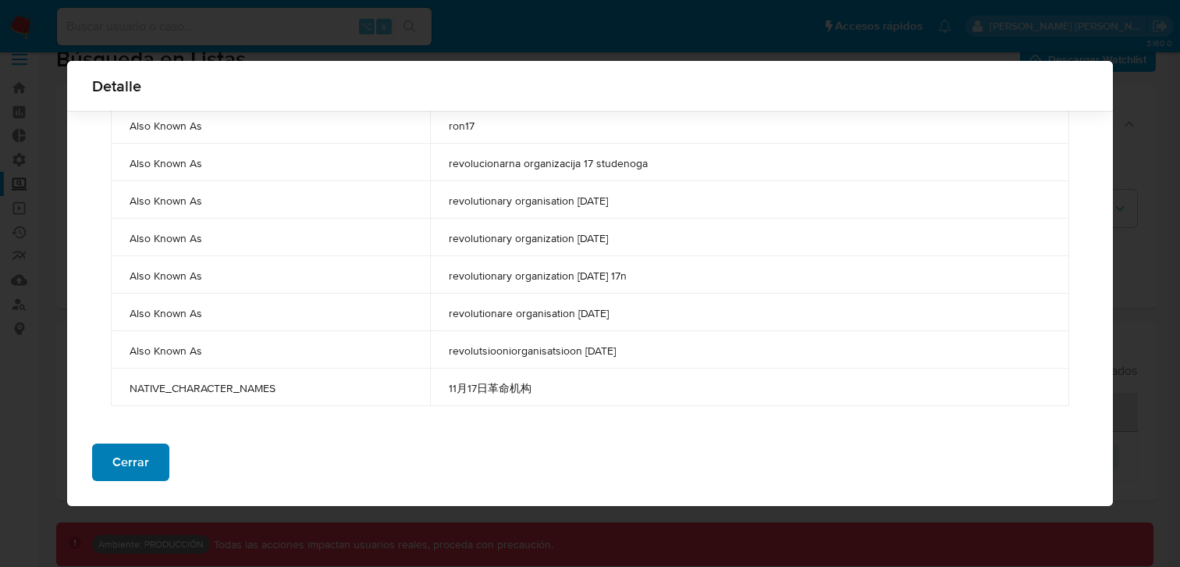
click at [125, 445] on span "Cerrar" at bounding box center [130, 462] width 37 height 34
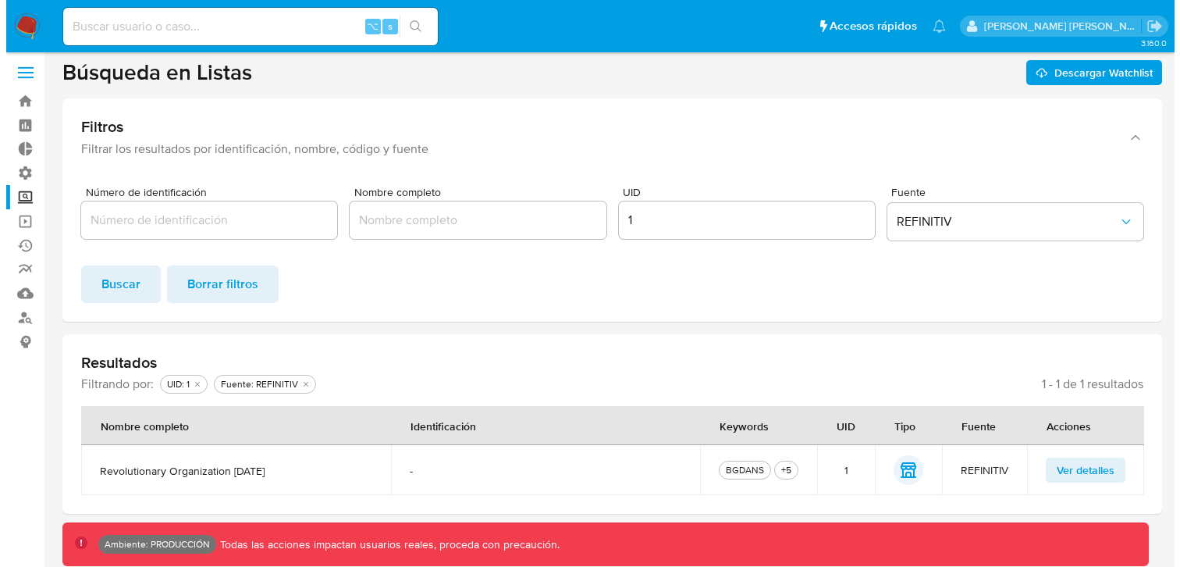
scroll to position [17, 0]
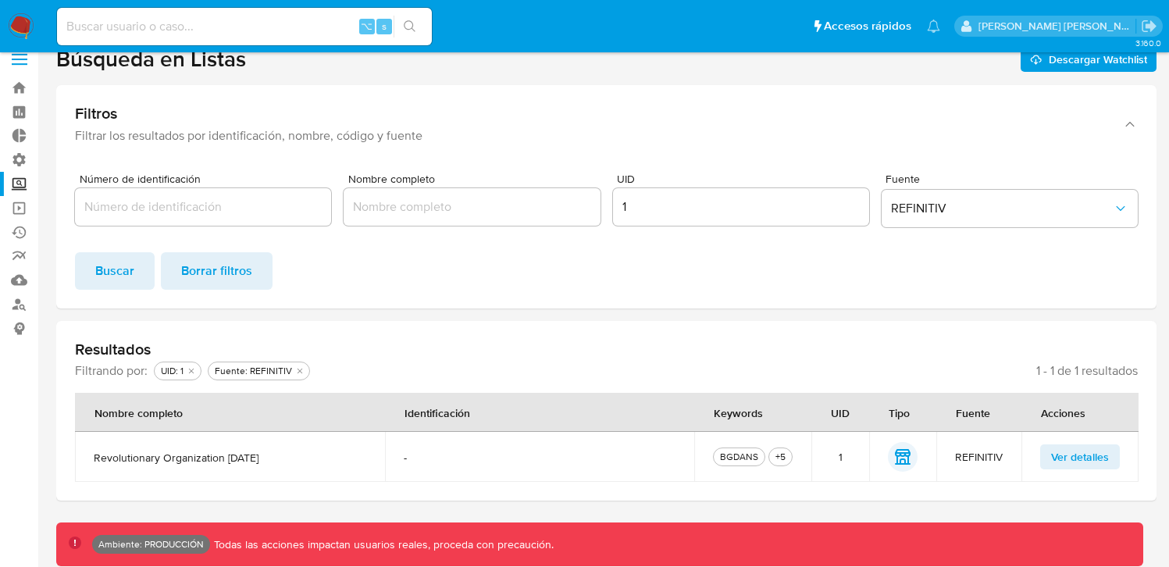
click at [1078, 457] on span "Ver detalles" at bounding box center [1080, 457] width 58 height 22
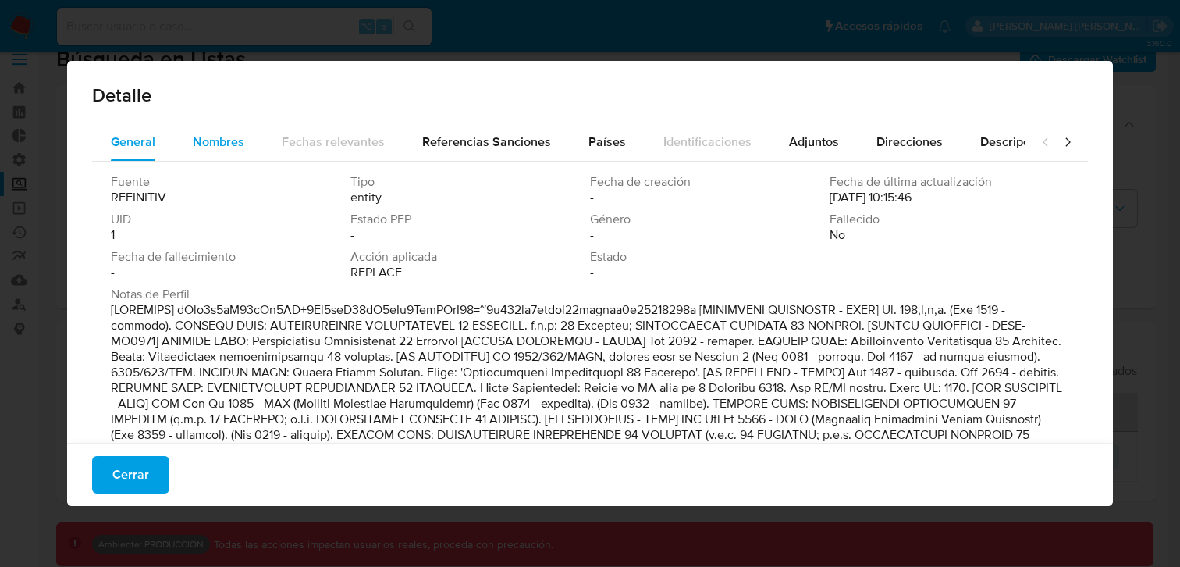
click at [180, 146] on button "Nombres" at bounding box center [218, 141] width 89 height 37
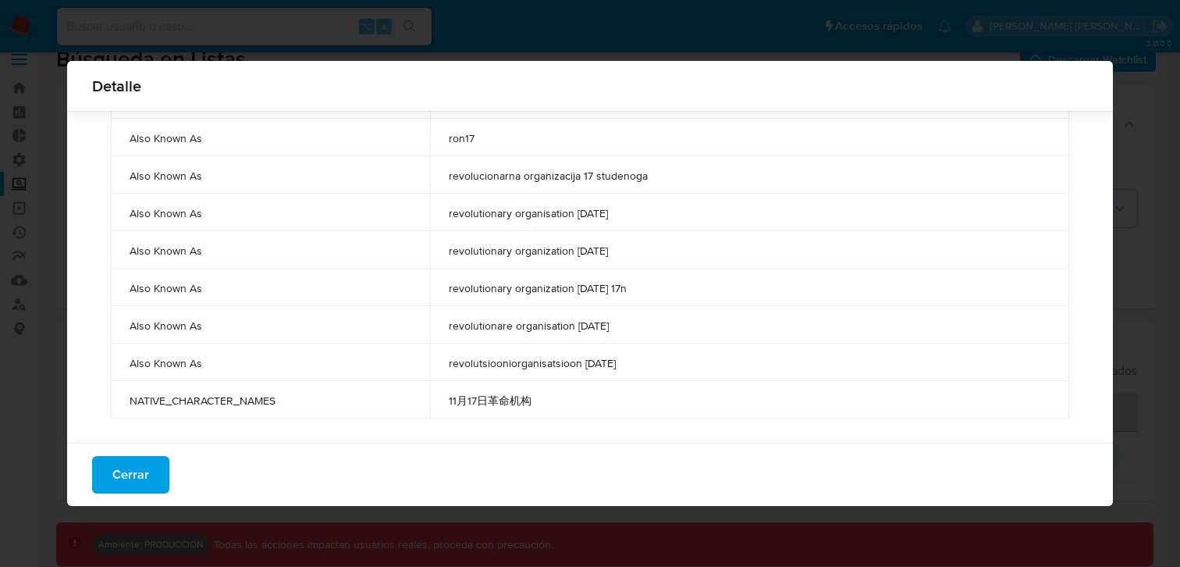
scroll to position [1094, 0]
drag, startPoint x: 122, startPoint y: 230, endPoint x: 628, endPoint y: 395, distance: 532.2
click at [754, 5] on div "Detalle General Nombres Fechas relevantes Referencias Sanciones Países Identifi…" at bounding box center [590, 283] width 1180 height 567
click at [121, 460] on span "Cerrar" at bounding box center [130, 462] width 37 height 34
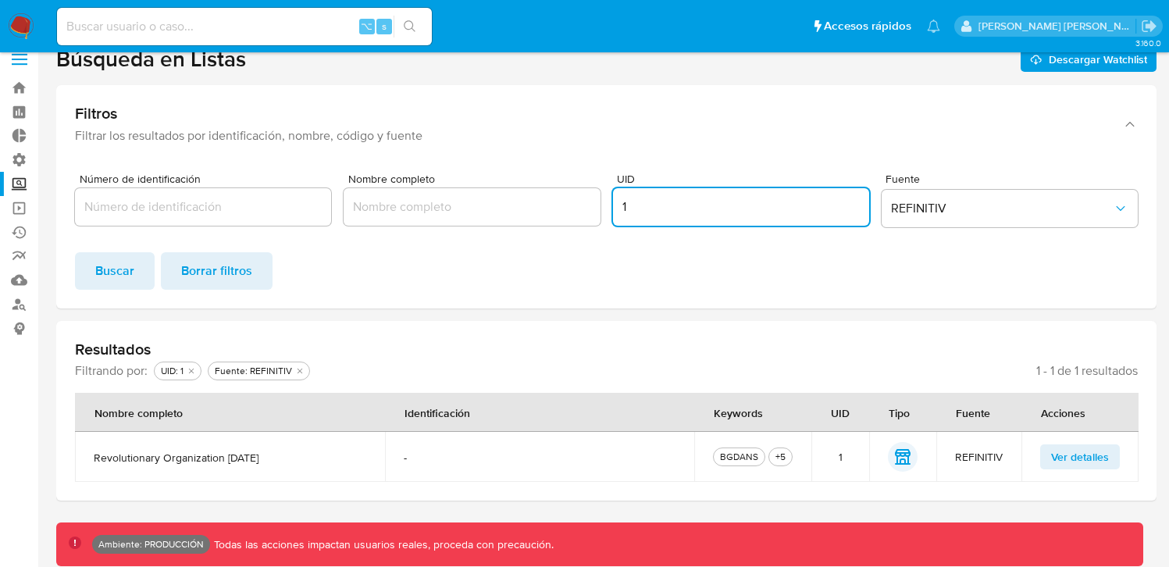
drag, startPoint x: 677, startPoint y: 214, endPoint x: 552, endPoint y: 218, distance: 125.0
click at [552, 218] on div "Número de identificación Nombre completo UID 1 Fuente REFINITIV" at bounding box center [606, 203] width 1062 height 60
paste input "8794399"
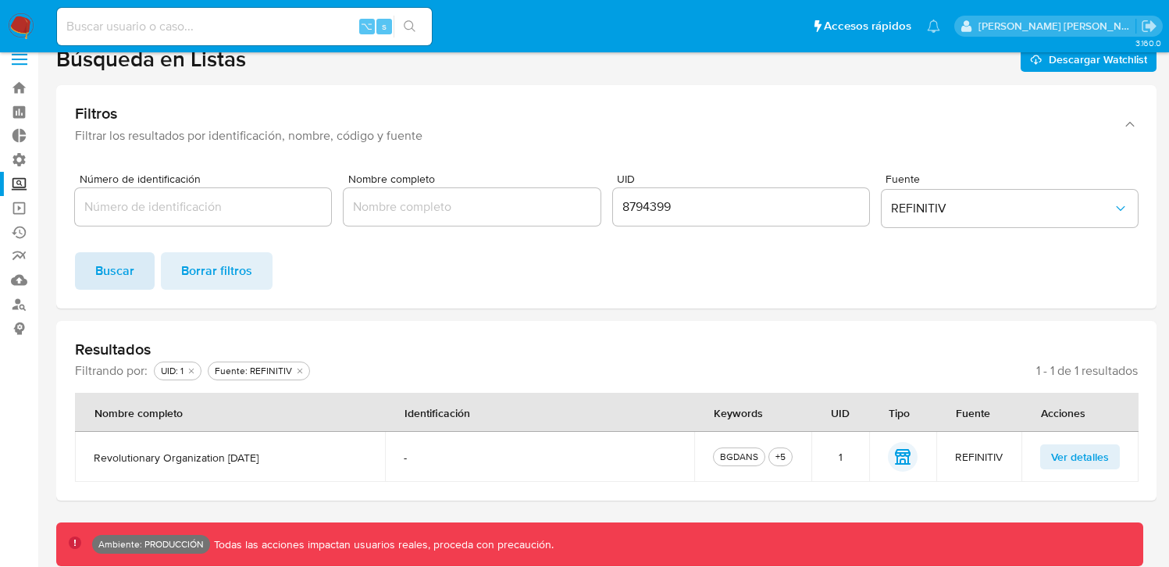
click at [115, 264] on span "Buscar" at bounding box center [114, 271] width 39 height 34
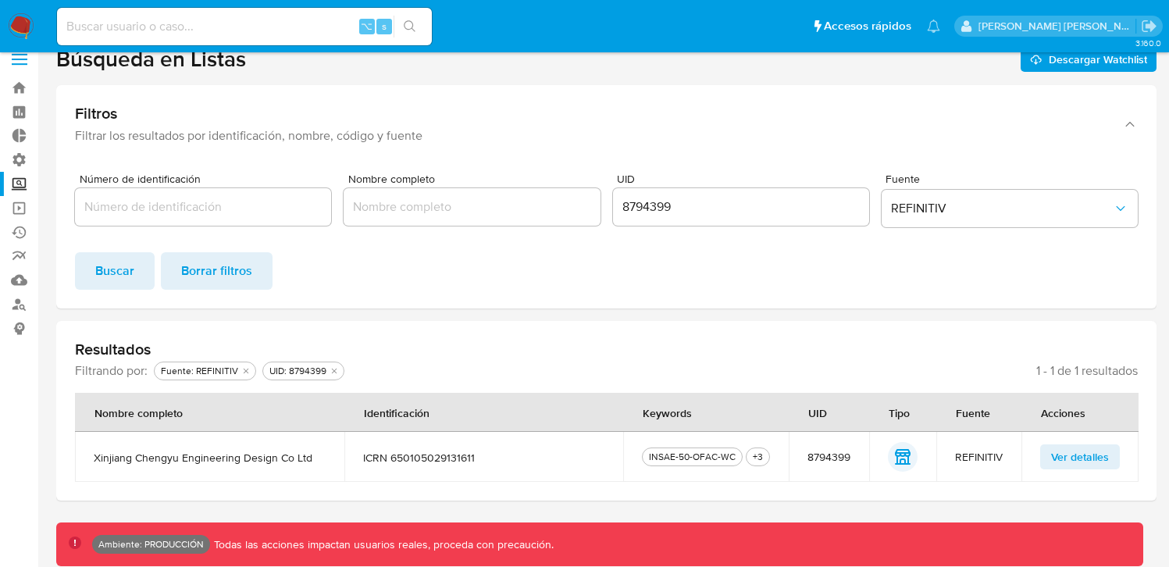
drag, startPoint x: 710, startPoint y: 202, endPoint x: 694, endPoint y: 204, distance: 16.5
click at [710, 202] on input "8794399" at bounding box center [741, 207] width 256 height 20
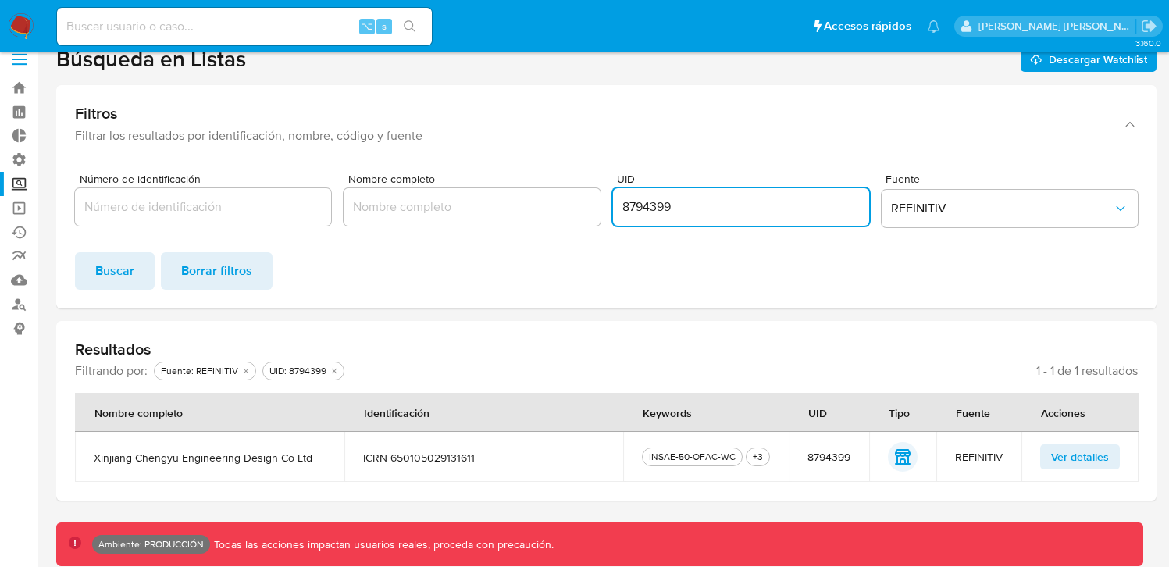
click at [685, 205] on input "8794399" at bounding box center [741, 207] width 256 height 20
paste input "517275"
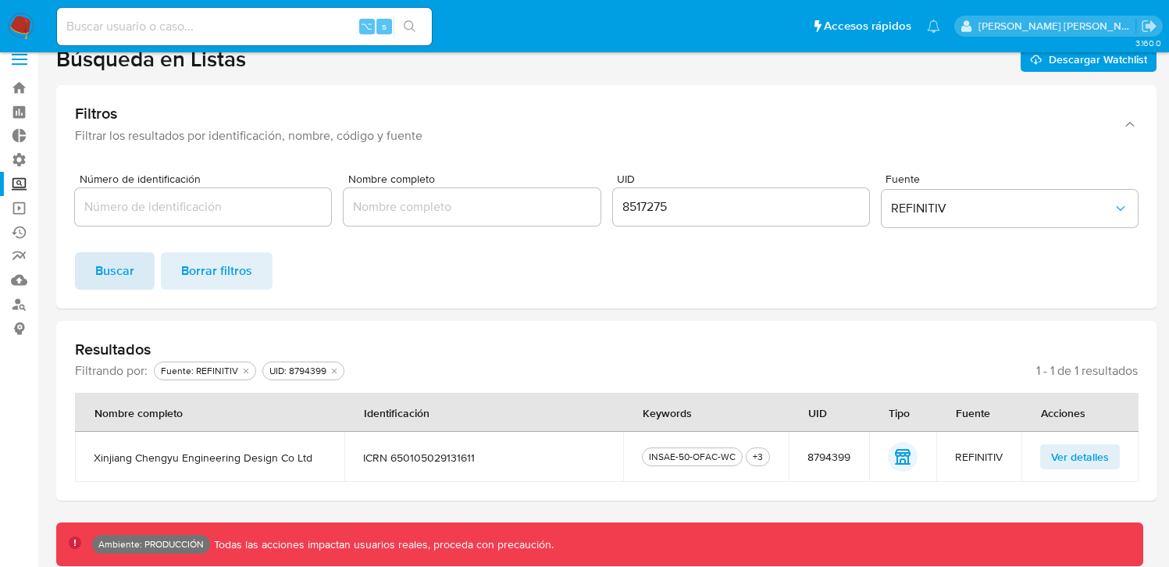
click at [113, 278] on span "Buscar" at bounding box center [114, 271] width 39 height 34
click at [1049, 450] on button "Ver detalles" at bounding box center [1080, 456] width 80 height 25
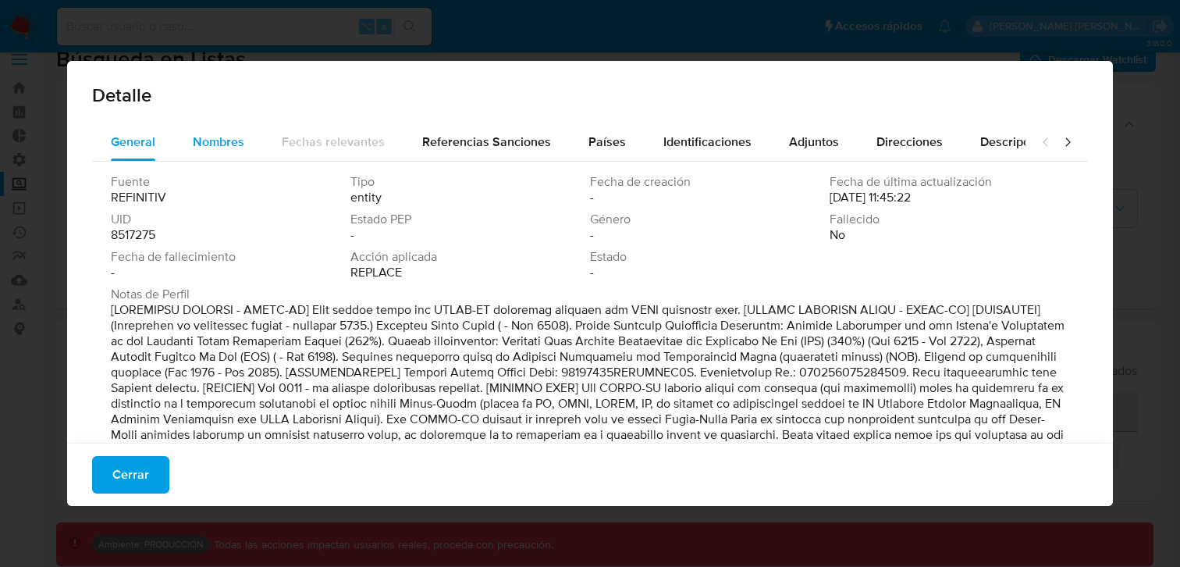
click at [201, 149] on span "Nombres" at bounding box center [219, 142] width 52 height 18
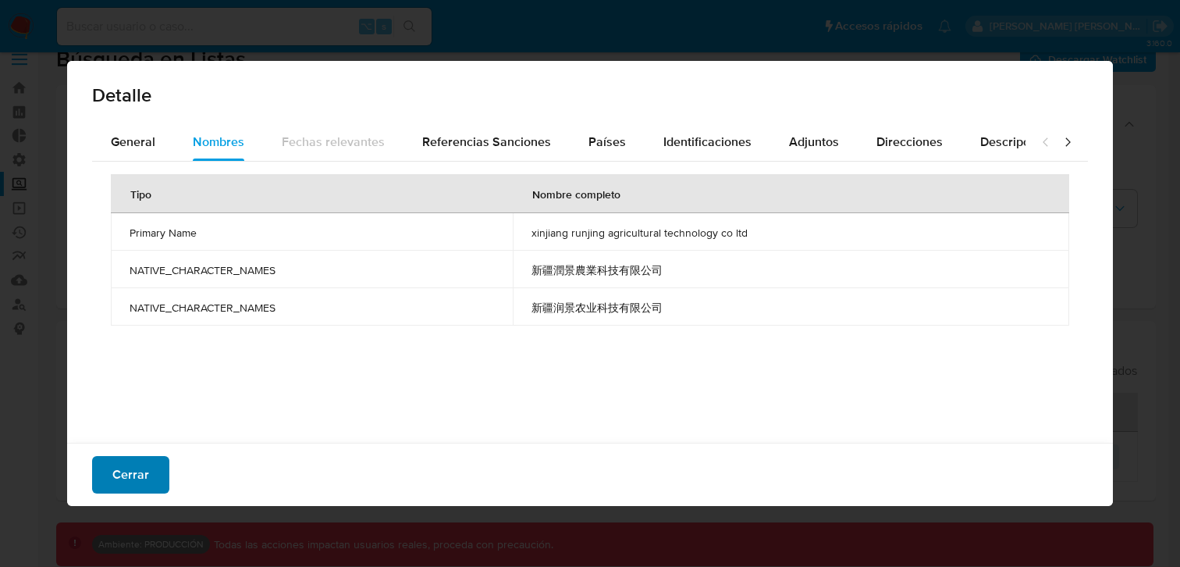
click at [108, 482] on button "Cerrar" at bounding box center [130, 474] width 77 height 37
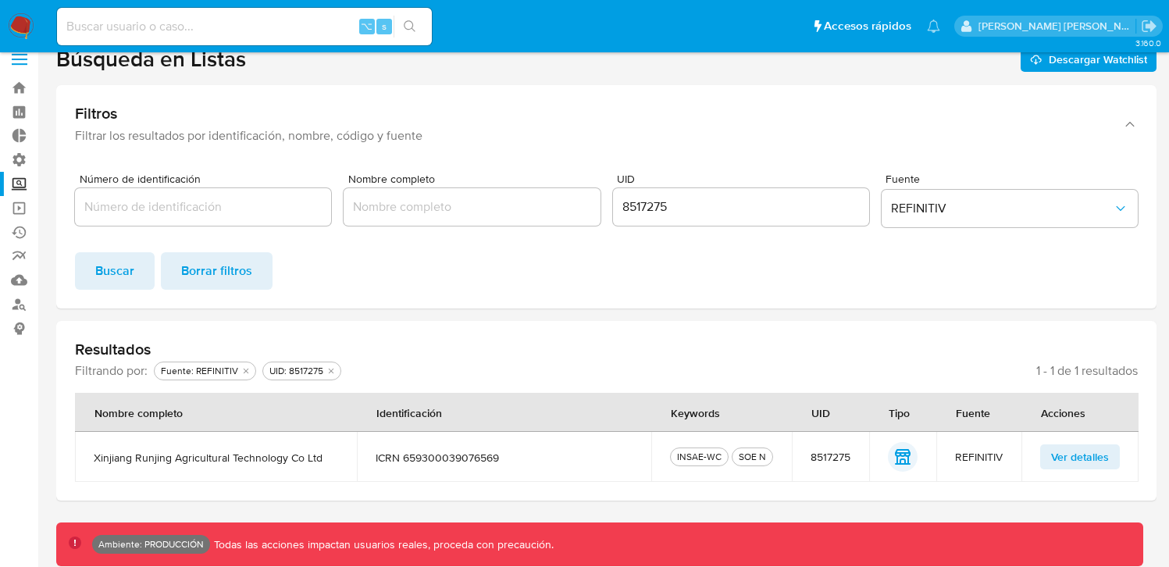
click at [642, 228] on div "UID 8517275" at bounding box center [741, 203] width 256 height 60
click at [645, 211] on input "8517275" at bounding box center [741, 207] width 256 height 20
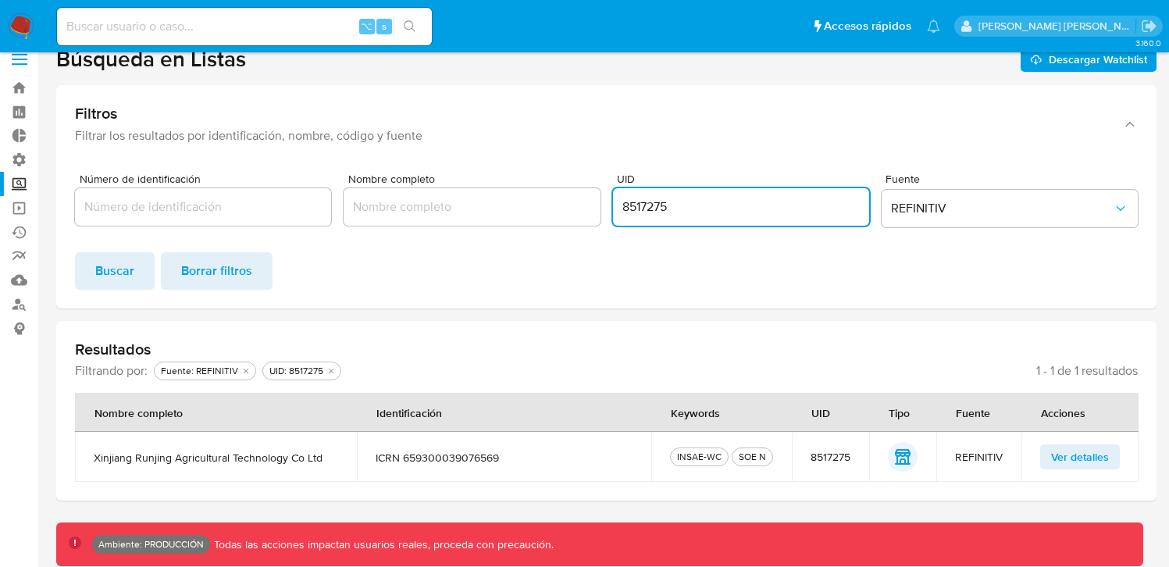
click at [645, 211] on input "8517275" at bounding box center [741, 207] width 256 height 20
paste input "38411"
click at [125, 268] on span "Buscar" at bounding box center [114, 271] width 39 height 34
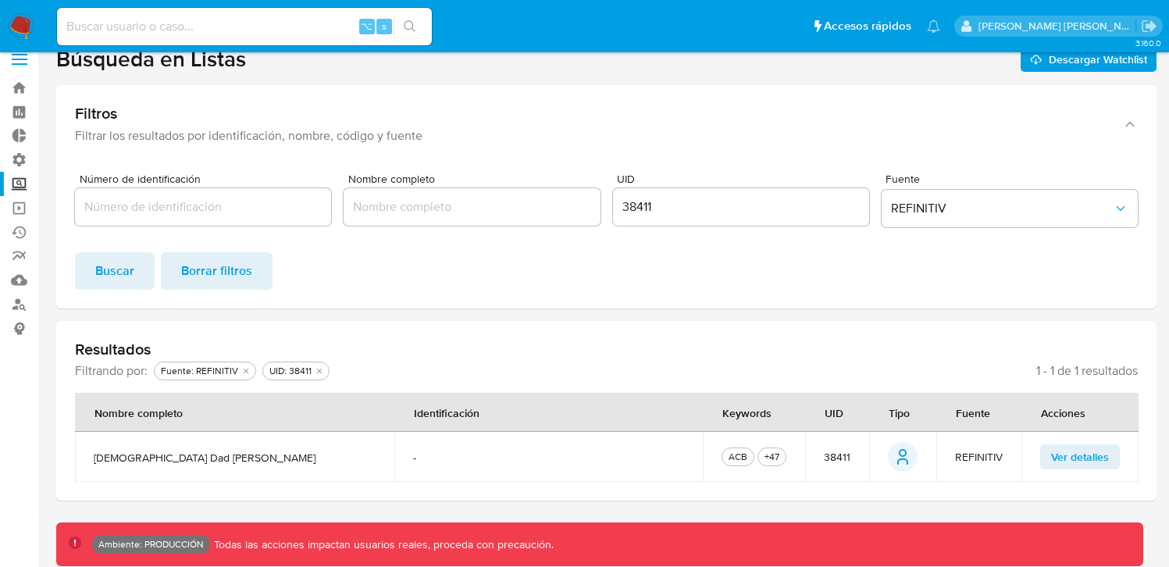
click at [1085, 471] on td "Ver detalles" at bounding box center [1079, 457] width 117 height 50
click at [1085, 458] on span "Ver detalles" at bounding box center [1080, 457] width 58 height 22
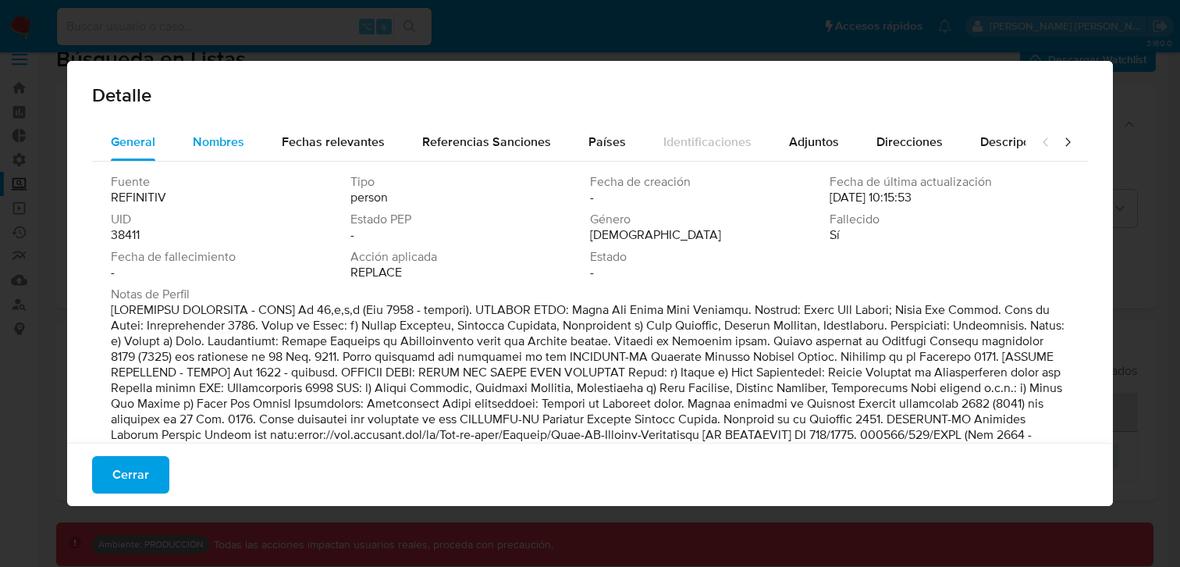
click at [209, 151] on div "Nombres" at bounding box center [219, 141] width 52 height 37
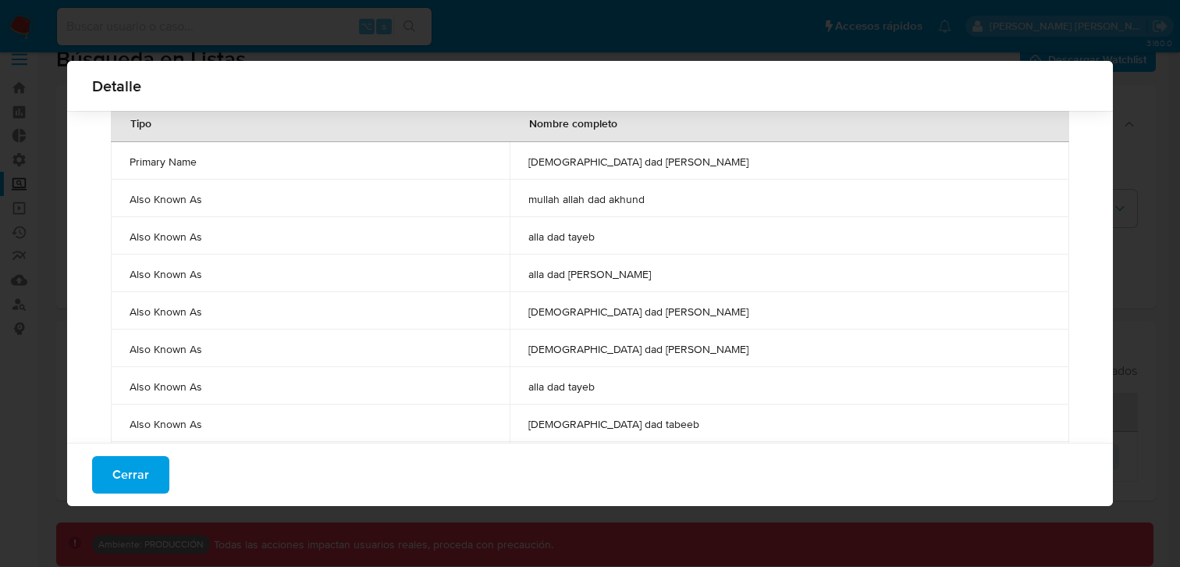
scroll to position [49, 0]
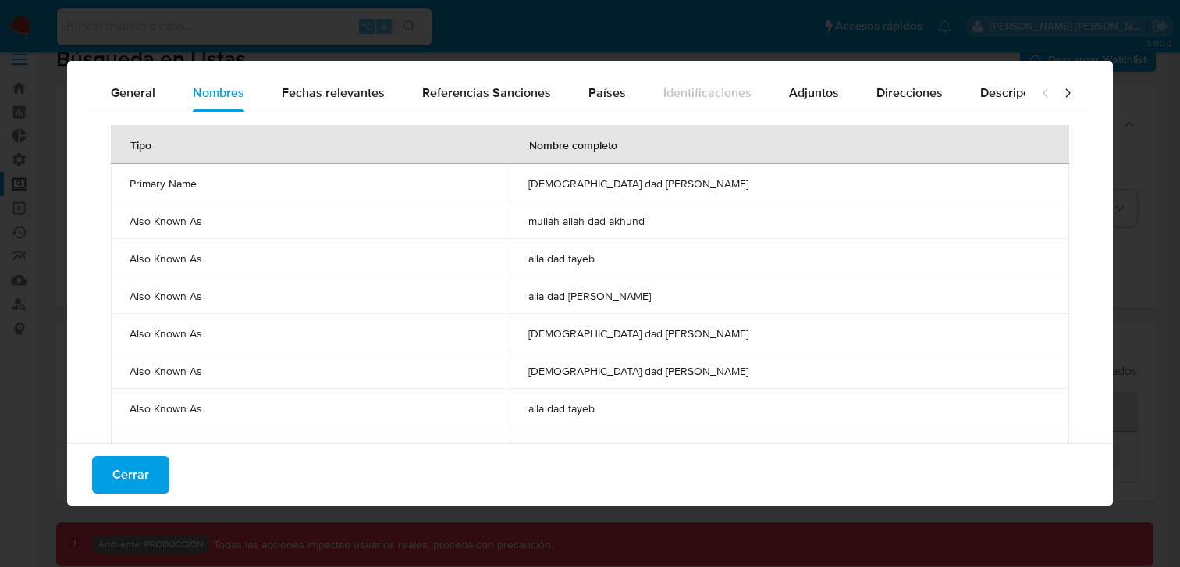
drag, startPoint x: 753, startPoint y: 402, endPoint x: 115, endPoint y: 183, distance: 674.9
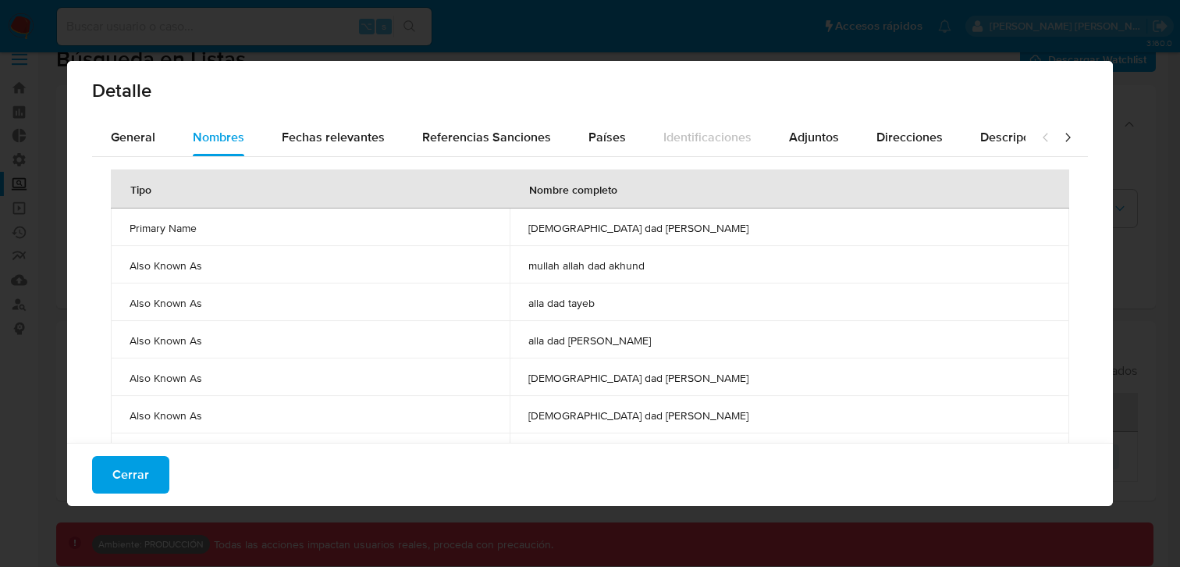
scroll to position [0, 0]
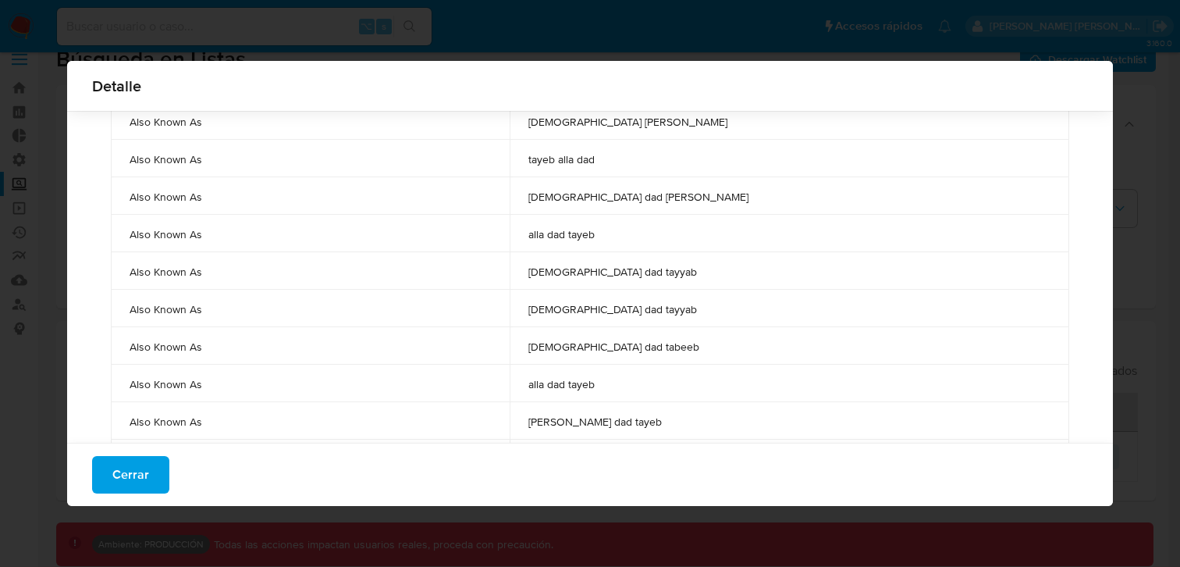
click at [486, 332] on td "Also Known As" at bounding box center [310, 345] width 399 height 37
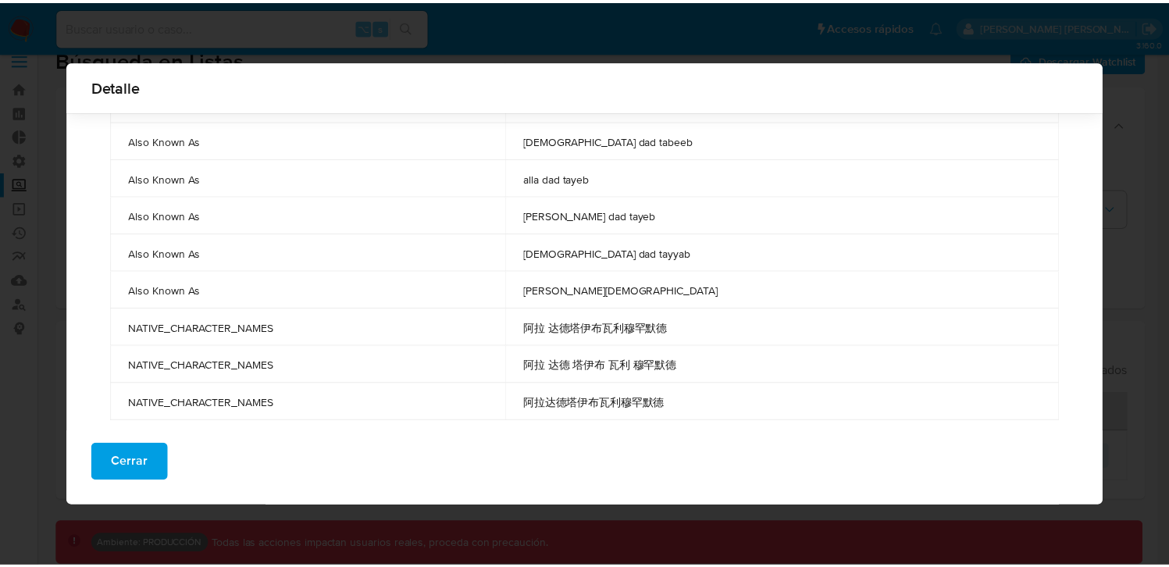
scroll to position [981, 0]
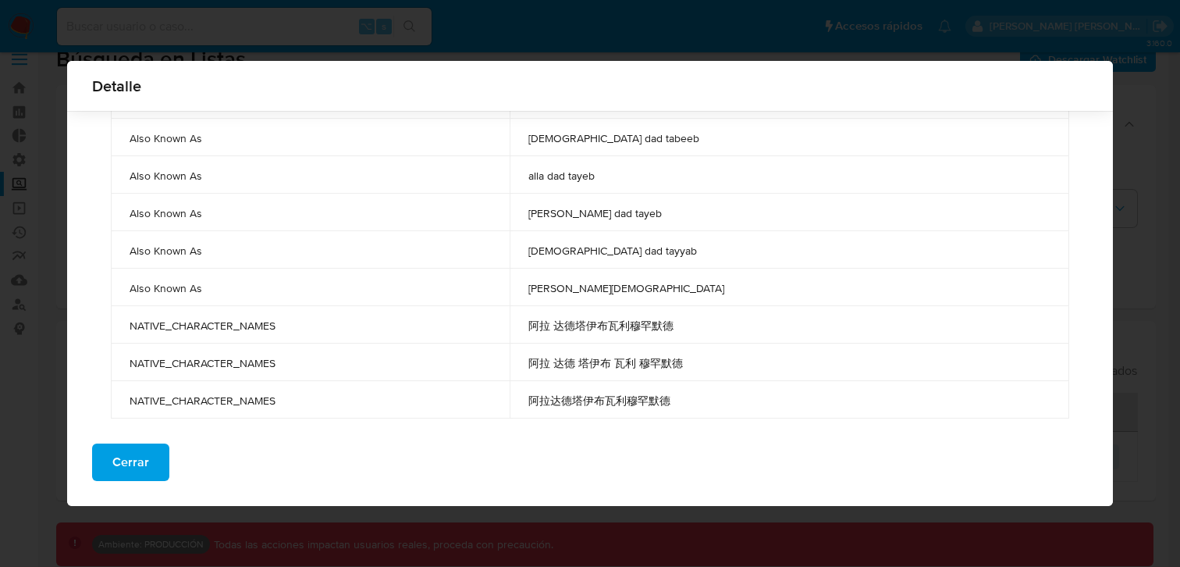
drag, startPoint x: 126, startPoint y: 230, endPoint x: 735, endPoint y: 396, distance: 631.0
click at [116, 451] on span "Cerrar" at bounding box center [130, 462] width 37 height 34
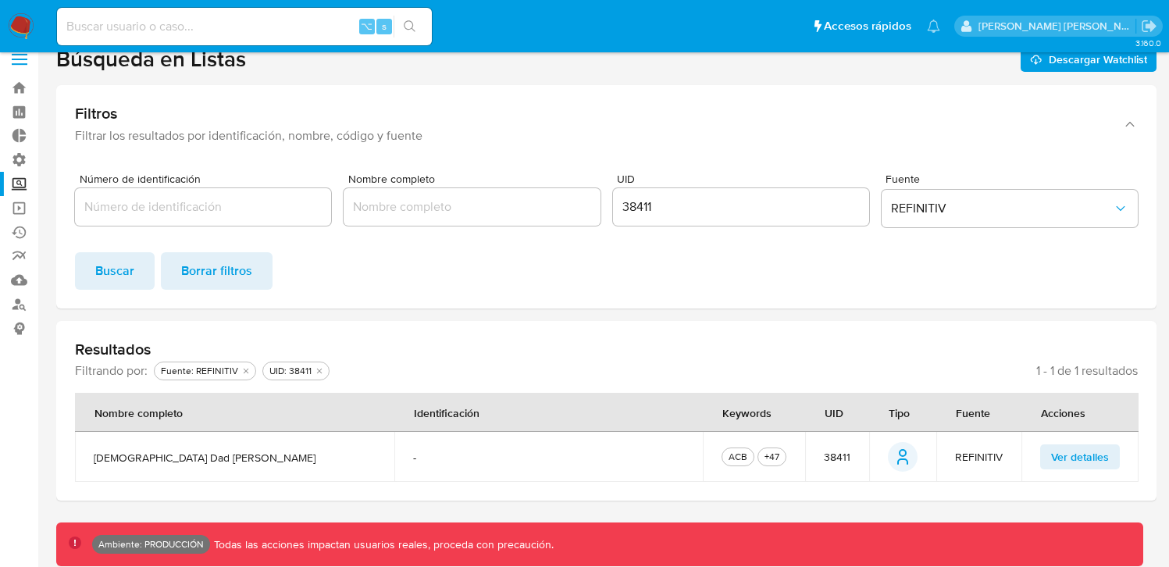
click at [627, 192] on div "38411" at bounding box center [741, 206] width 256 height 37
click at [639, 213] on input "38411" at bounding box center [741, 207] width 256 height 20
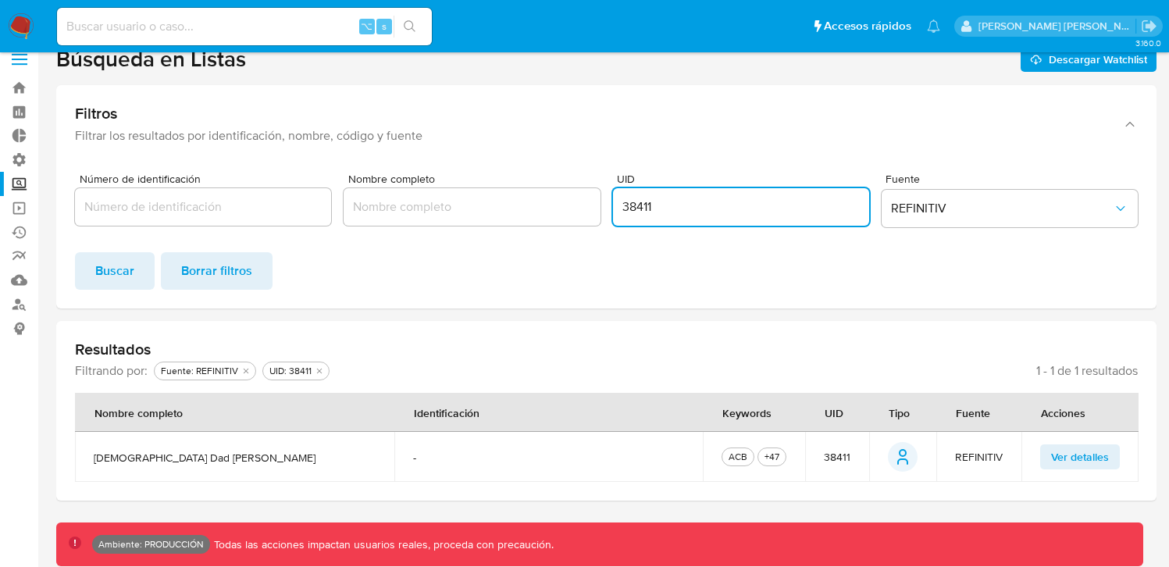
scroll to position [0, 0]
click at [639, 214] on input "38411" at bounding box center [741, 207] width 256 height 20
click at [642, 199] on input "38411" at bounding box center [741, 207] width 256 height 20
paste input "8418790"
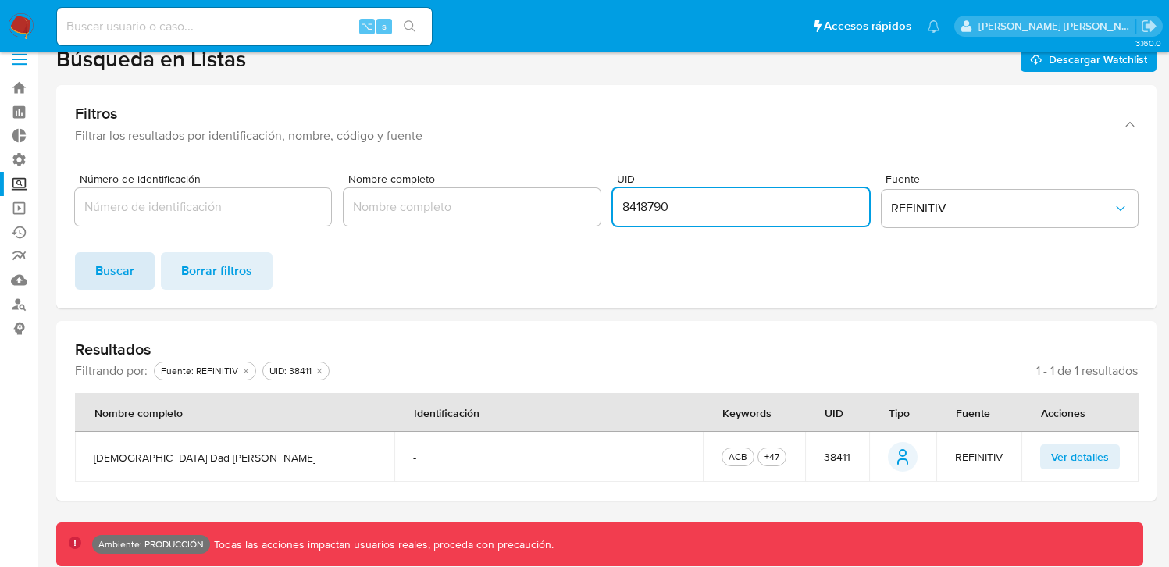
type input "8418790"
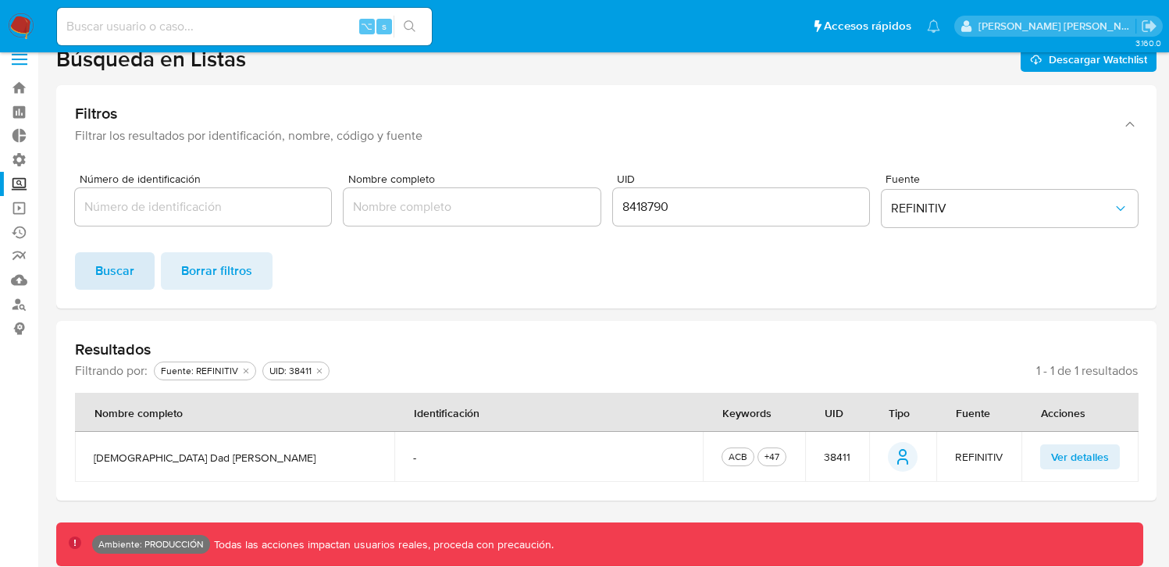
click at [123, 269] on span "Buscar" at bounding box center [114, 271] width 39 height 34
click at [1076, 458] on span "Ver detalles" at bounding box center [1080, 457] width 58 height 22
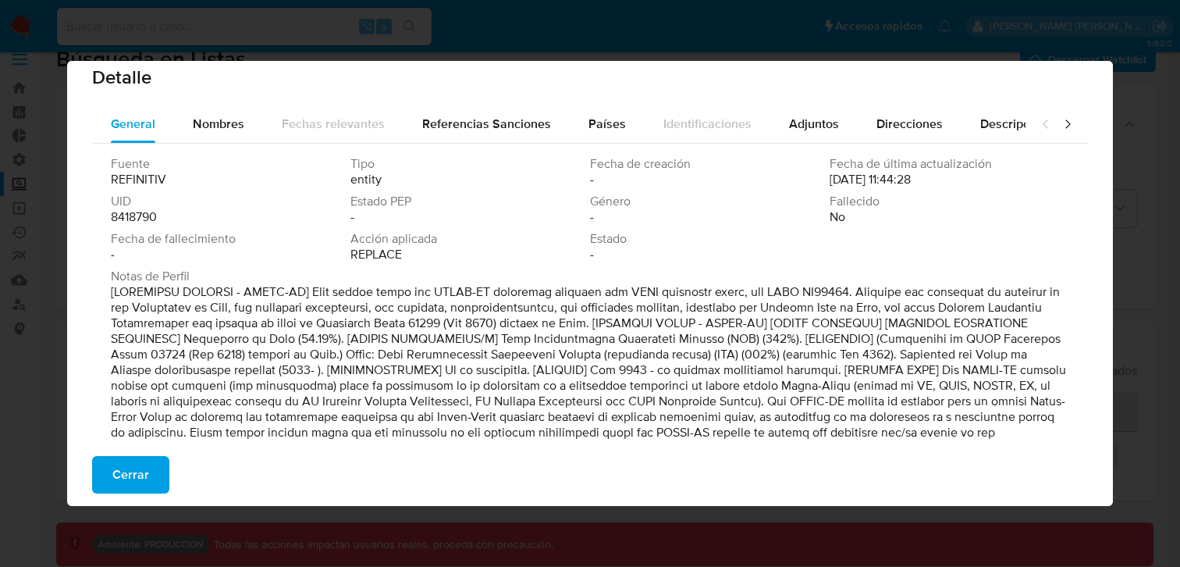
scroll to position [12, 0]
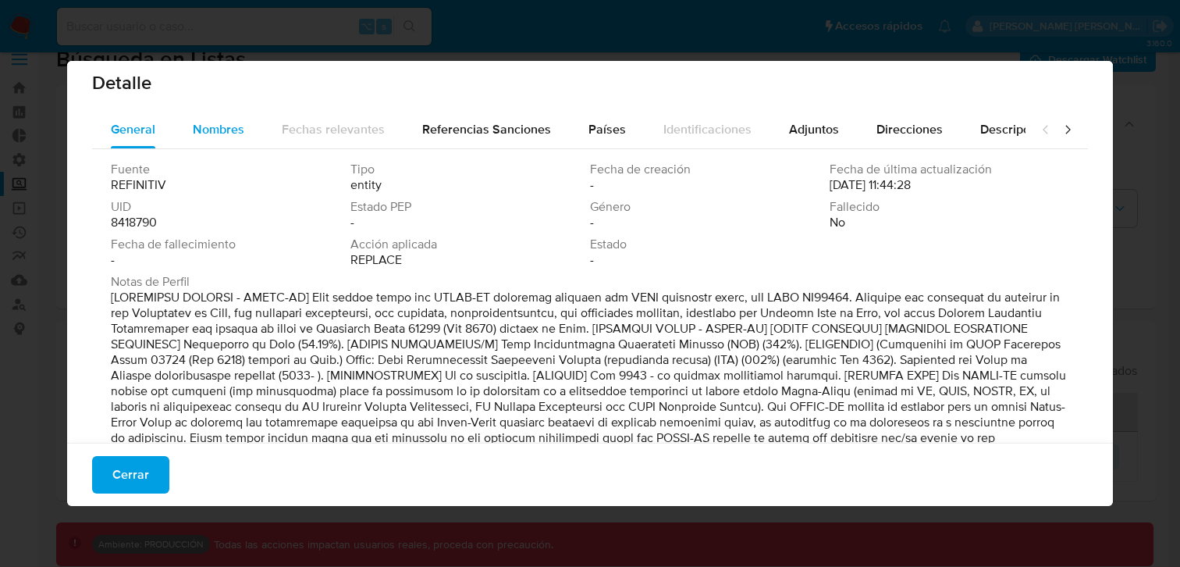
click at [219, 115] on div "Nombres" at bounding box center [219, 129] width 52 height 37
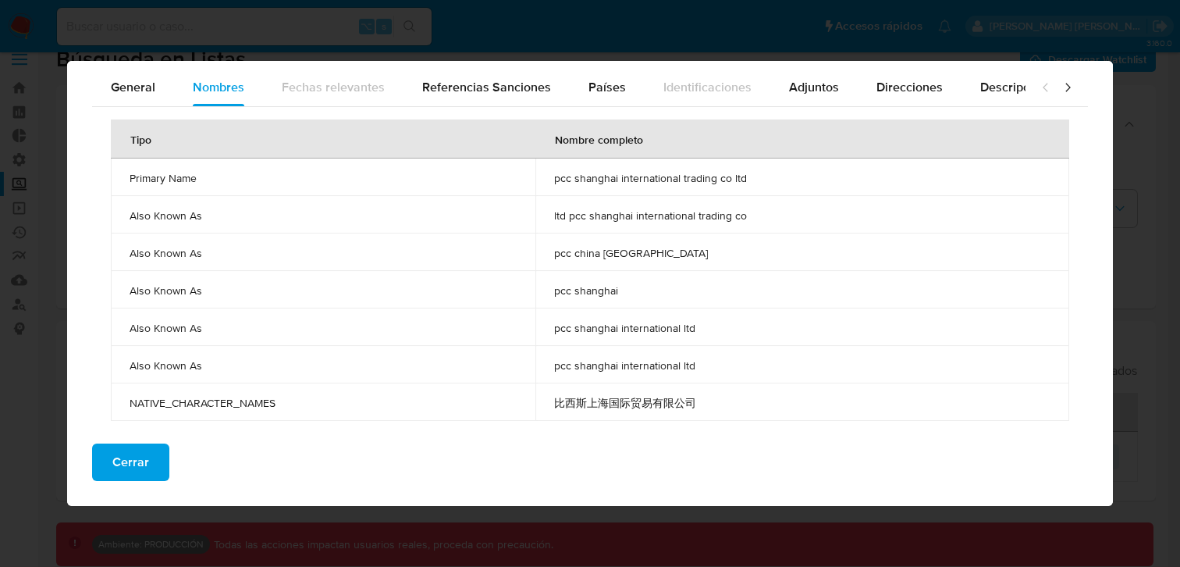
scroll to position [57, 0]
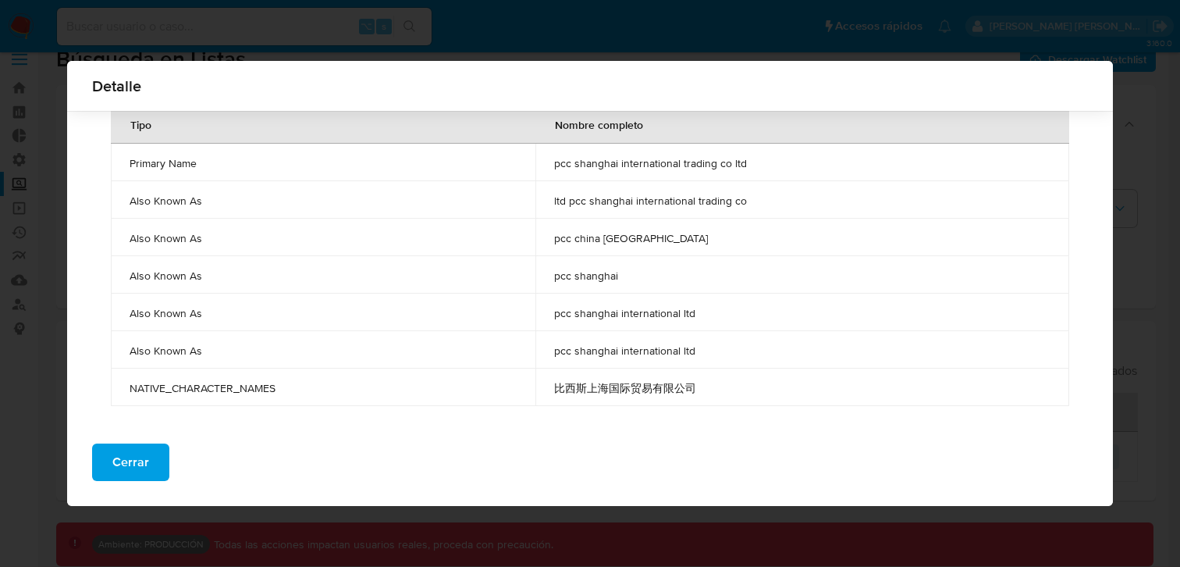
drag, startPoint x: 132, startPoint y: 230, endPoint x: 710, endPoint y: 383, distance: 597.6
click at [710, 383] on tbody "Primary Name pcc shanghai international trading co ltd Also Known As ltd pcc sh…" at bounding box center [590, 275] width 959 height 262
